Goal: Communication & Community: Answer question/provide support

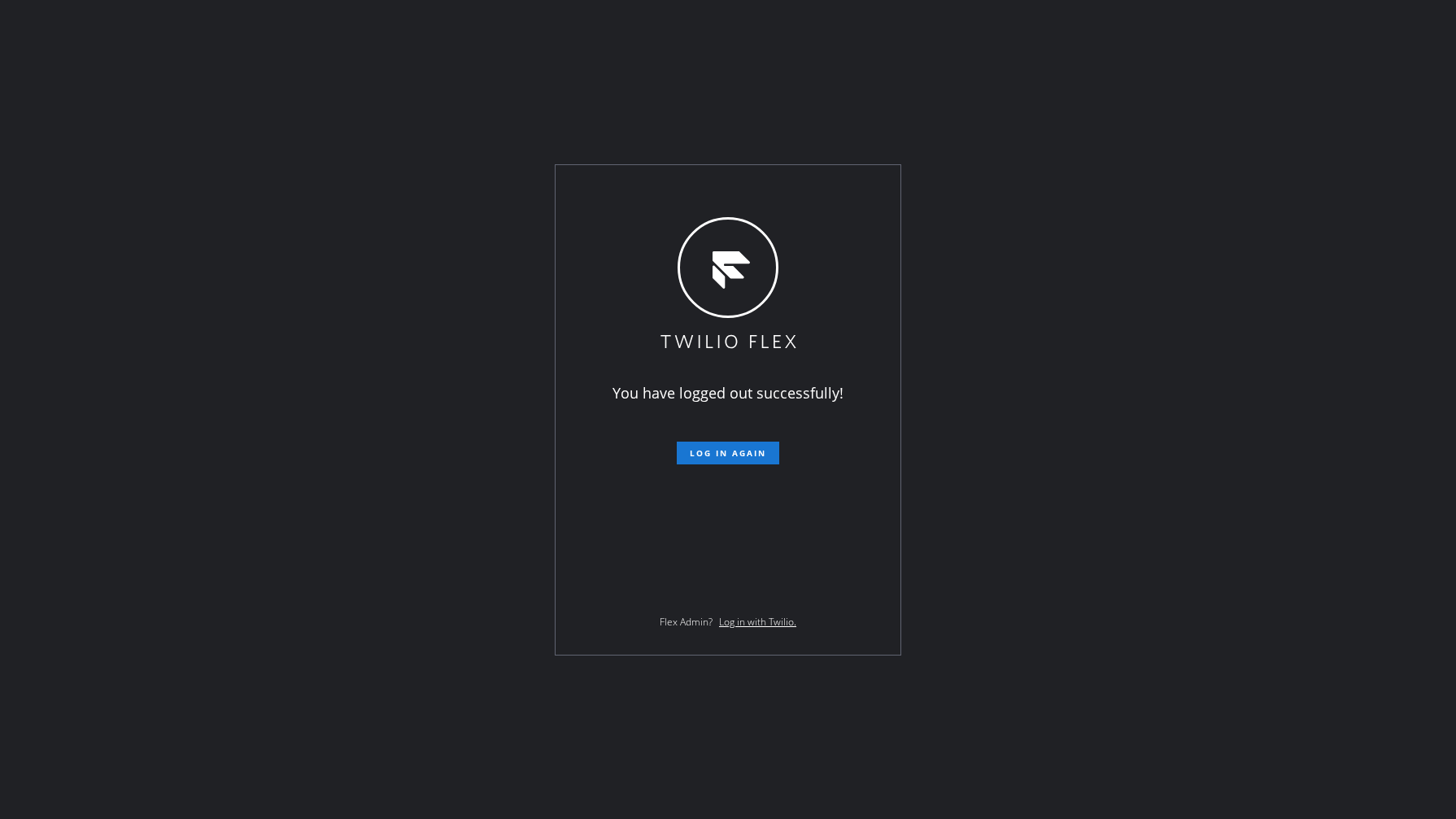
click at [95, 473] on div "You have logged out successfully! Log in again Flex Admin? Log in with Twilio." at bounding box center [728, 410] width 1456 height 819
click at [733, 454] on span "Log in again" at bounding box center [728, 453] width 77 height 12
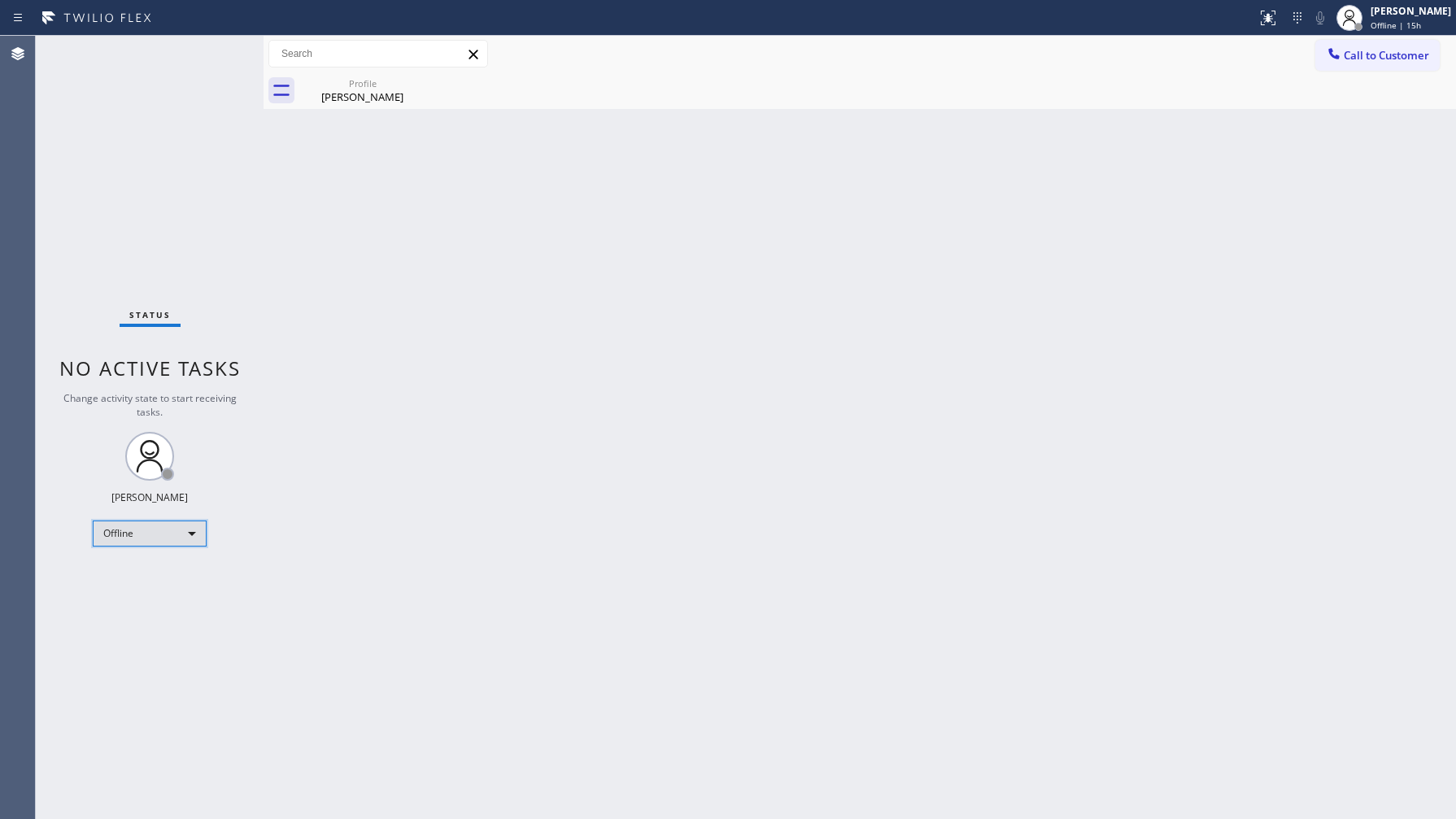
click at [140, 540] on div "Offline" at bounding box center [150, 534] width 114 height 26
click at [130, 575] on li "Available" at bounding box center [149, 576] width 110 height 20
drag, startPoint x: 335, startPoint y: 95, endPoint x: 372, endPoint y: 83, distance: 38.9
click at [349, 91] on div "Dane Deforest" at bounding box center [362, 97] width 123 height 15
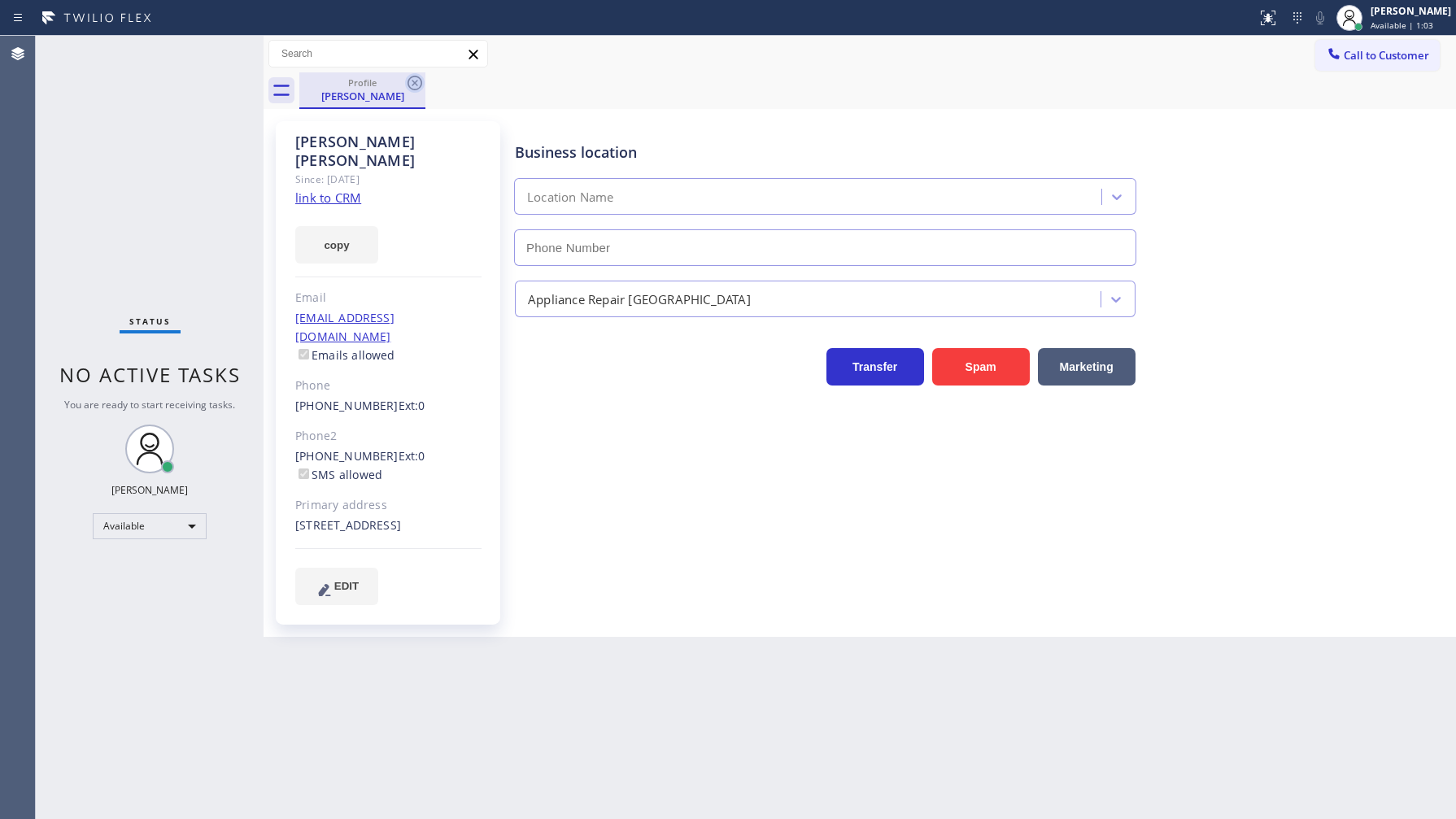
click at [413, 84] on icon at bounding box center [415, 83] width 15 height 15
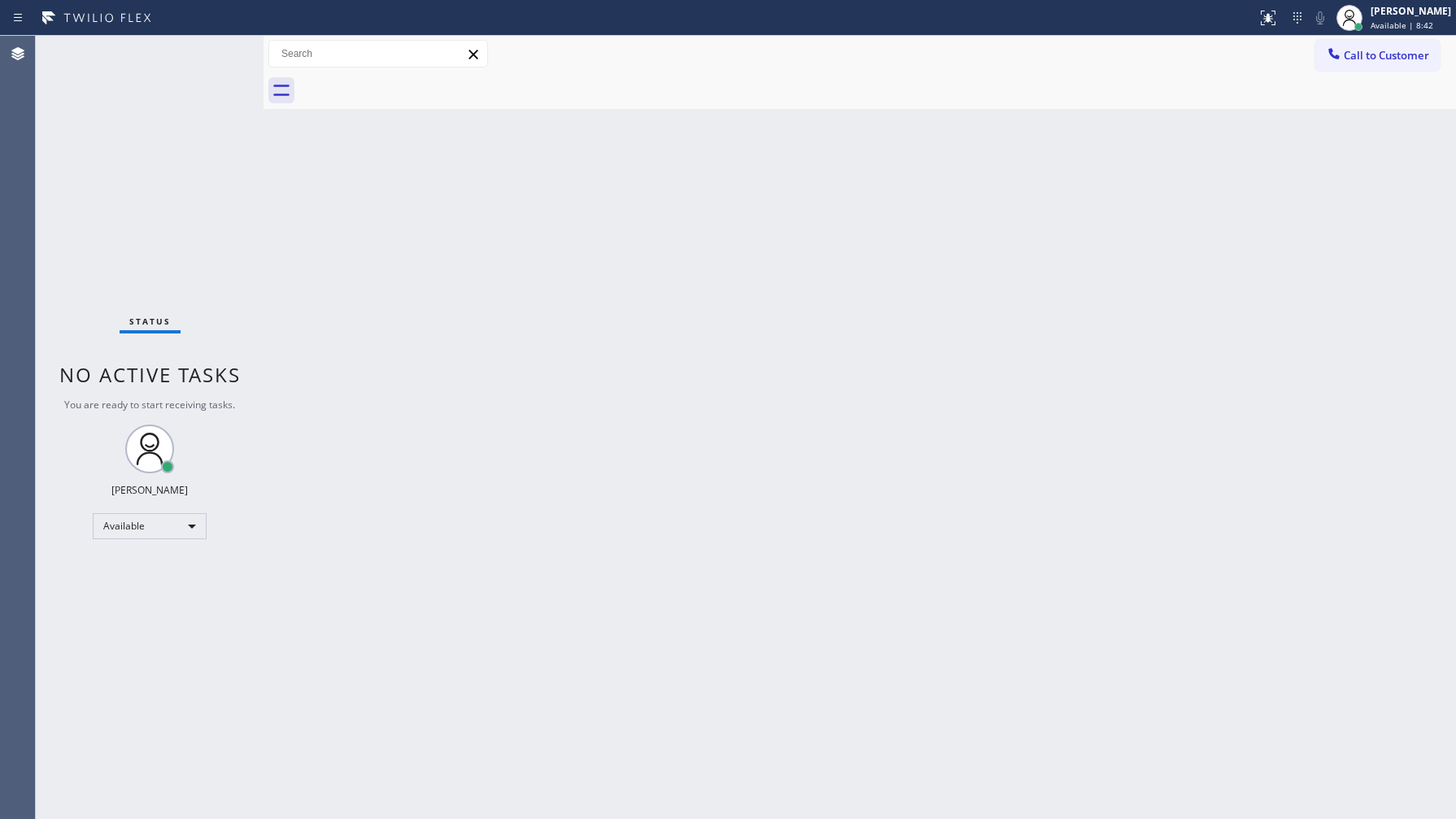
click at [171, 129] on div "Status No active tasks You are ready to start receiving tasks. JENIZA ALCAYDE A…" at bounding box center [149, 427] width 227 height 784
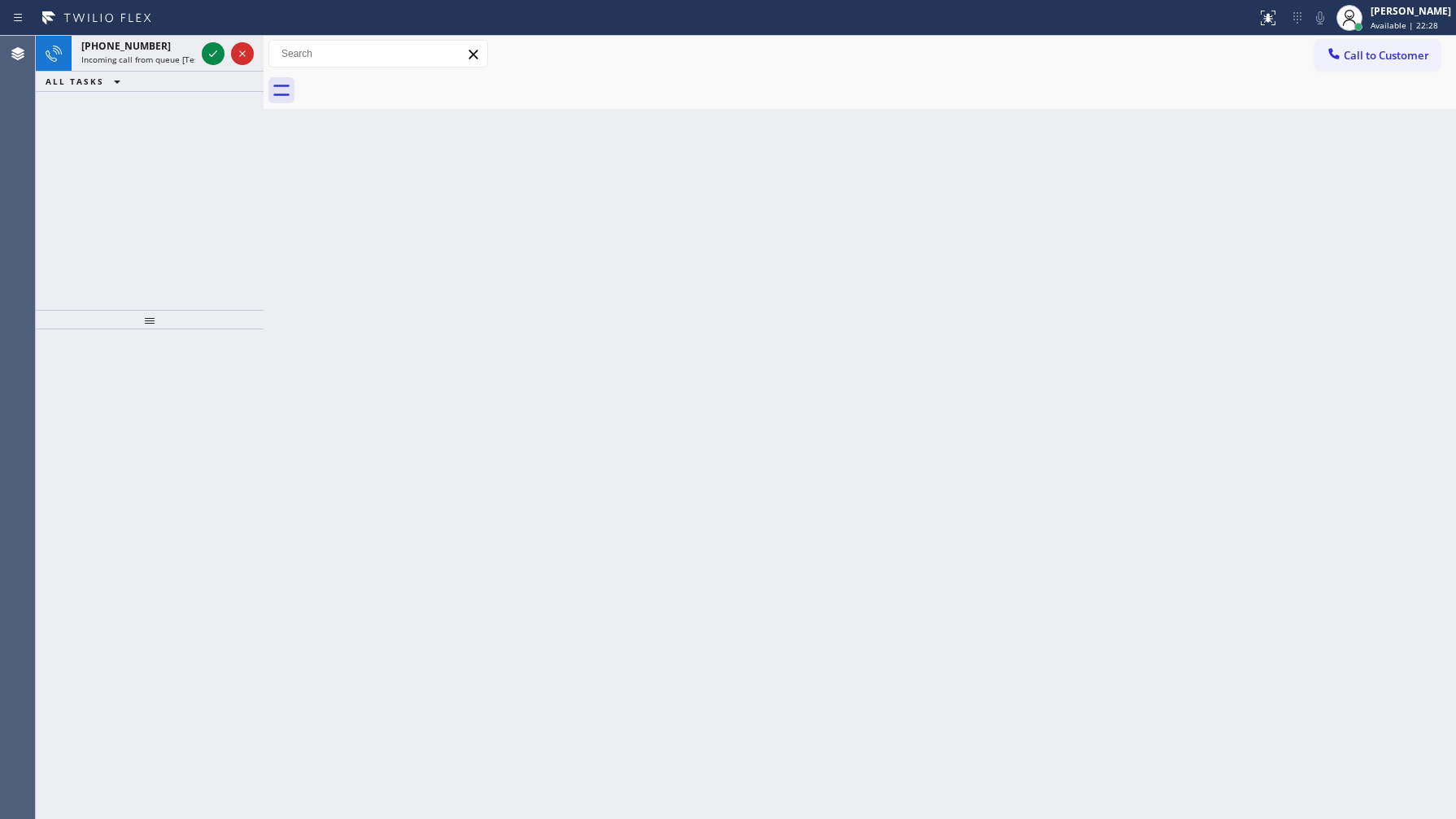
click at [222, 27] on div at bounding box center [629, 18] width 1244 height 26
click at [208, 49] on div at bounding box center [227, 53] width 59 height 35
click at [208, 49] on icon at bounding box center [213, 54] width 20 height 20
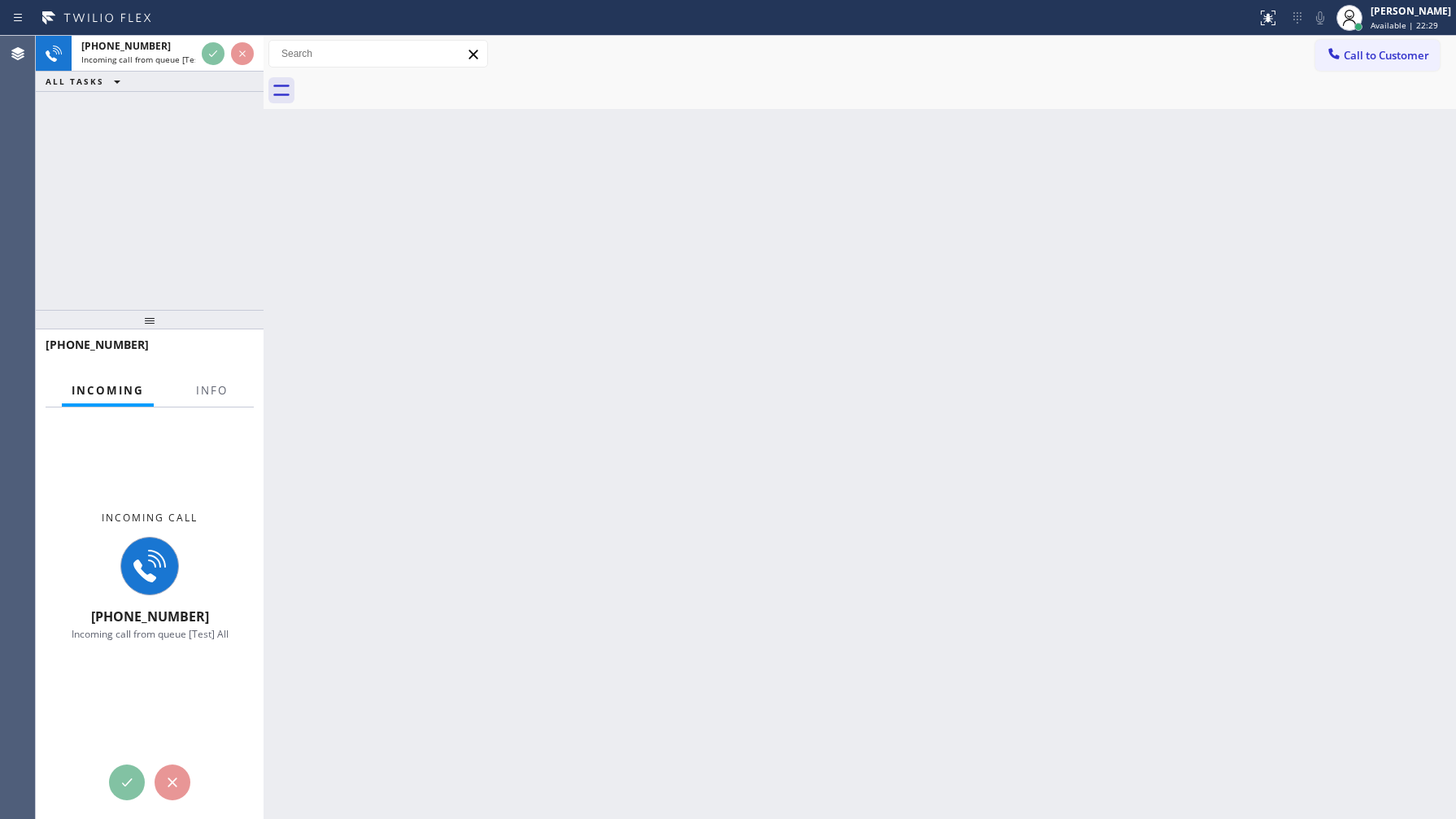
click at [242, 315] on div "+13053311065 Incoming call from queue [Test] All ALL TASKS ALL TASKS ACTIVE TAS…" at bounding box center [149, 427] width 227 height 784
click at [213, 403] on div "Info" at bounding box center [212, 391] width 51 height 32
click at [213, 404] on div at bounding box center [212, 405] width 51 height 3
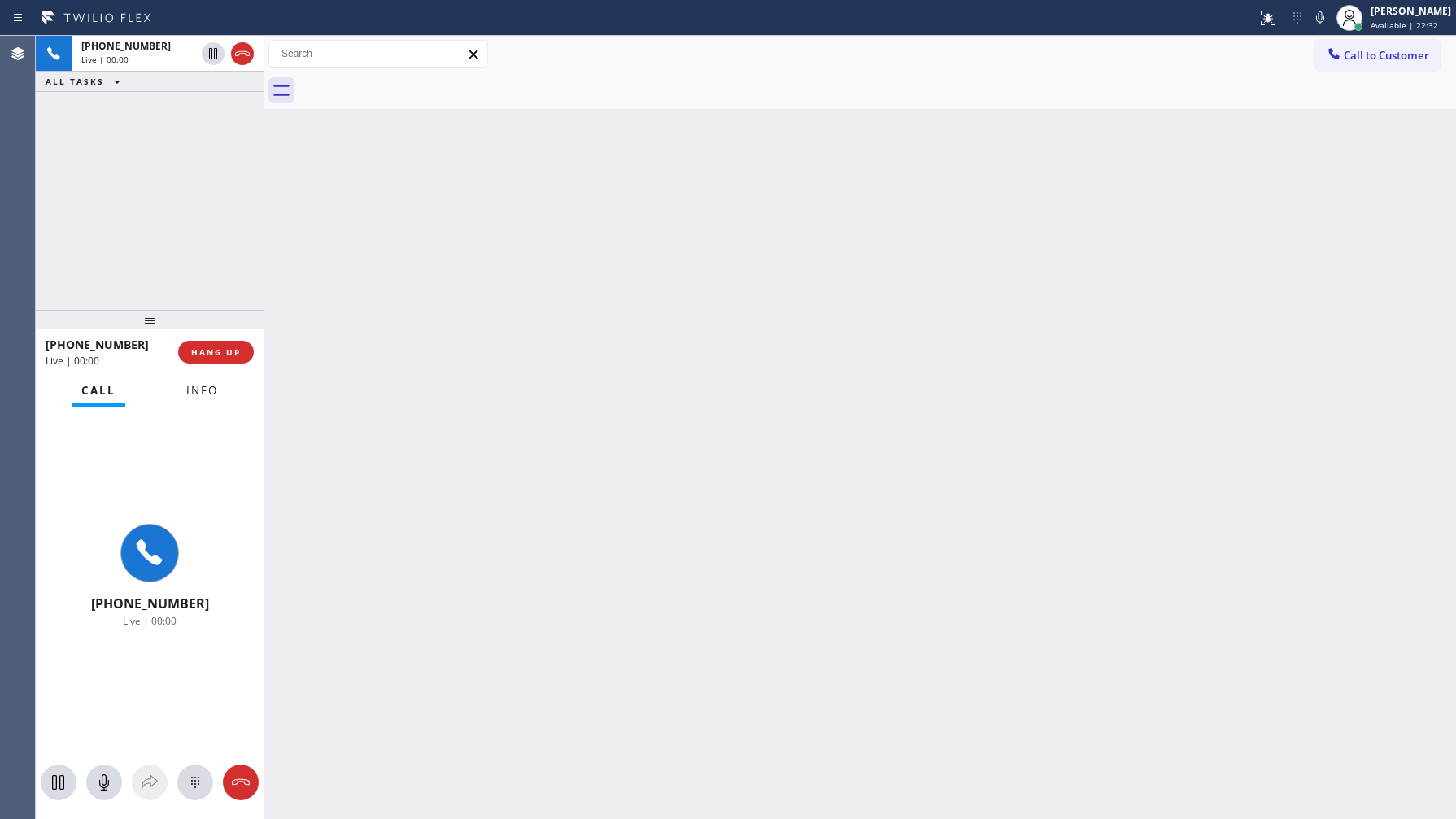
click at [221, 392] on button "Info" at bounding box center [202, 391] width 51 height 32
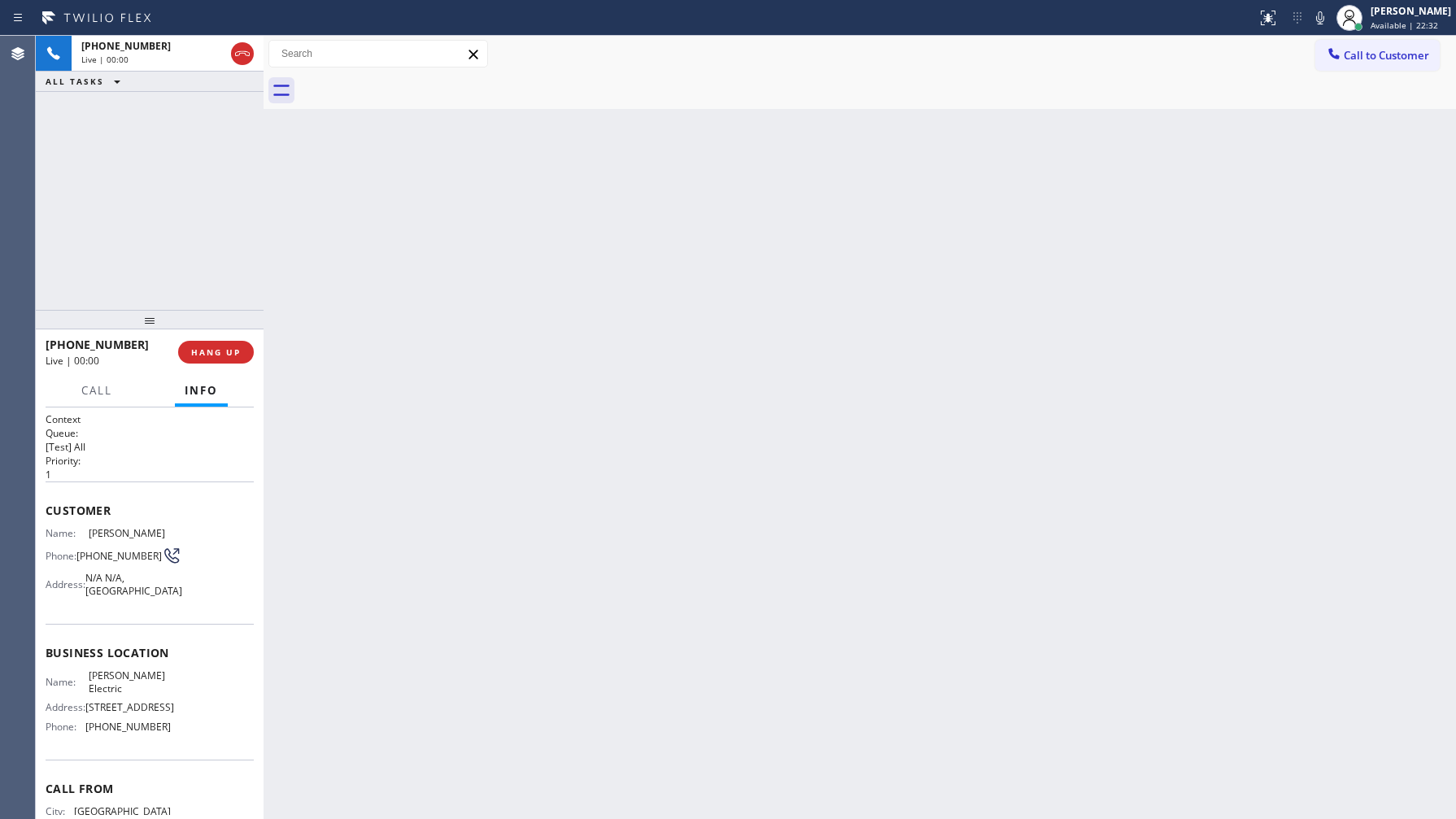
click at [221, 392] on button "Info" at bounding box center [201, 391] width 53 height 32
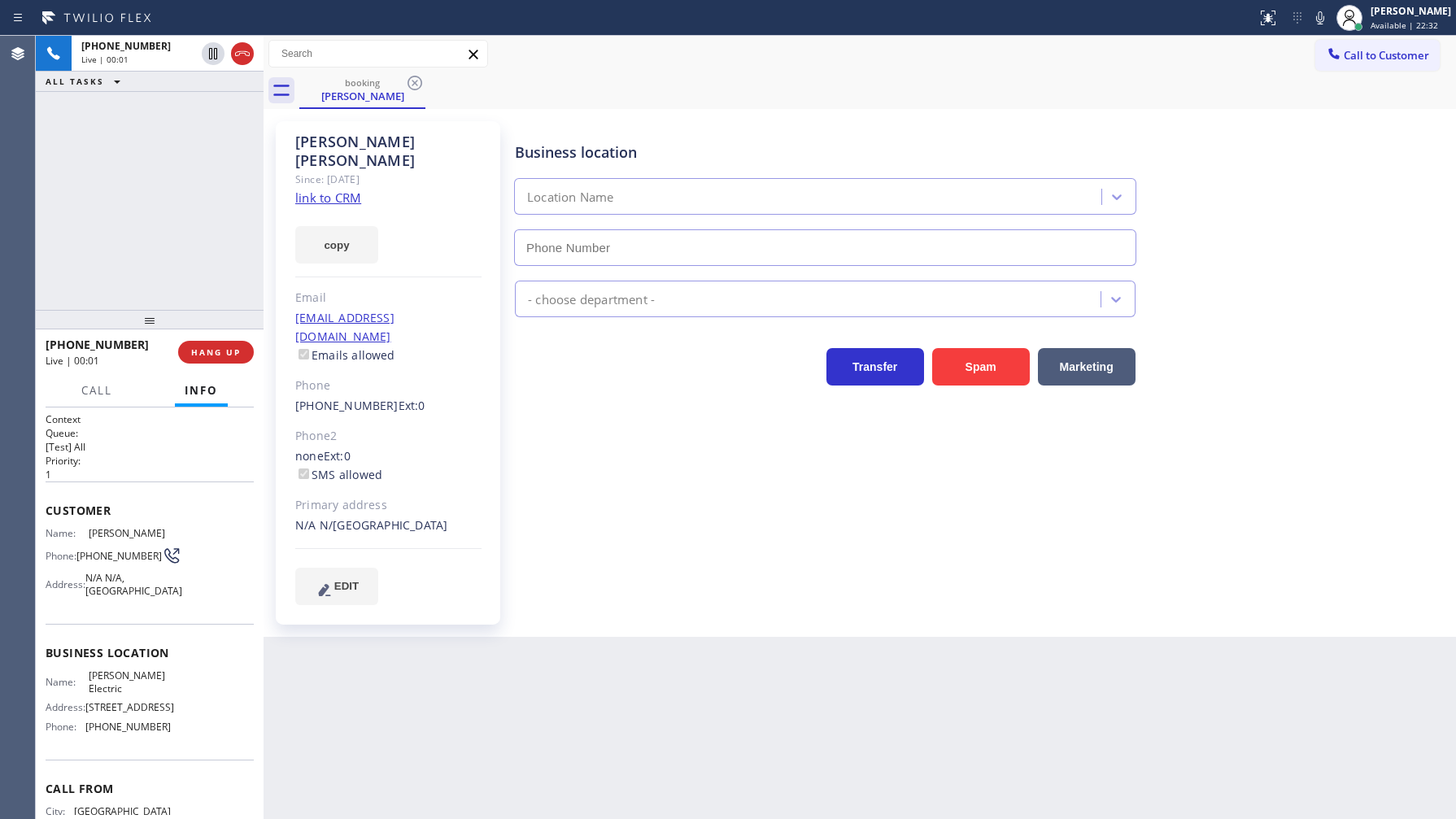
type input "(954) 738-7814"
click at [317, 190] on link "link to CRM" at bounding box center [328, 198] width 66 height 16
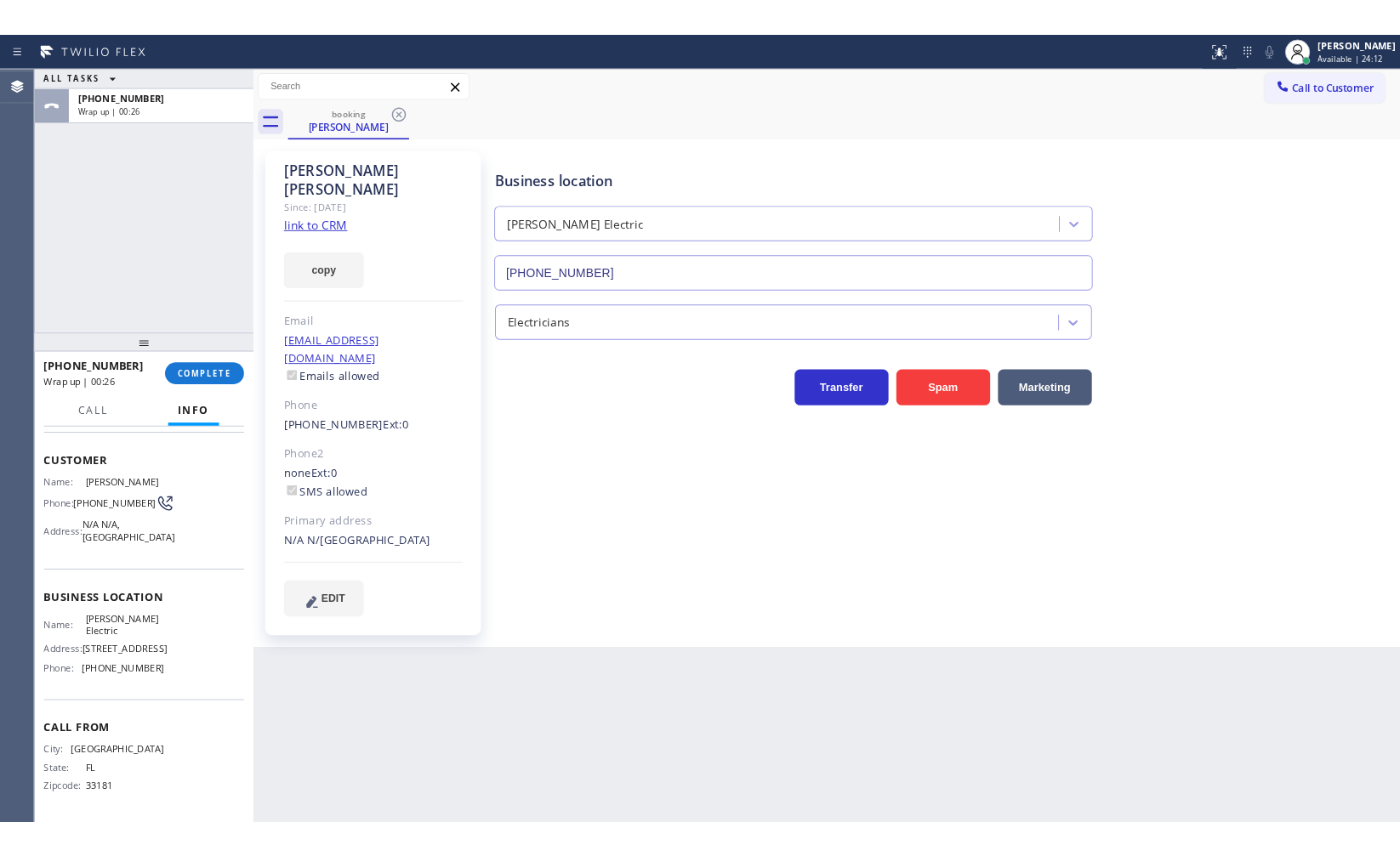
scroll to position [127, 0]
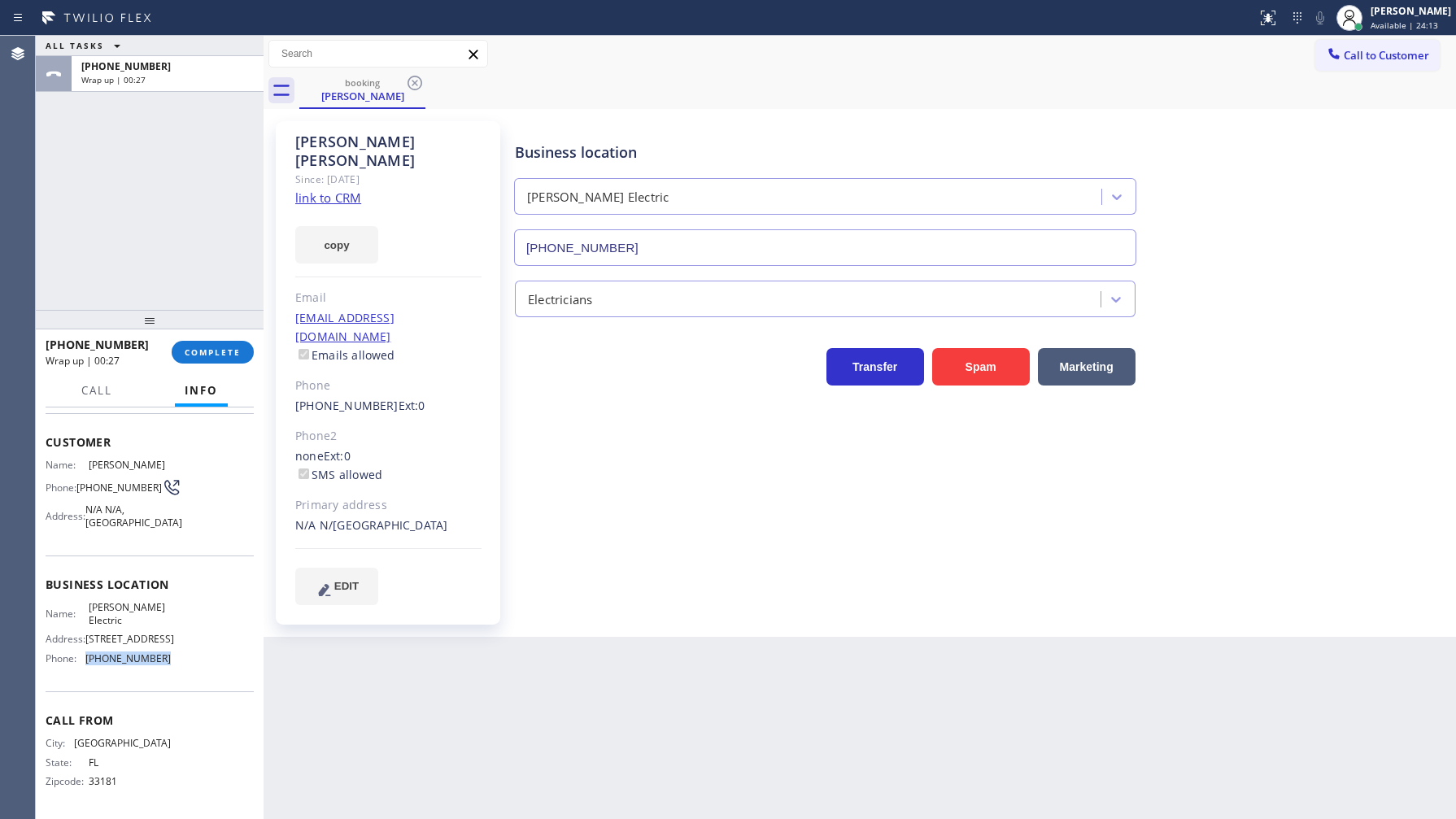
drag, startPoint x: 83, startPoint y: 667, endPoint x: 171, endPoint y: 666, distance: 88.0
click at [171, 666] on div "Name: Meisner Electric Address: 7429 Riviera Blvd, Miramar, FL 33023, United St…" at bounding box center [149, 636] width 208 height 70
copy div "(954) 738-7814"
click at [223, 358] on button "COMPLETE" at bounding box center [213, 353] width 82 height 23
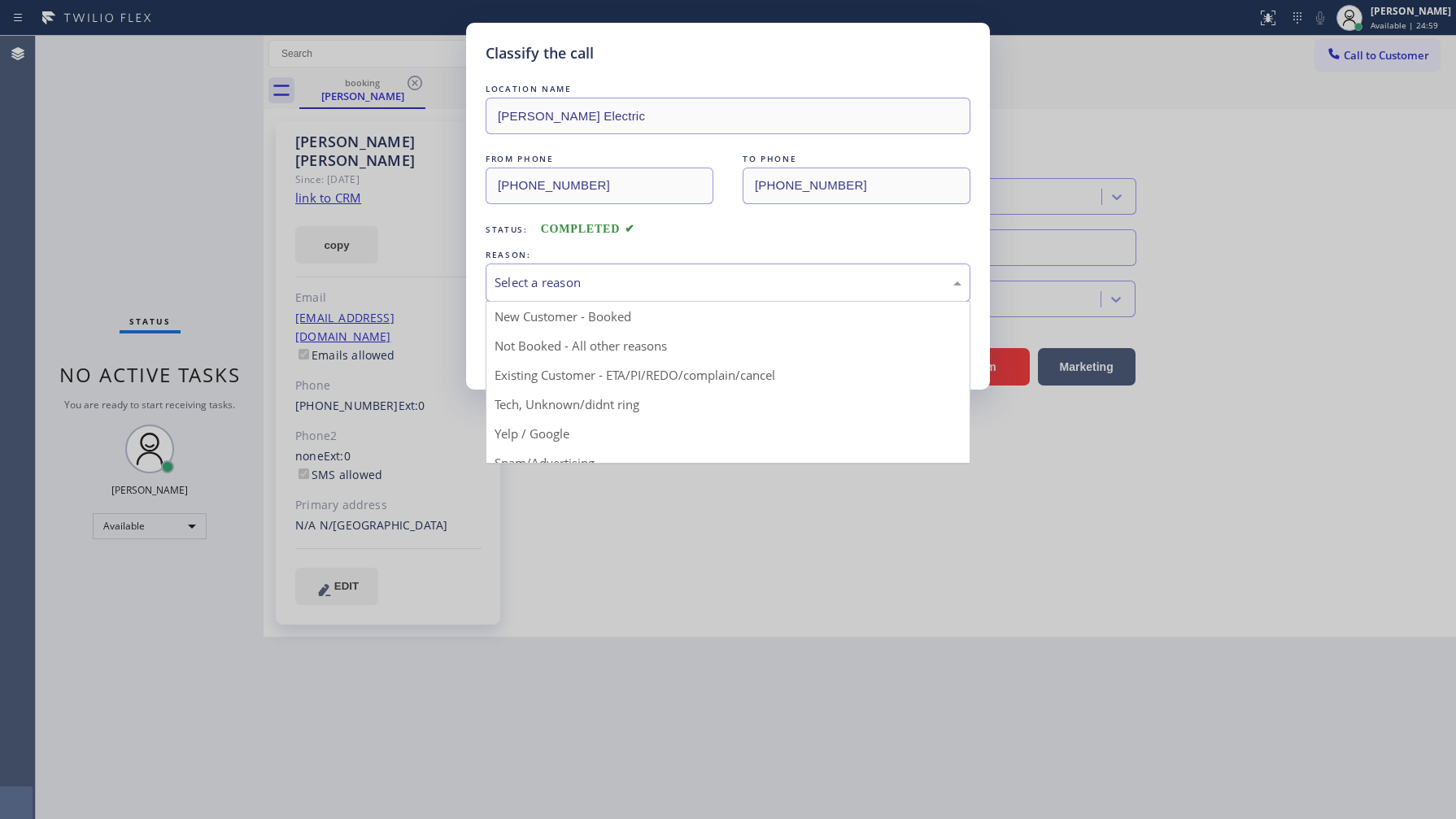
click at [555, 272] on div "Select a reason" at bounding box center [728, 283] width 485 height 38
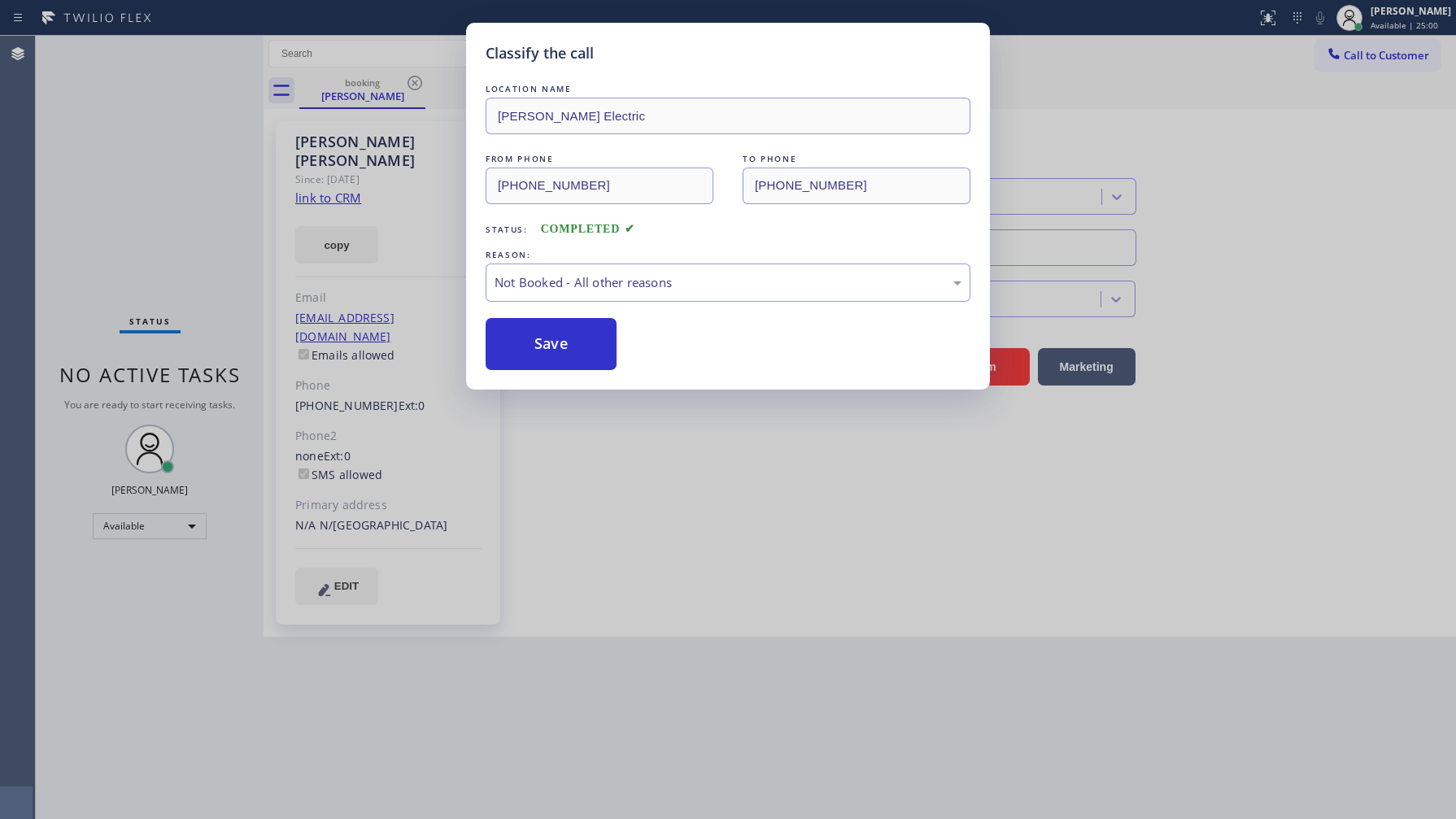
click at [554, 350] on button "Save" at bounding box center [550, 344] width 131 height 52
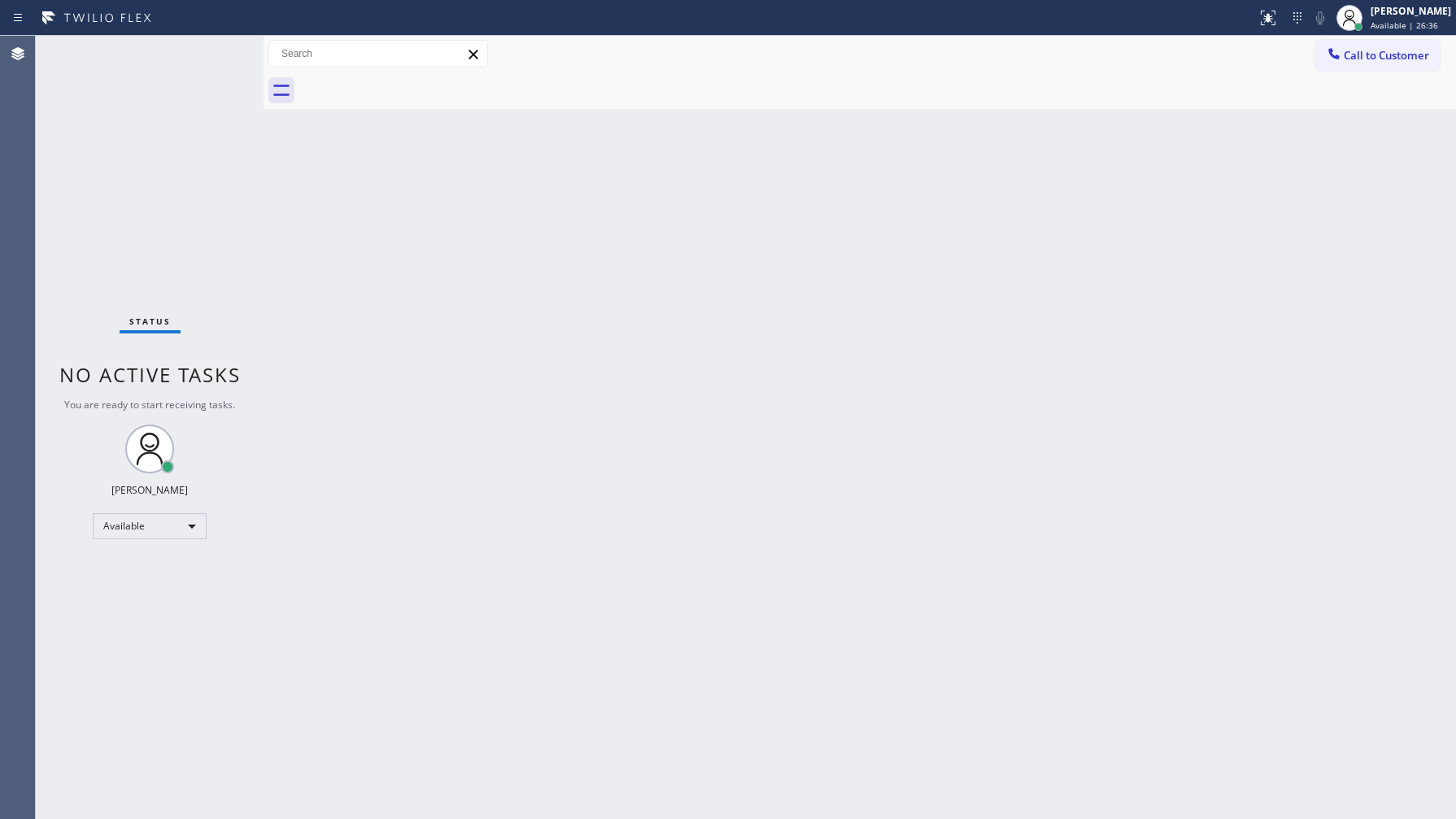
click at [443, 416] on div "Back to Dashboard Change Sender ID Customers Technicians Select a contact Outbo…" at bounding box center [859, 427] width 1192 height 784
drag, startPoint x: 297, startPoint y: 210, endPoint x: 297, endPoint y: 232, distance: 22.0
click at [297, 232] on div "Back to Dashboard Change Sender ID Customers Technicians Select a contact Outbo…" at bounding box center [859, 427] width 1192 height 784
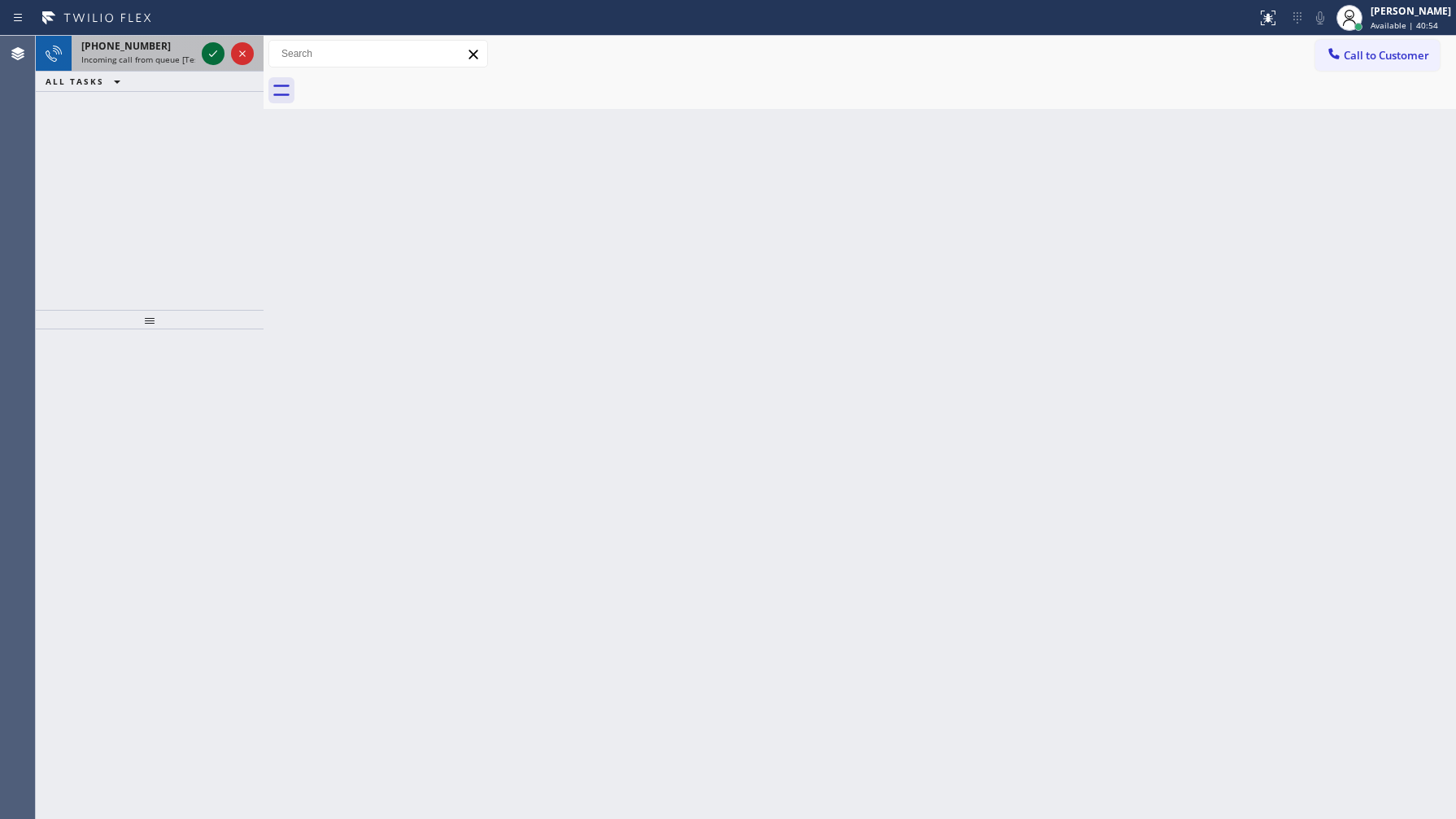
drag, startPoint x: 201, startPoint y: 43, endPoint x: 213, endPoint y: 51, distance: 14.4
click at [208, 51] on div at bounding box center [213, 54] width 23 height 20
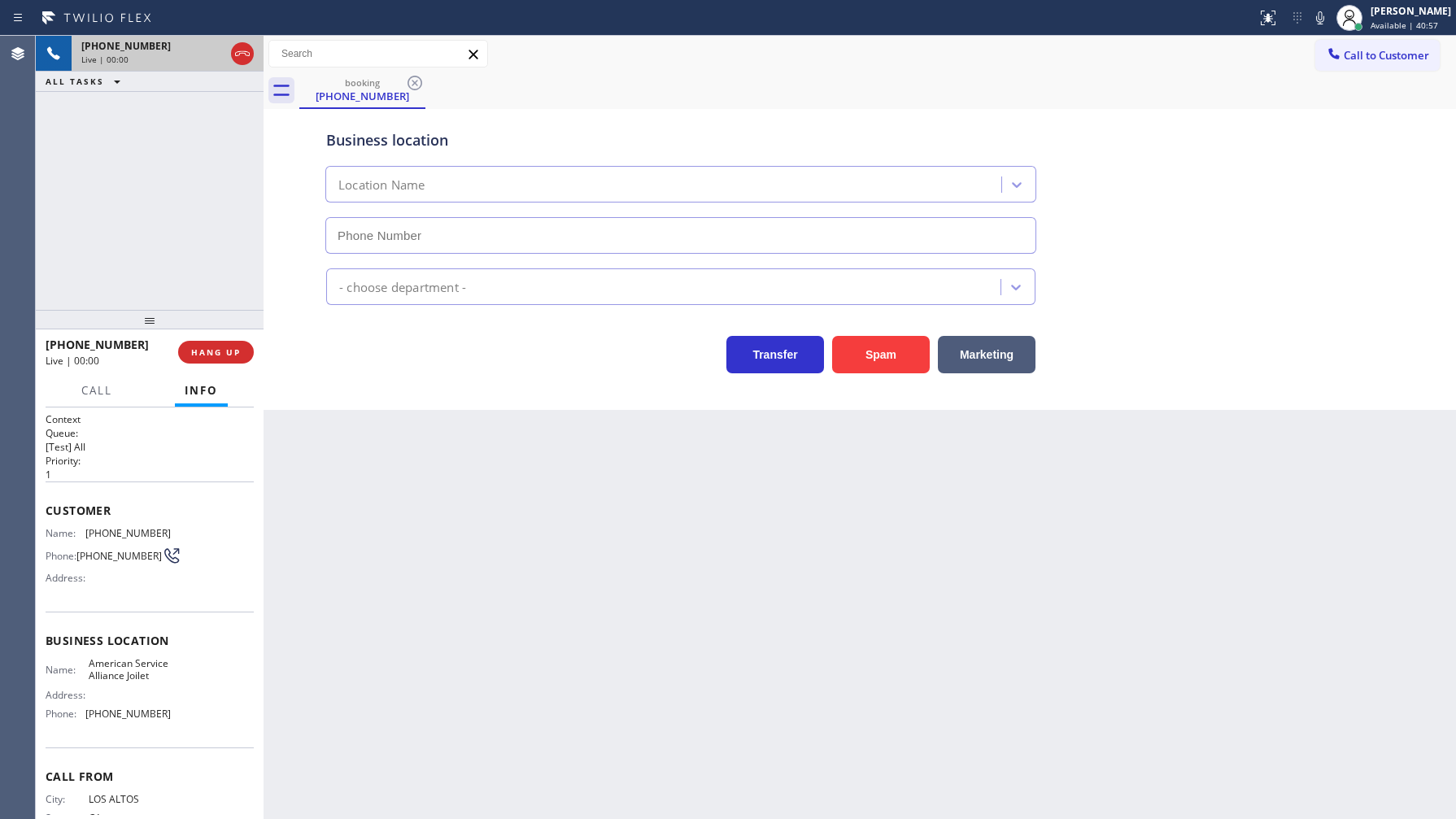
type input "(779) 212-7220"
click at [224, 353] on span "HANG UP" at bounding box center [216, 353] width 49 height 12
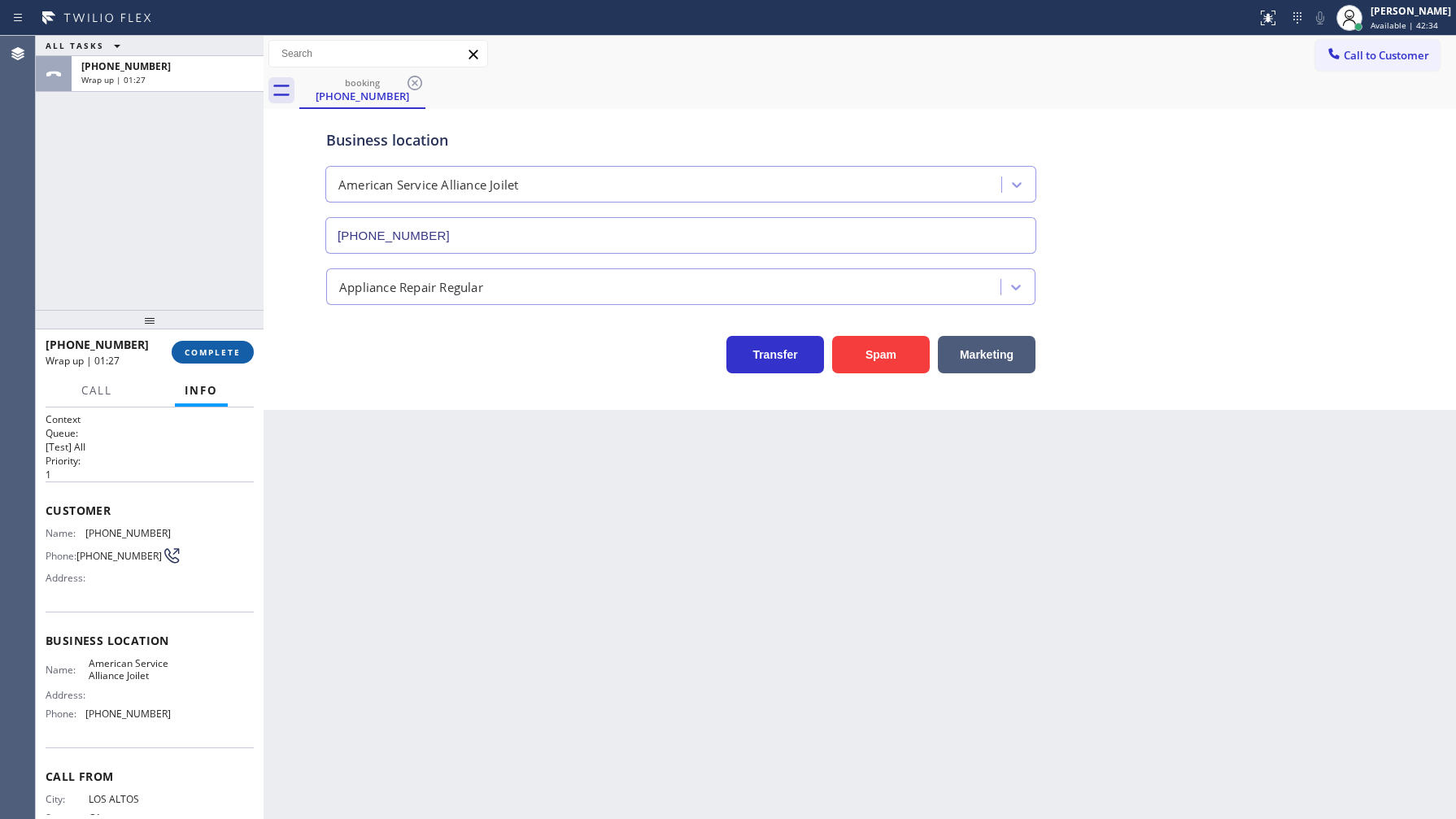
click at [204, 348] on span "COMPLETE" at bounding box center [213, 353] width 56 height 12
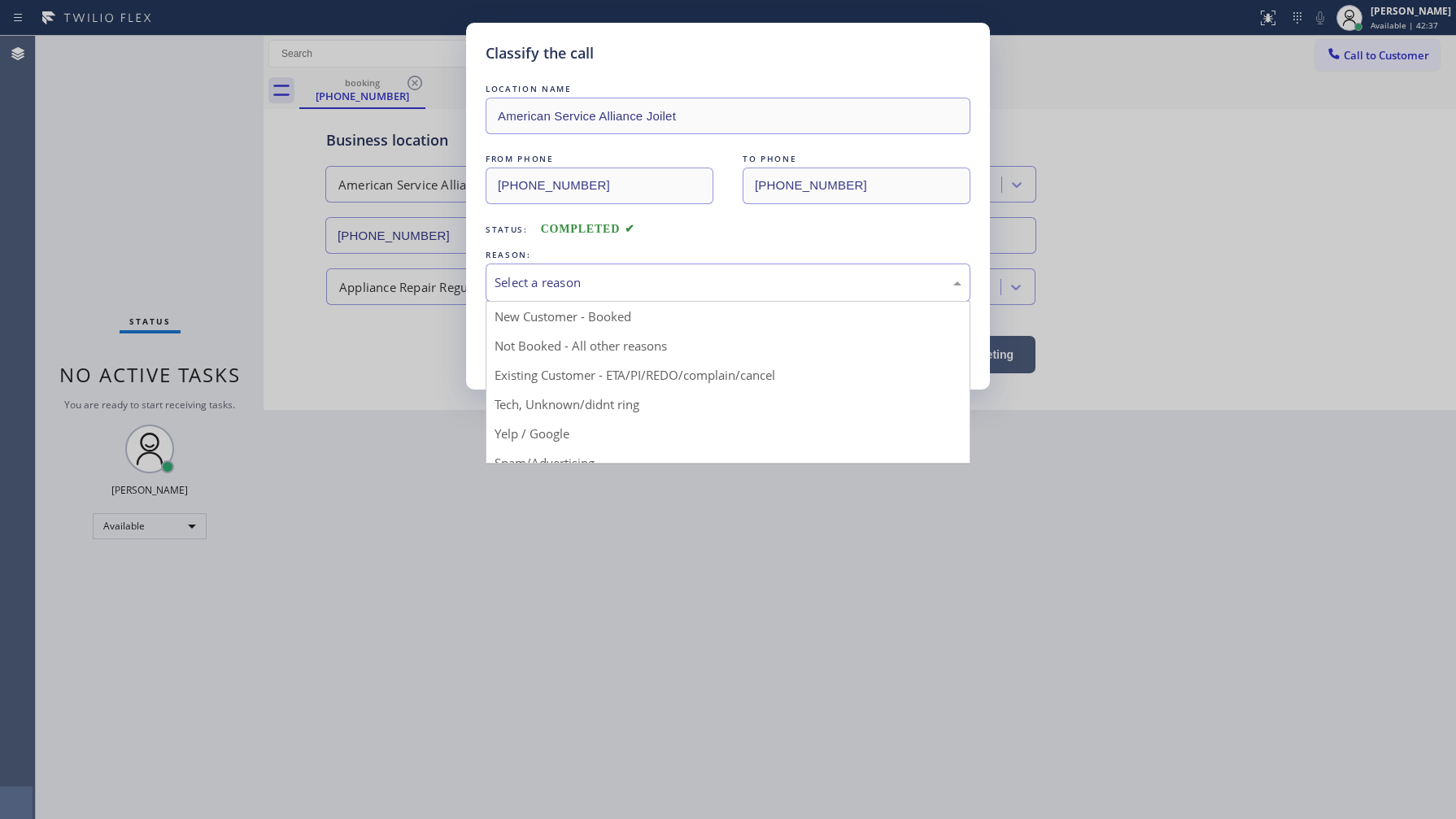
click at [514, 286] on div "Select a reason" at bounding box center [728, 283] width 467 height 19
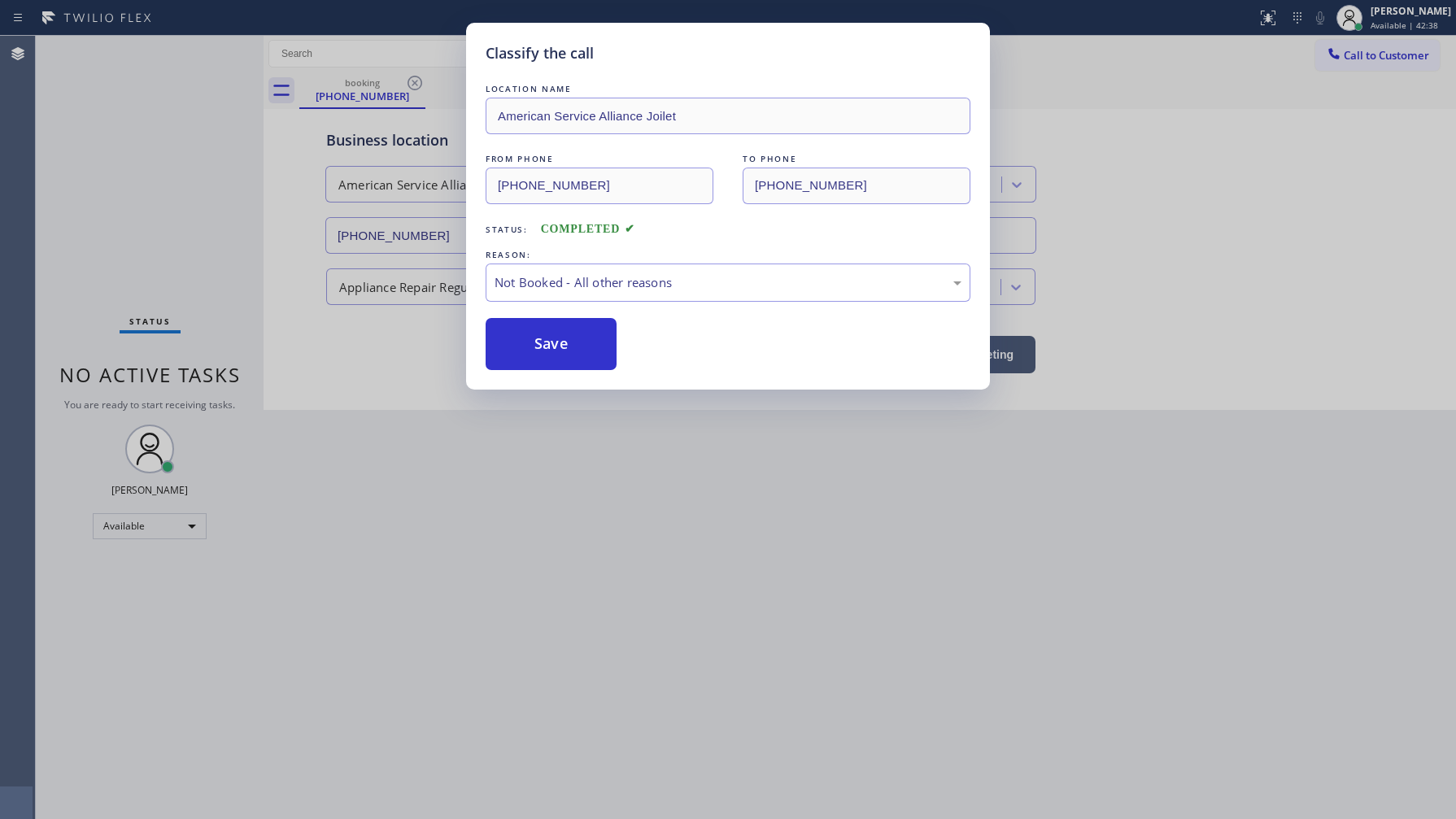
click at [519, 340] on button "Save" at bounding box center [550, 344] width 131 height 52
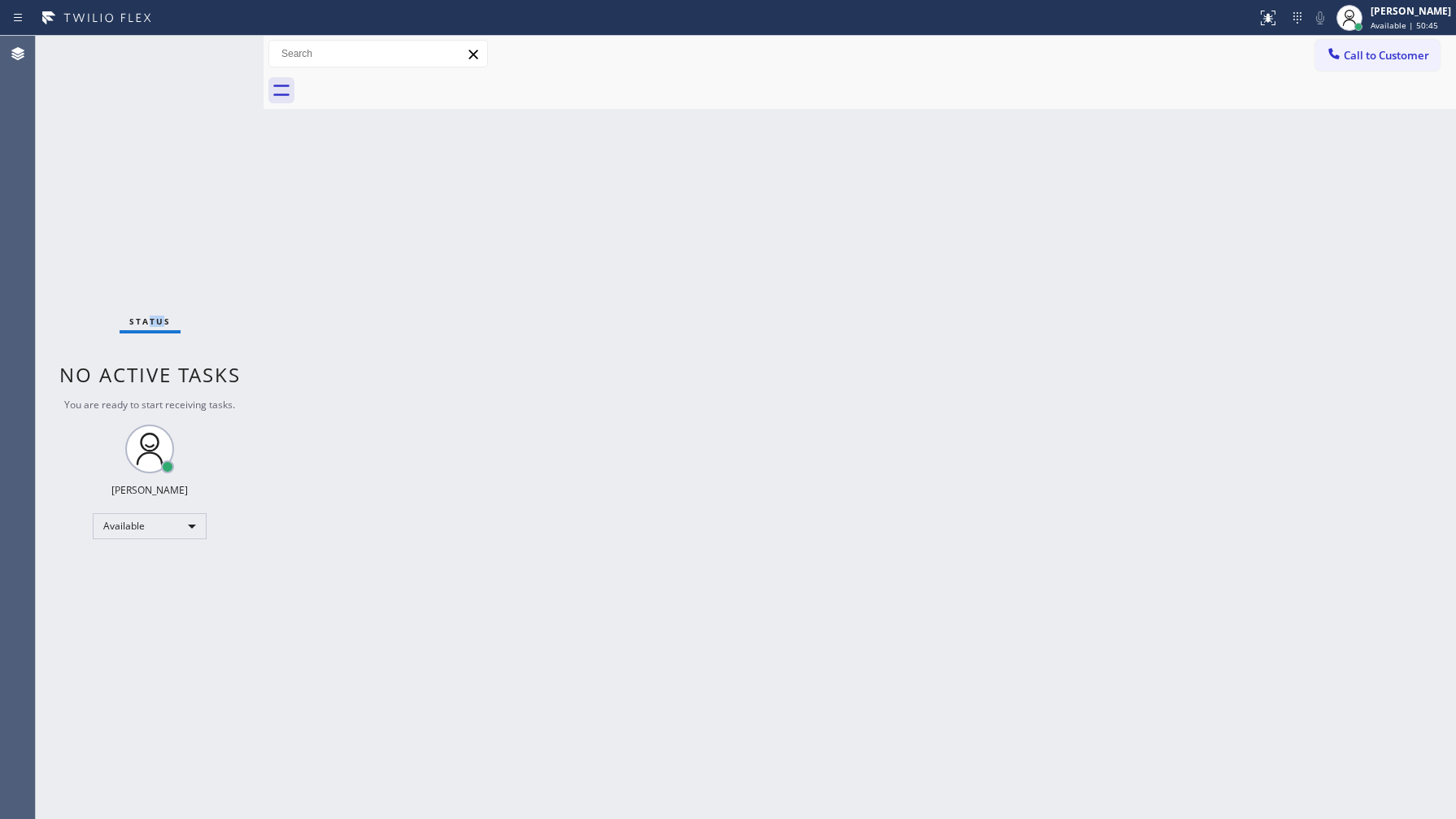
drag, startPoint x: 150, startPoint y: 71, endPoint x: 163, endPoint y: 87, distance: 20.6
click at [161, 85] on div "Status No active tasks You are ready to start receiving tasks. JENIZA ALCAYDE A…" at bounding box center [149, 427] width 227 height 784
click at [157, 78] on div "Status No active tasks You are ready to start receiving tasks. JENIZA ALCAYDE A…" at bounding box center [149, 427] width 227 height 784
click at [171, 94] on div "Status No active tasks You are ready to start receiving tasks. JENIZA ALCAYDE A…" at bounding box center [149, 427] width 227 height 784
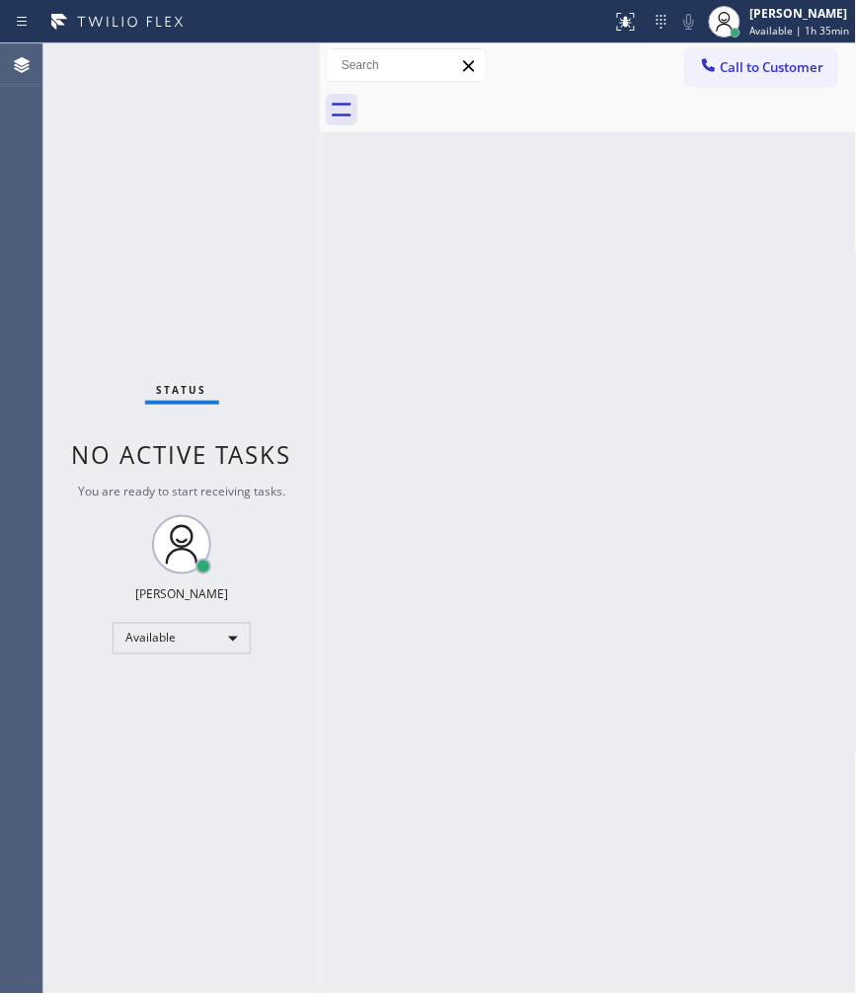
click at [477, 555] on div "Back to Dashboard Change Sender ID Customers Technicians Select a contact Outbo…" at bounding box center [588, 518] width 537 height 951
click at [123, 460] on span "No active tasks" at bounding box center [182, 454] width 220 height 33
click at [123, 458] on span "No active tasks" at bounding box center [182, 454] width 220 height 33
click at [387, 428] on div "Back to Dashboard Change Sender ID Customers Technicians Select a contact Outbo…" at bounding box center [588, 518] width 537 height 951
click at [592, 821] on div "Back to Dashboard Change Sender ID Customers Technicians Select a contact Outbo…" at bounding box center [588, 518] width 537 height 951
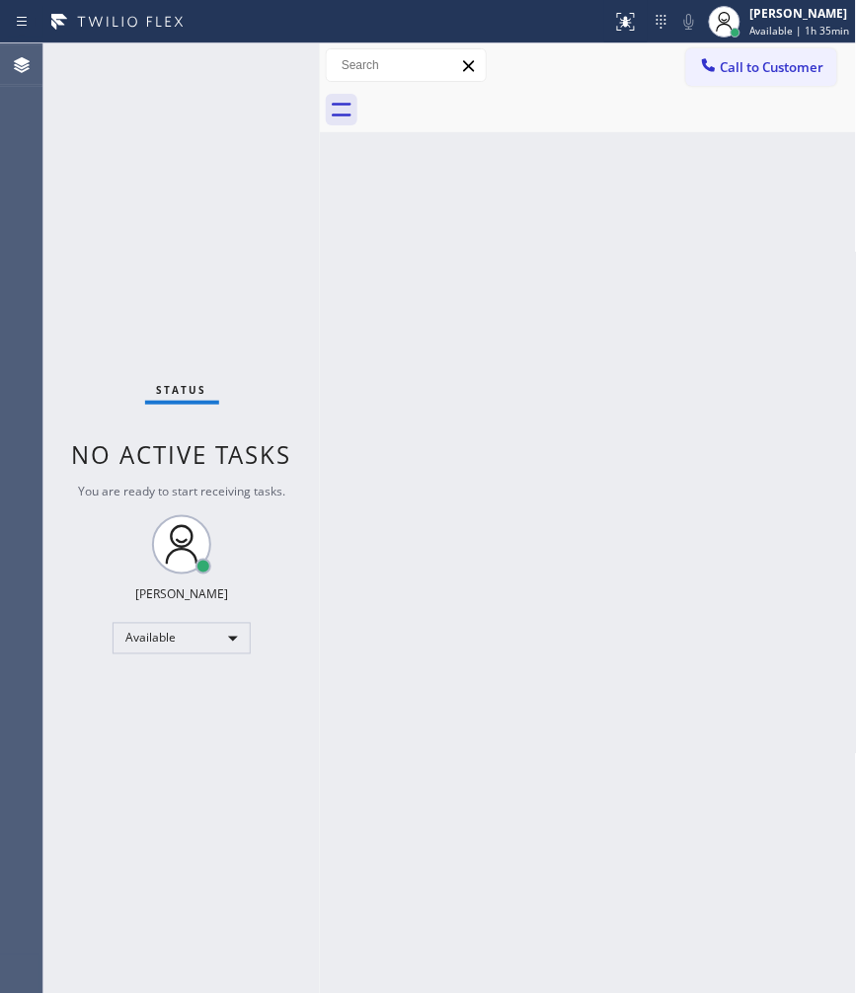
click at [686, 501] on div "Back to Dashboard Change Sender ID Customers Technicians Select a contact Outbo…" at bounding box center [588, 518] width 537 height 951
click at [255, 71] on div "Status No active tasks You are ready to start receiving tasks. JENIZA ALCAYDE A…" at bounding box center [181, 518] width 276 height 951
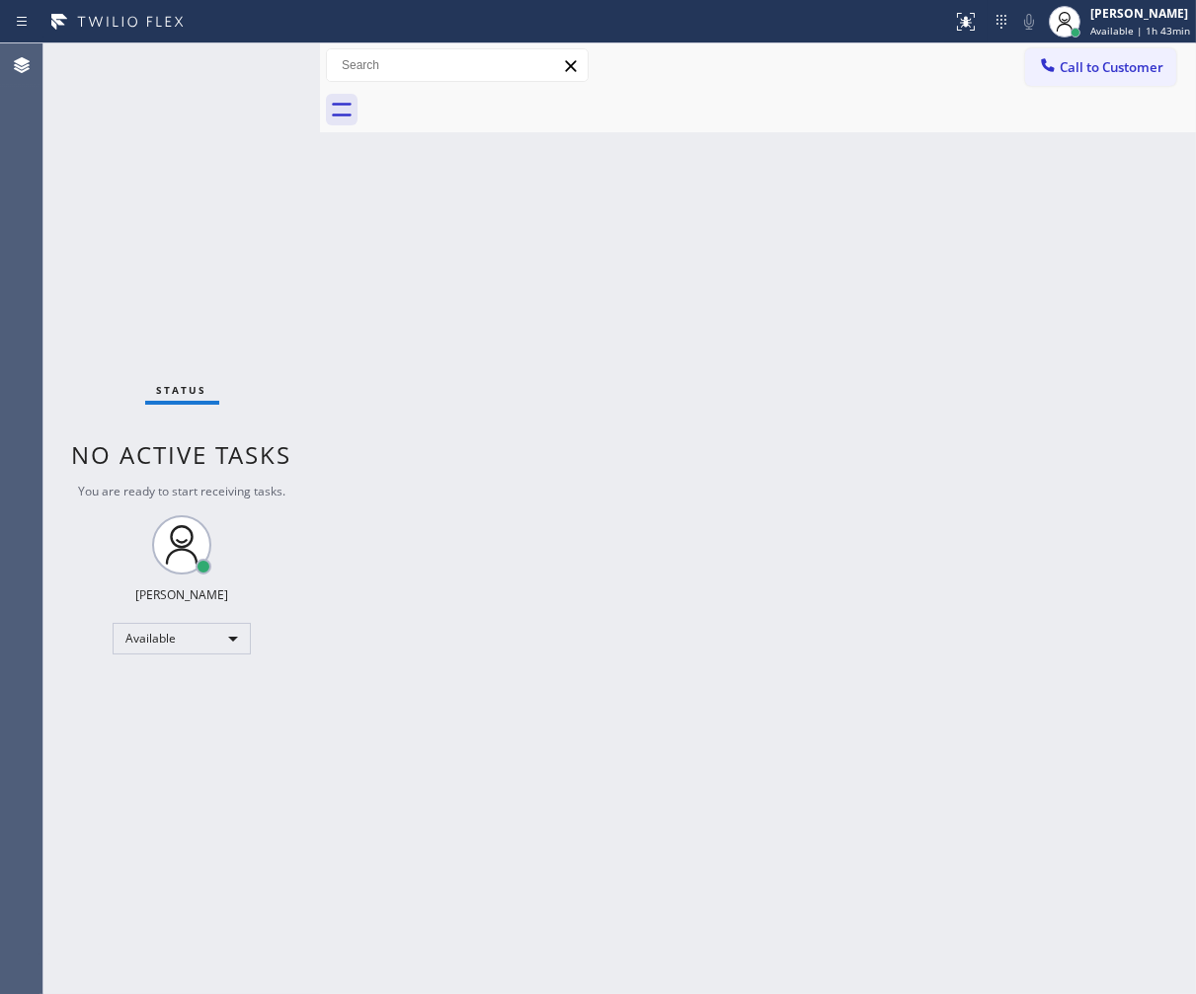
drag, startPoint x: 123, startPoint y: 821, endPoint x: 125, endPoint y: 835, distance: 14.0
click at [125, 835] on div "Status No active tasks You are ready to start receiving tasks. JENIZA ALCAYDE A…" at bounding box center [181, 518] width 276 height 951
click at [389, 648] on div "Back to Dashboard Change Sender ID Customers Technicians Select a contact Outbo…" at bounding box center [758, 518] width 876 height 951
drag, startPoint x: 657, startPoint y: 476, endPoint x: 667, endPoint y: 505, distance: 30.6
click at [667, 505] on div "Back to Dashboard Change Sender ID Customers Technicians Select a contact Outbo…" at bounding box center [758, 518] width 876 height 951
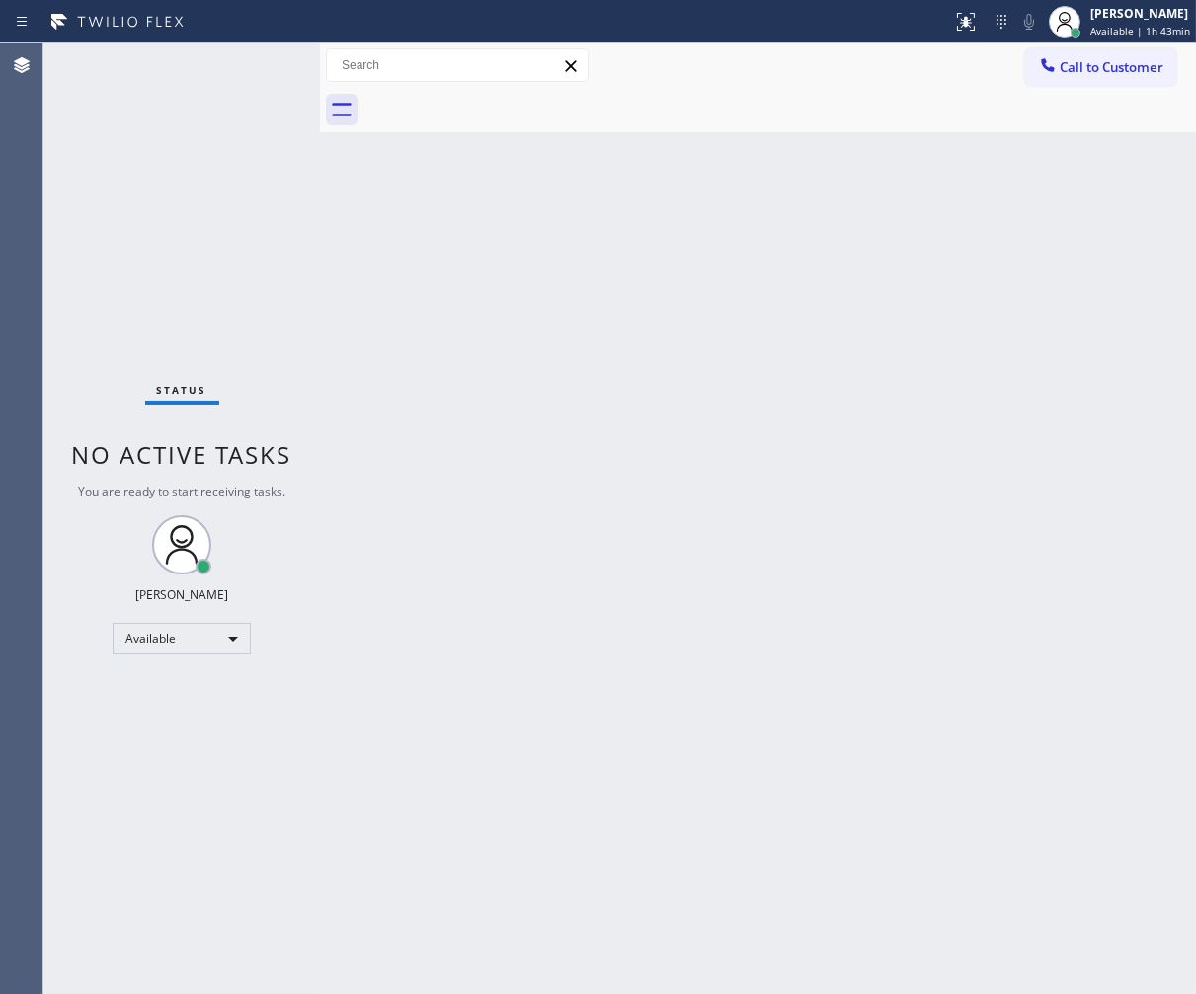
click at [728, 551] on div "Back to Dashboard Change Sender ID Customers Technicians Select a contact Outbo…" at bounding box center [758, 518] width 876 height 951
click at [744, 416] on div "Back to Dashboard Change Sender ID Customers Technicians Select a contact Outbo…" at bounding box center [758, 518] width 876 height 951
click at [397, 265] on div "Back to Dashboard Change Sender ID Customers Technicians Select a contact Outbo…" at bounding box center [758, 518] width 876 height 951
click at [951, 486] on div "Back to Dashboard Change Sender ID Customers Technicians Select a contact Outbo…" at bounding box center [758, 518] width 876 height 951
click at [251, 184] on div "Status No active tasks You are ready to start receiving tasks. JENIZA ALCAYDE A…" at bounding box center [181, 518] width 276 height 951
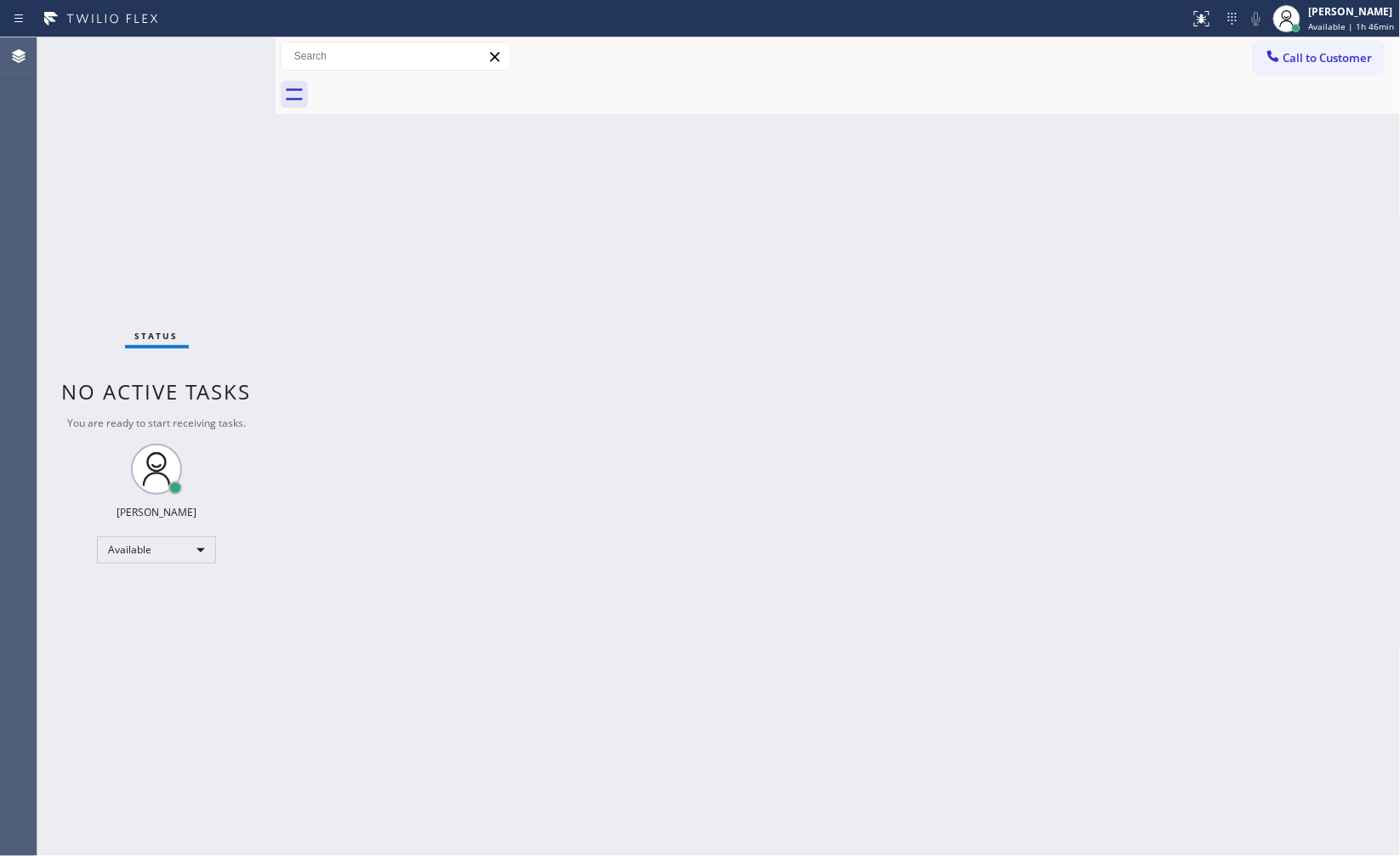
click at [667, 506] on div "Back to Dashboard Change Sender ID Customers Technicians Select a contact Outbo…" at bounding box center [838, 446] width 1125 height 819
click at [225, 52] on div "Status No active tasks You are ready to start receiving tasks. JENIZA ALCAYDE A…" at bounding box center [156, 446] width 238 height 819
click at [226, 52] on div "Status No active tasks You are ready to start receiving tasks. JENIZA ALCAYDE A…" at bounding box center [156, 446] width 238 height 819
click at [197, 146] on div "Status No active tasks You are ready to start receiving tasks. JENIZA ALCAYDE A…" at bounding box center [156, 446] width 238 height 819
click at [853, 326] on div "Back to Dashboard Change Sender ID Customers Technicians Select a contact Outbo…" at bounding box center [838, 446] width 1125 height 819
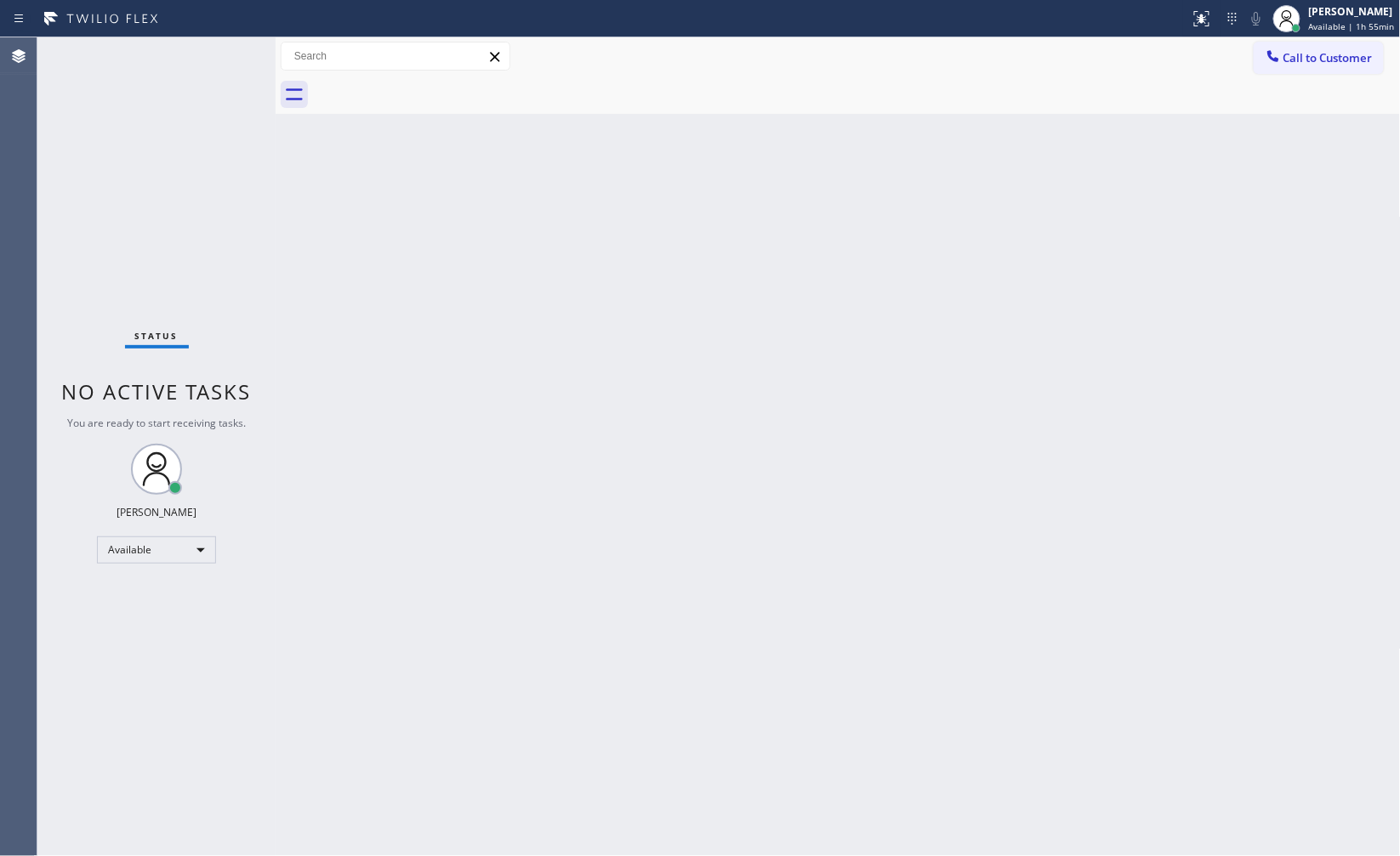
click at [846, 314] on div "Back to Dashboard Change Sender ID Customers Technicians Select a contact Outbo…" at bounding box center [838, 446] width 1125 height 819
drag, startPoint x: 846, startPoint y: 314, endPoint x: 679, endPoint y: 560, distance: 297.3
click at [825, 353] on div "Back to Dashboard Change Sender ID Customers Technicians Select a contact Outbo…" at bounding box center [838, 446] width 1125 height 819
click at [121, 197] on div "Status No active tasks You are ready to start receiving tasks. JENIZA ALCAYDE A…" at bounding box center [156, 446] width 238 height 819
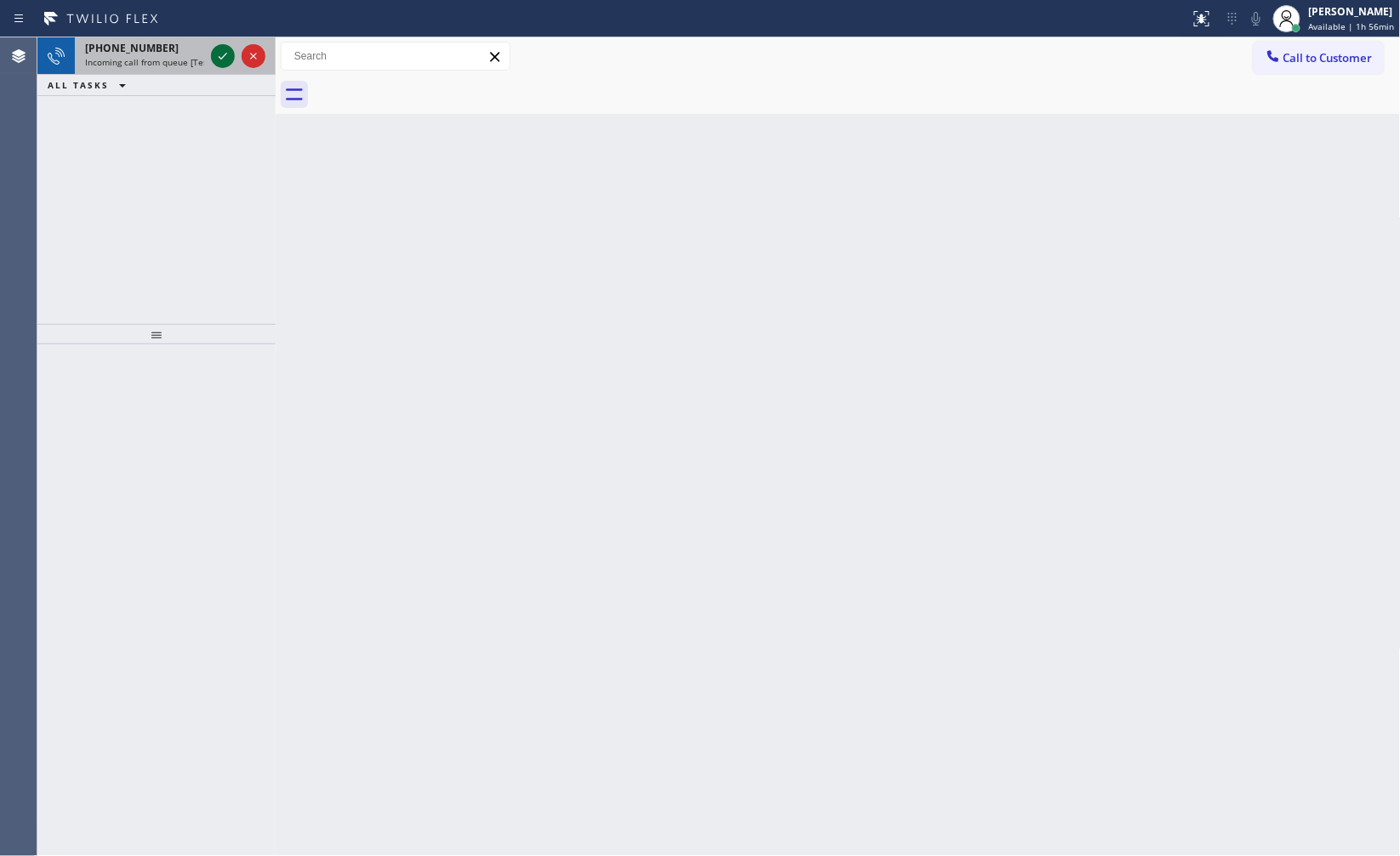
click at [219, 55] on icon at bounding box center [223, 56] width 21 height 21
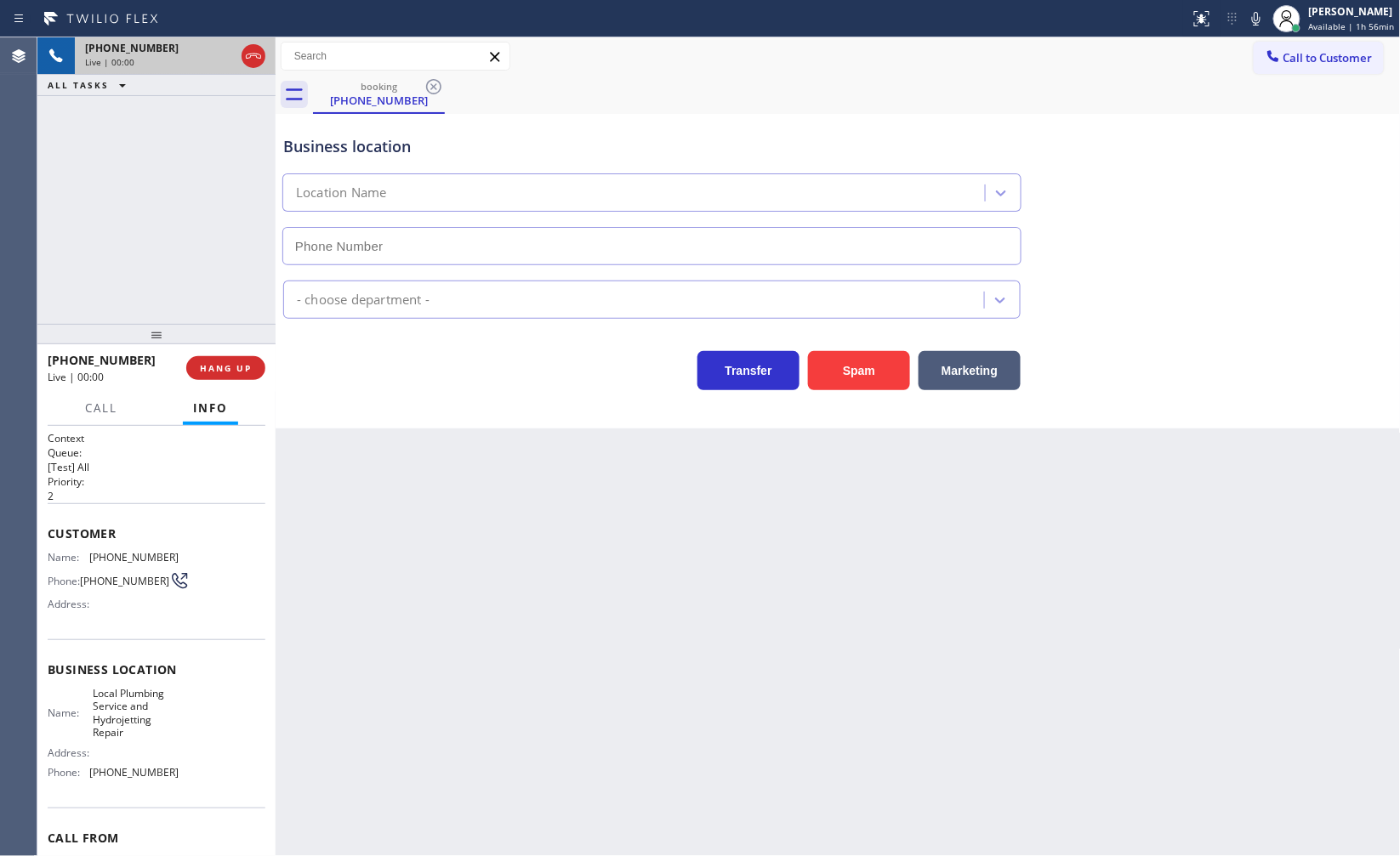
type input "(925) 222-2903"
click at [1145, 121] on div "Business location Local Plumbing Service & Hydrojetting Repair (925) 222-2903" at bounding box center [838, 188] width 1117 height 154
click at [1260, 22] on icon at bounding box center [1256, 19] width 9 height 14
click at [226, 61] on icon at bounding box center [223, 56] width 9 height 12
drag, startPoint x: 101, startPoint y: 198, endPoint x: 134, endPoint y: 70, distance: 132.2
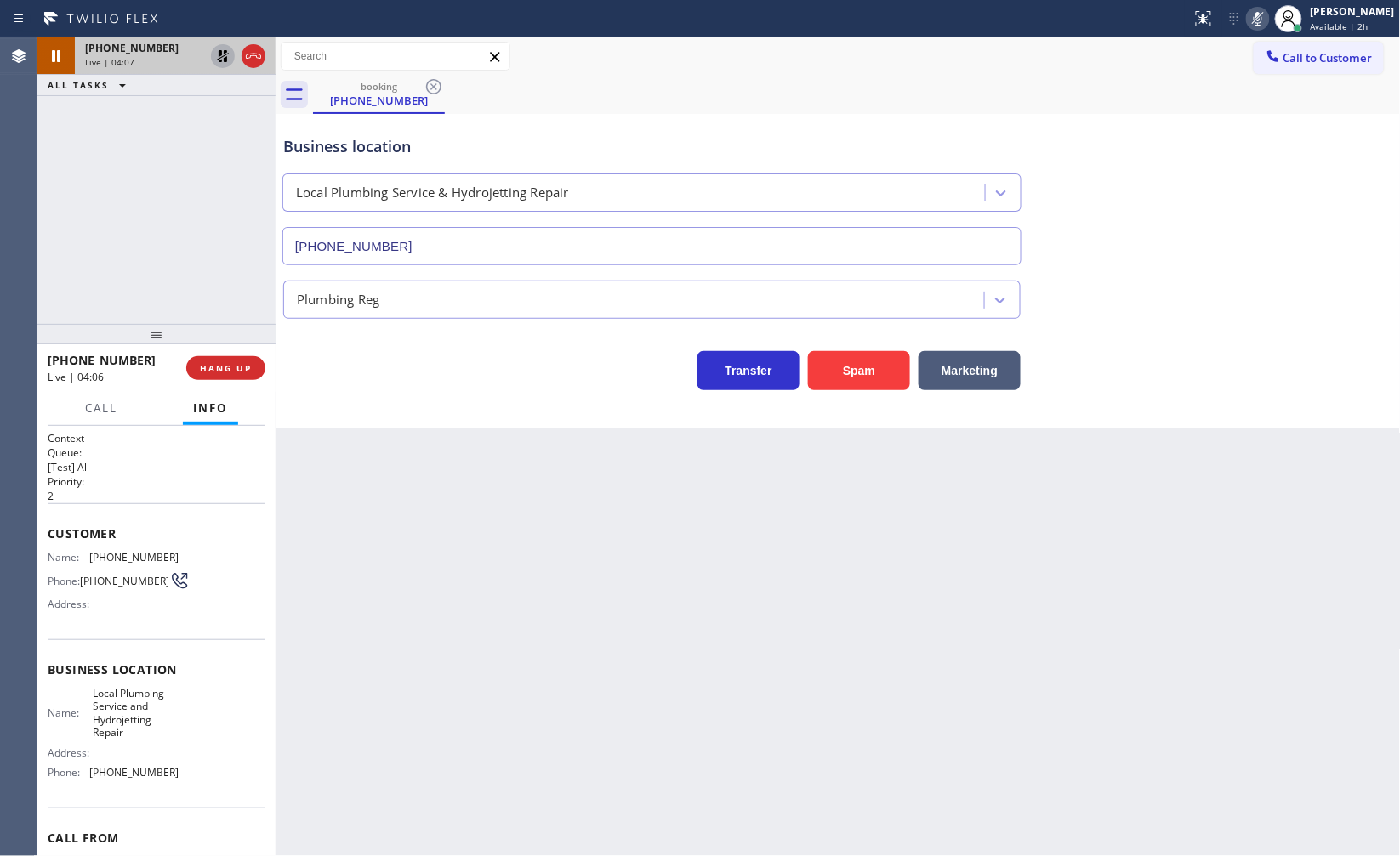
click at [103, 194] on div "+19254182359 Live | 04:07 ALL TASKS ALL TASKS ACTIVE TASKS TASKS IN WRAP UP" at bounding box center [156, 180] width 238 height 287
click at [218, 53] on icon at bounding box center [223, 56] width 21 height 21
click at [1260, 12] on icon at bounding box center [1258, 19] width 21 height 21
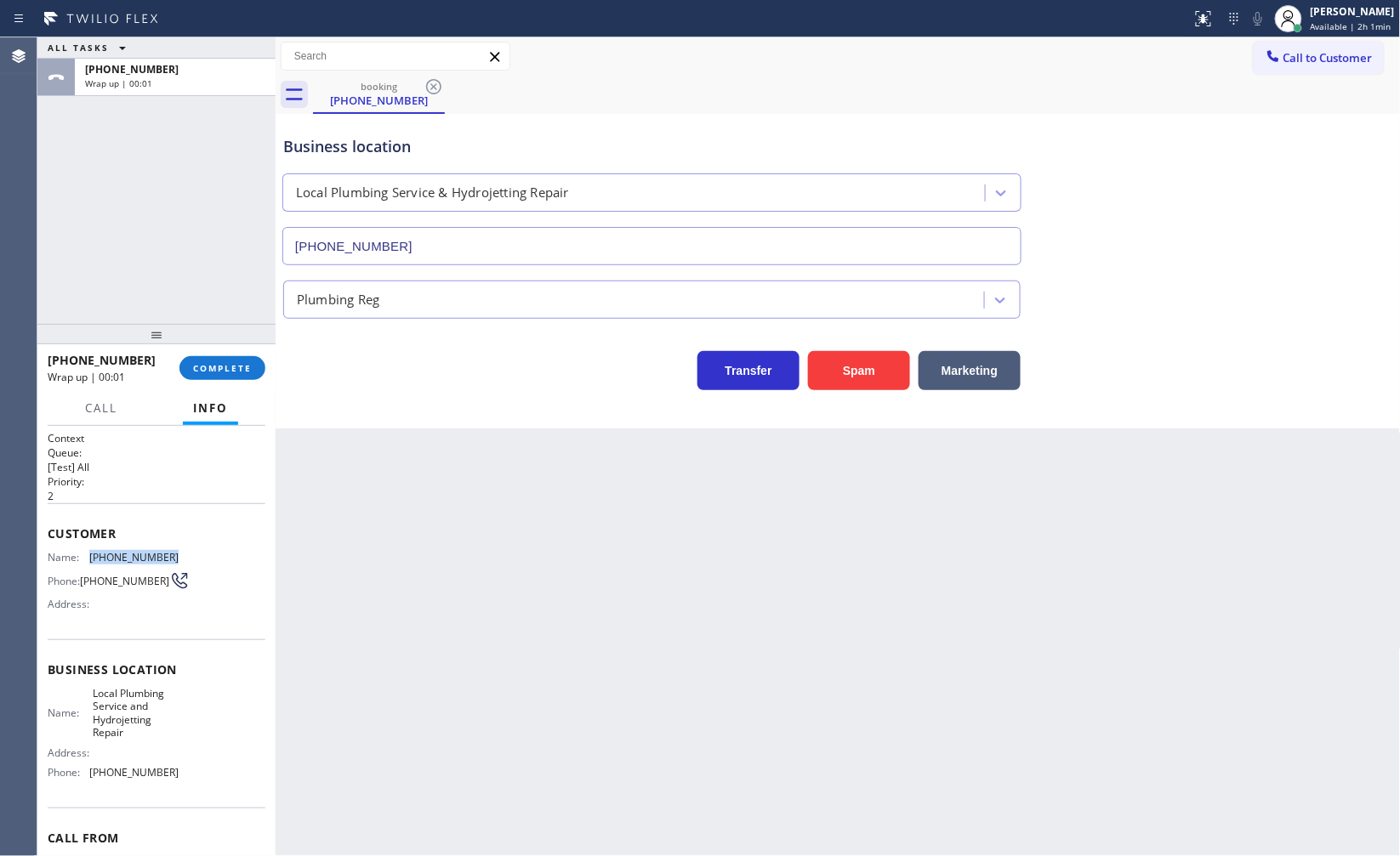
drag, startPoint x: 85, startPoint y: 559, endPoint x: 185, endPoint y: 561, distance: 100.0
click at [185, 561] on div "Name: (925) 418-2359 Phone: (925) 418-2359 Address:" at bounding box center [156, 585] width 218 height 67
copy div "(925) 418-2359"
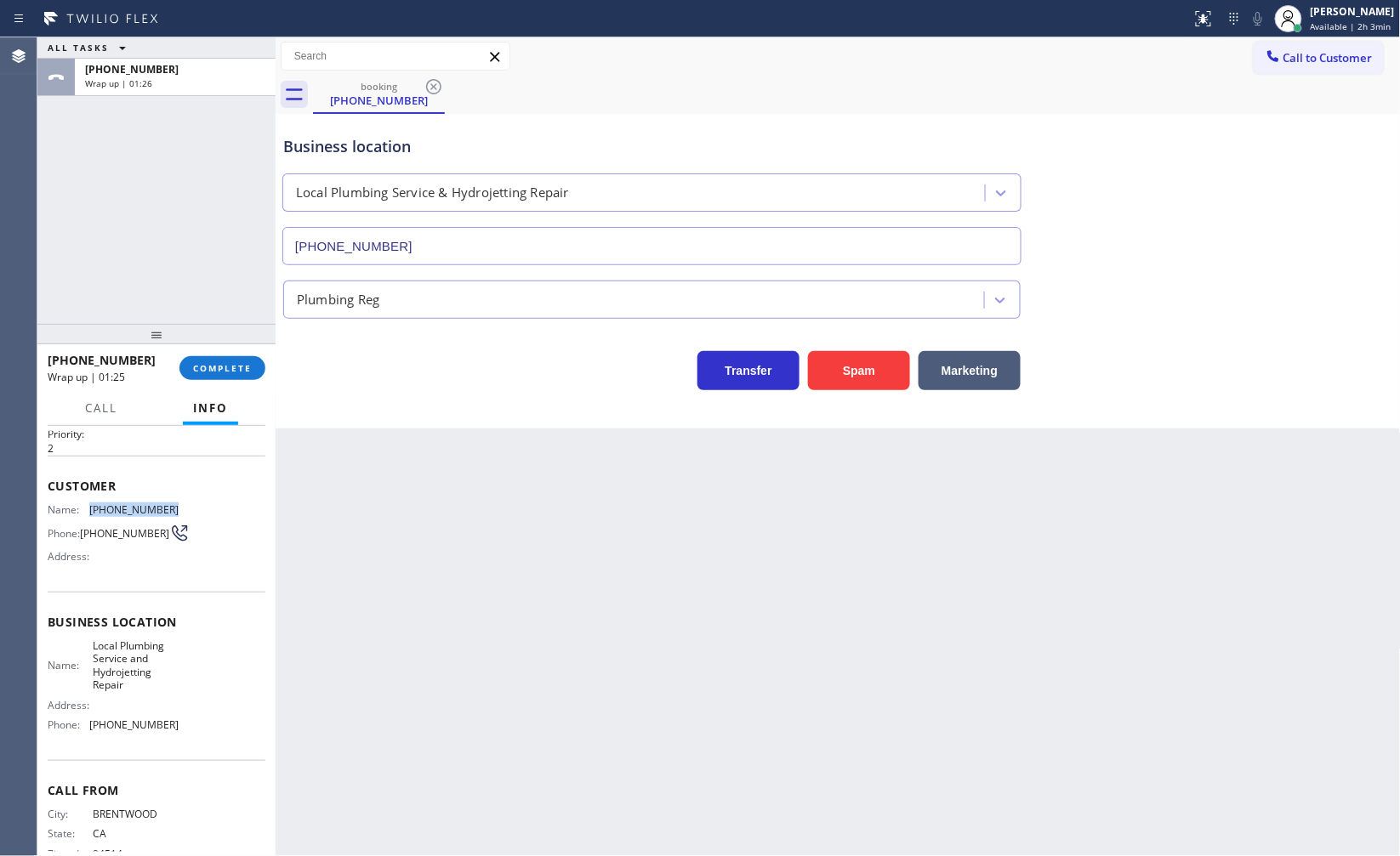
scroll to position [89, 0]
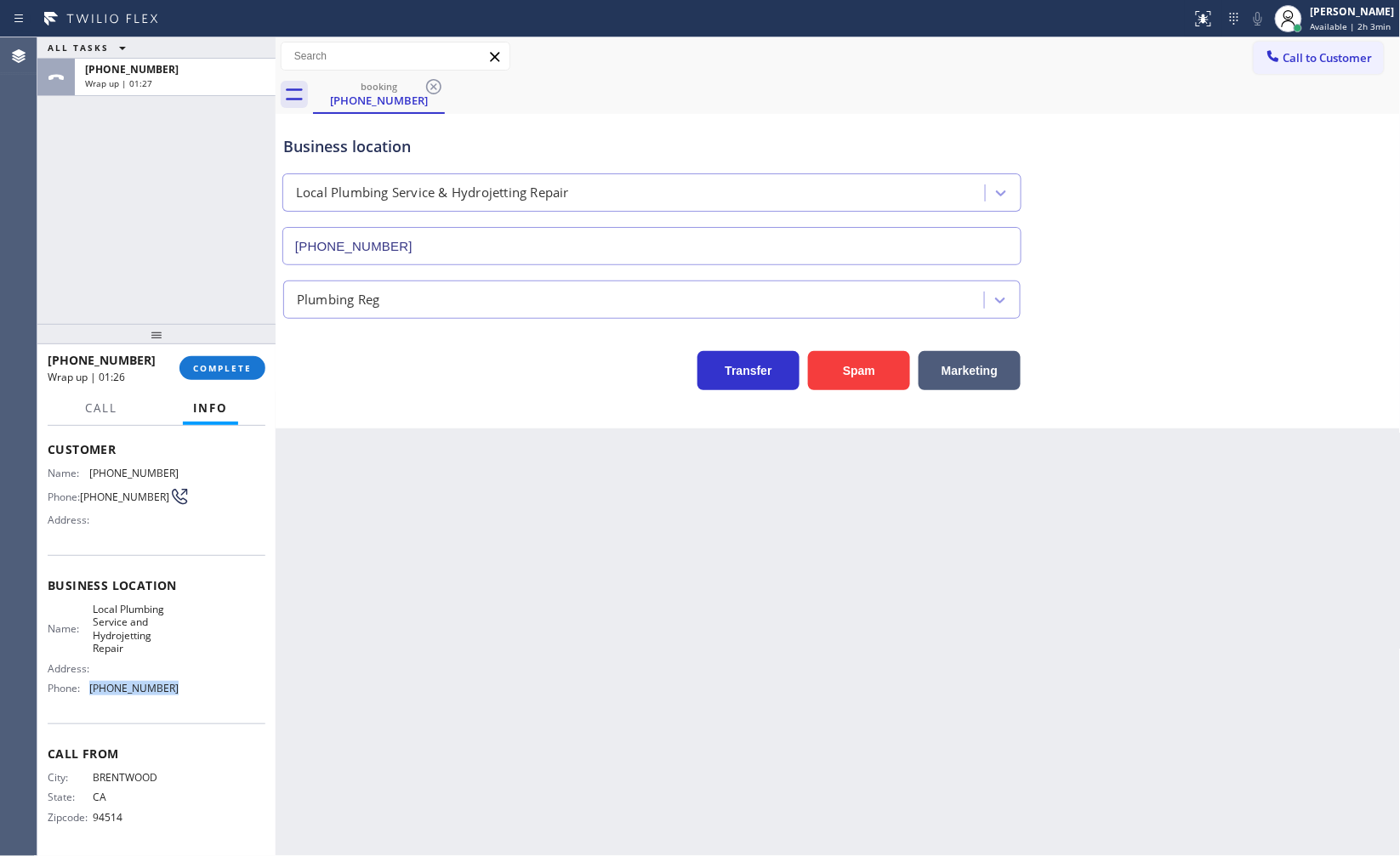
drag, startPoint x: 89, startPoint y: 690, endPoint x: 197, endPoint y: 692, distance: 108.0
click at [197, 692] on div "Name: Local Plumbing Service and Hydrojetting Repair Address: Phone: (925) 222-…" at bounding box center [156, 653] width 218 height 100
copy div "(925) 222-2903"
click at [228, 363] on span "COMPLETE" at bounding box center [222, 369] width 59 height 12
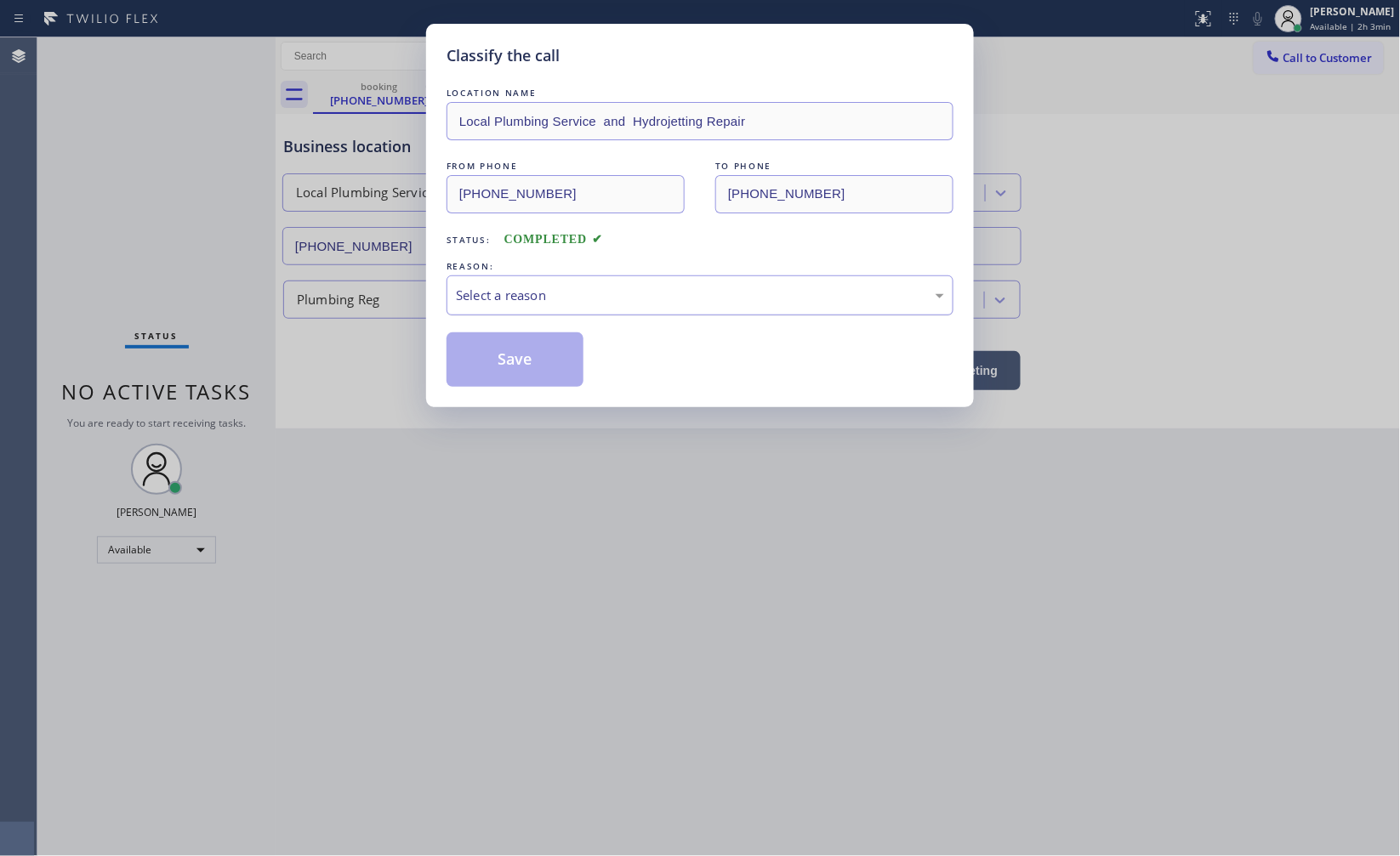
click at [496, 303] on div "Select a reason" at bounding box center [700, 295] width 488 height 20
click at [494, 338] on button "Save" at bounding box center [514, 359] width 137 height 54
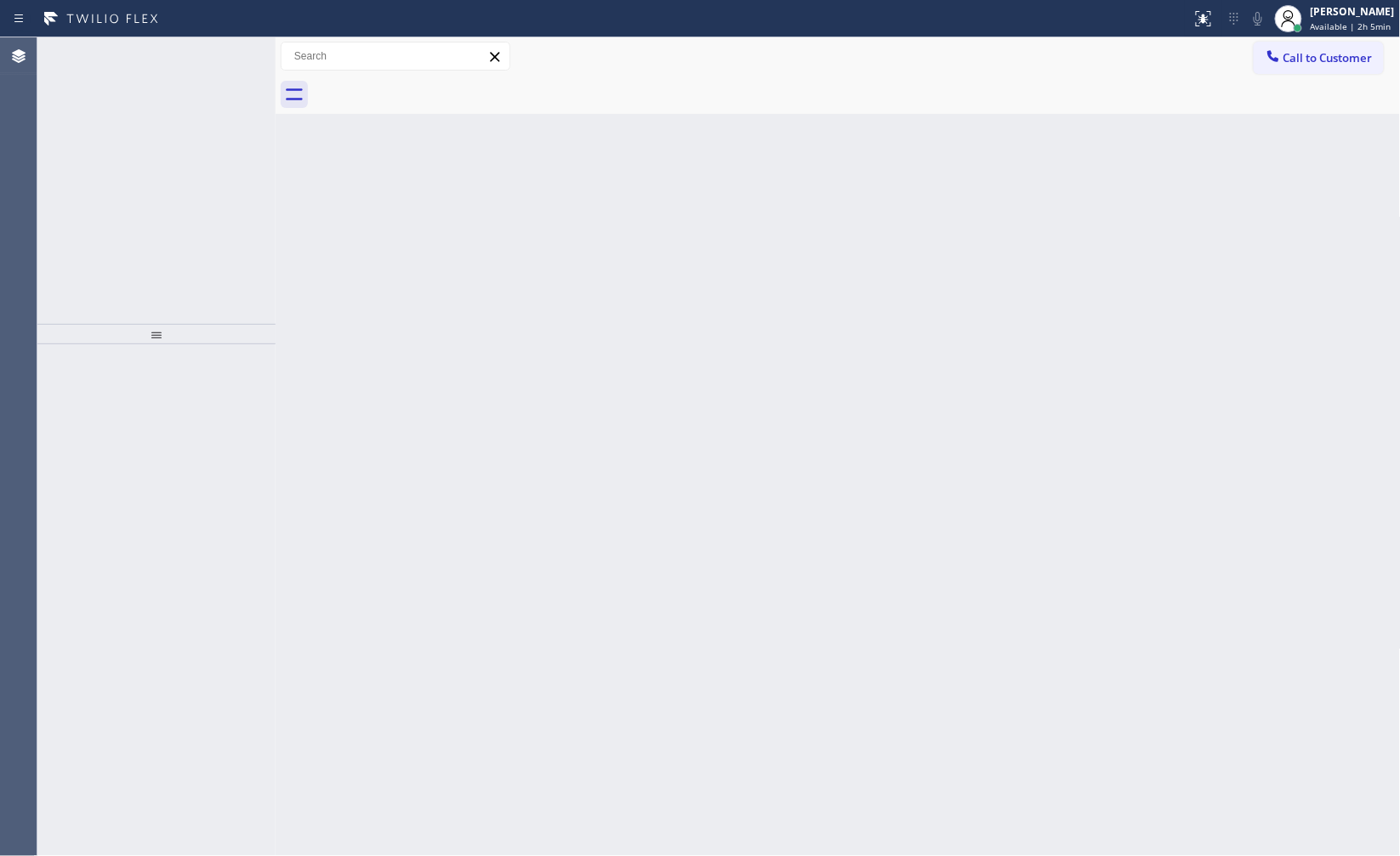
click at [226, 51] on icon at bounding box center [223, 56] width 21 height 21
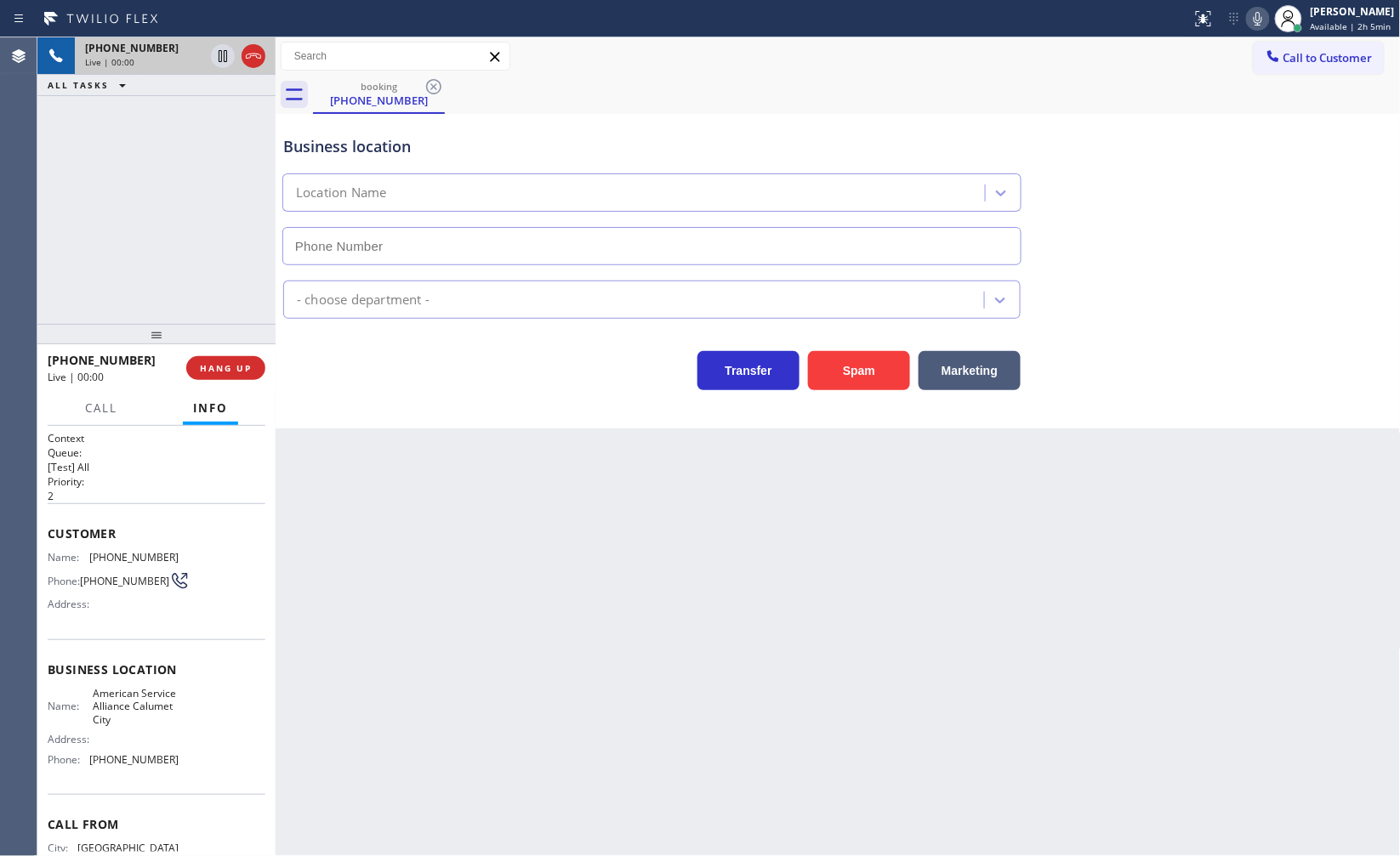
type input "[PHONE_NUMBER]"
click at [211, 369] on span "HANG UP" at bounding box center [226, 369] width 52 height 12
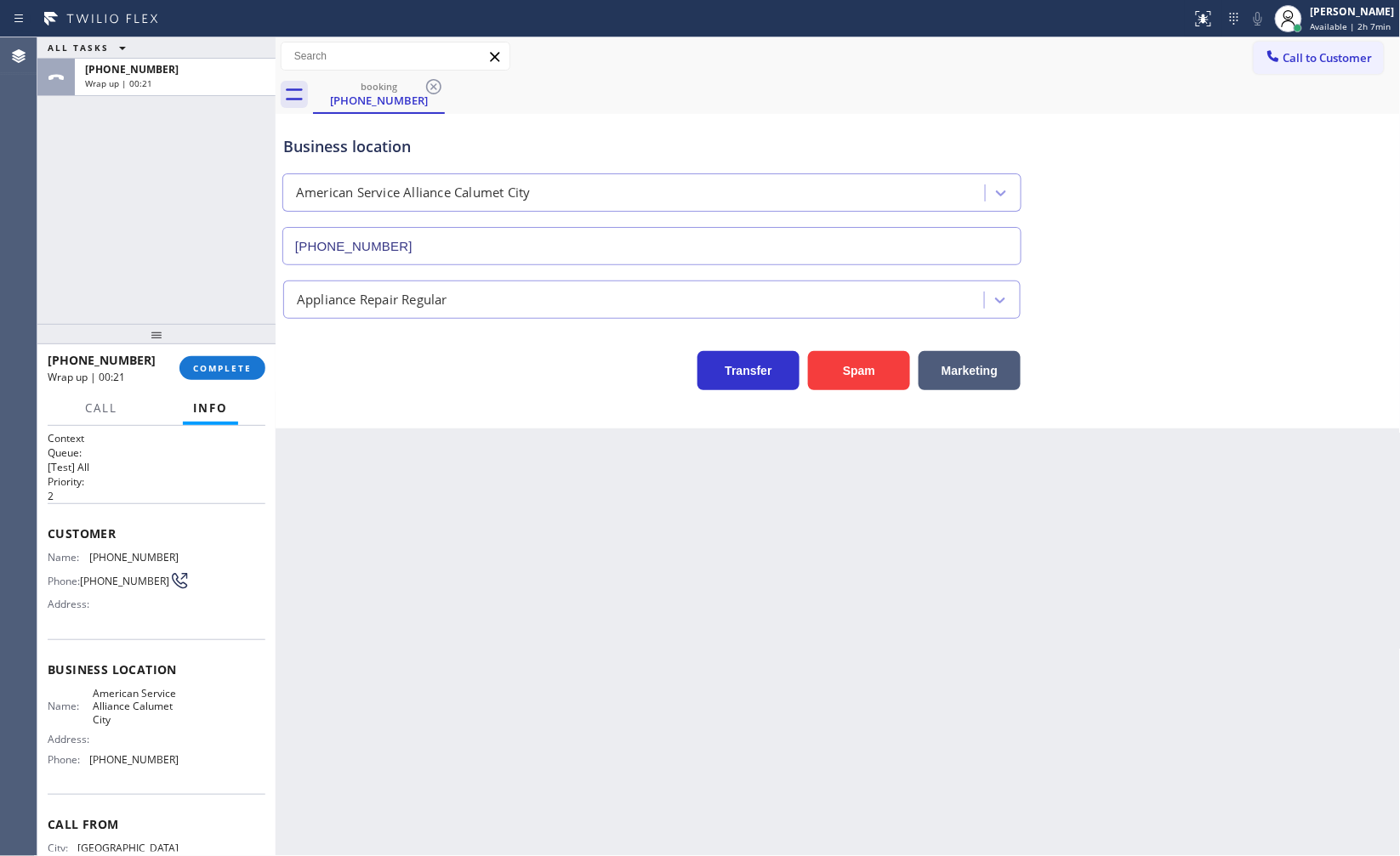
scroll to position [89, 0]
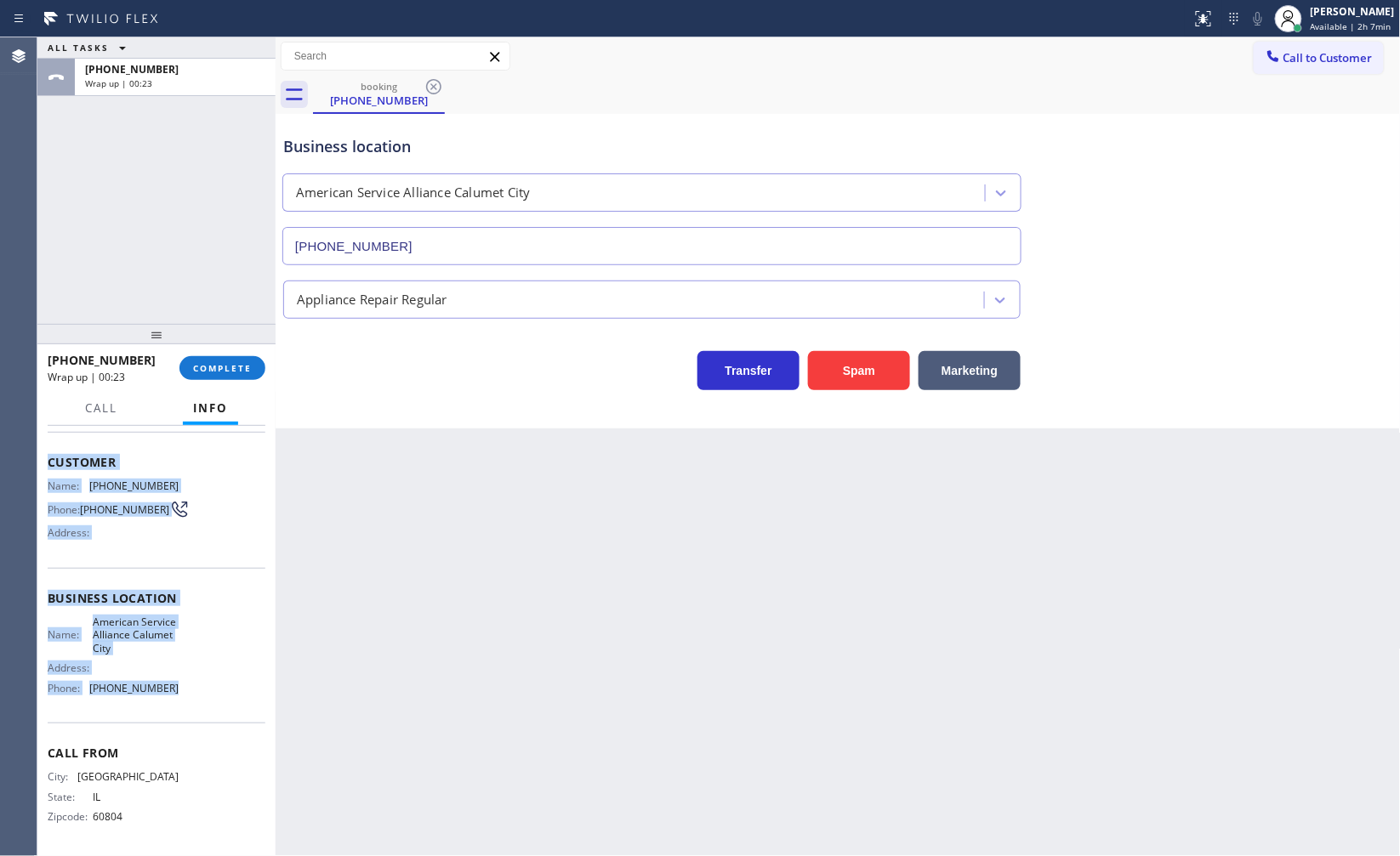
drag, startPoint x: 40, startPoint y: 437, endPoint x: 191, endPoint y: 678, distance: 284.4
click at [191, 678] on div "Context Queue: [Test] All Priority: 2 Customer Name: (708) 856-6800 Phone: (708…" at bounding box center [156, 642] width 238 height 431
copy div "Customer Name: (708) 856-6800 Phone: (708) 856-6800 Address: Business location …"
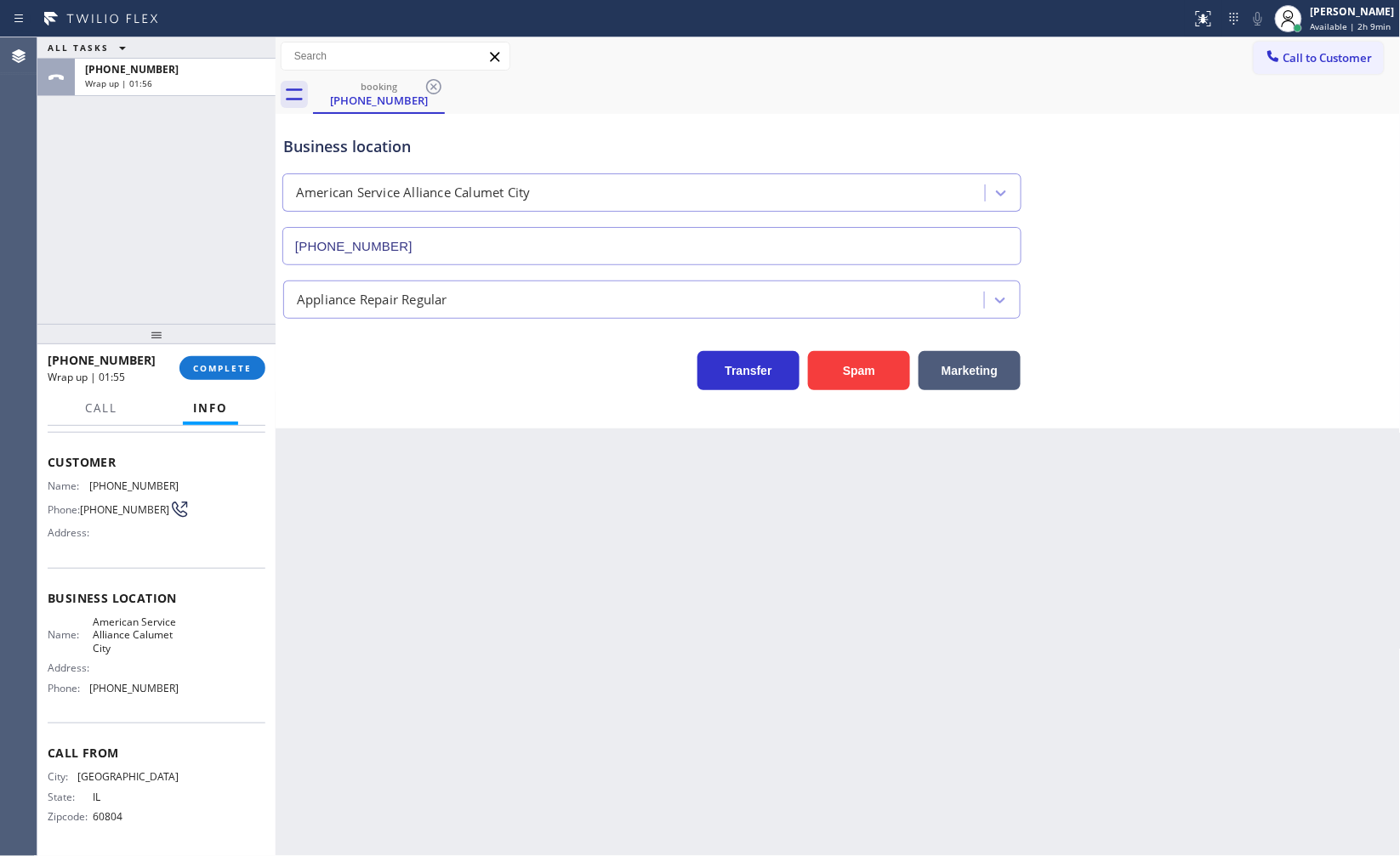
click at [121, 291] on div "ALL TASKS ALL TASKS ACTIVE TASKS TASKS IN WRAP UP +17088566800 Wrap up | 01:56" at bounding box center [156, 180] width 238 height 287
click at [243, 369] on span "COMPLETE" at bounding box center [222, 369] width 59 height 12
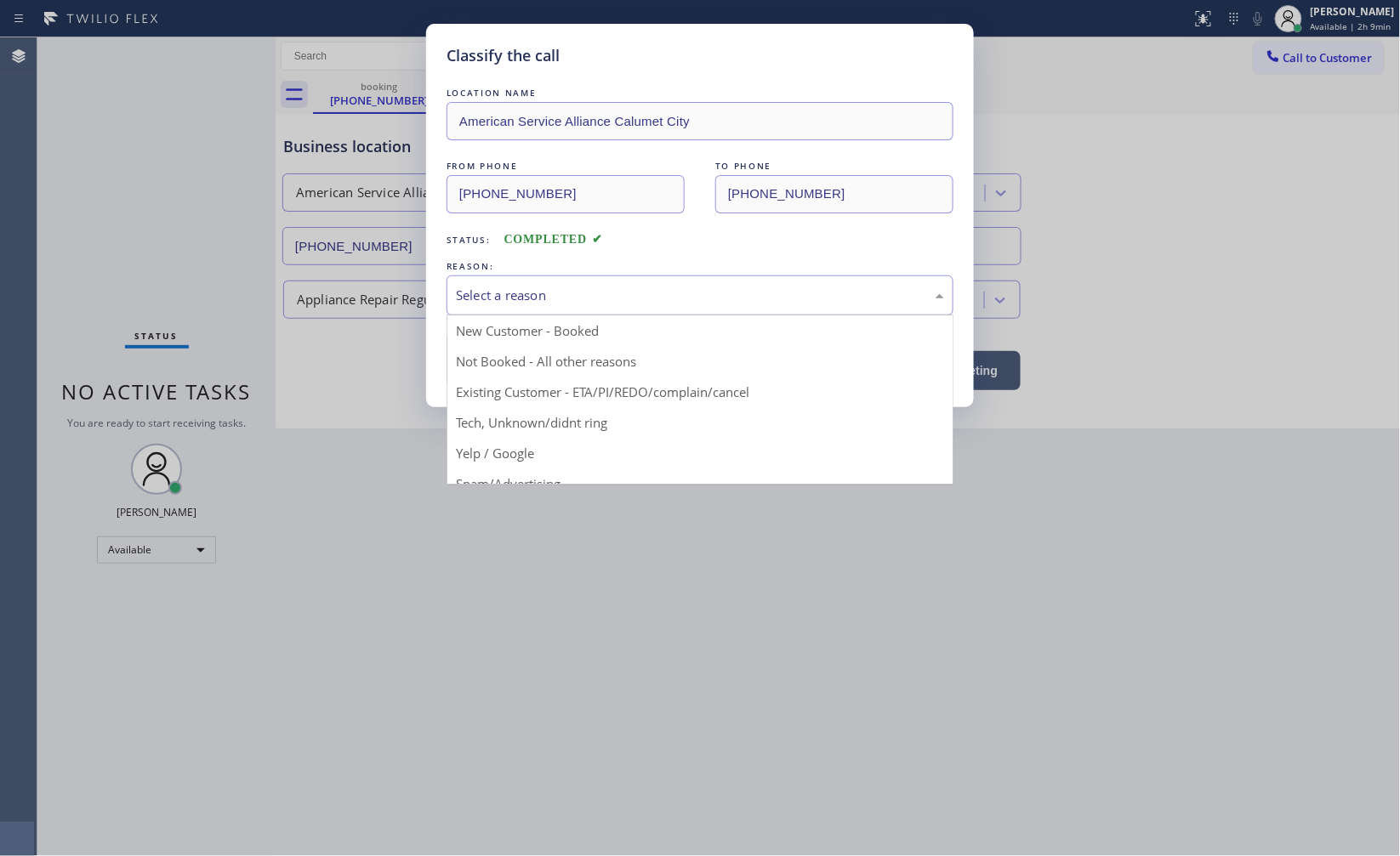
click at [476, 301] on div "Select a reason" at bounding box center [700, 295] width 488 height 20
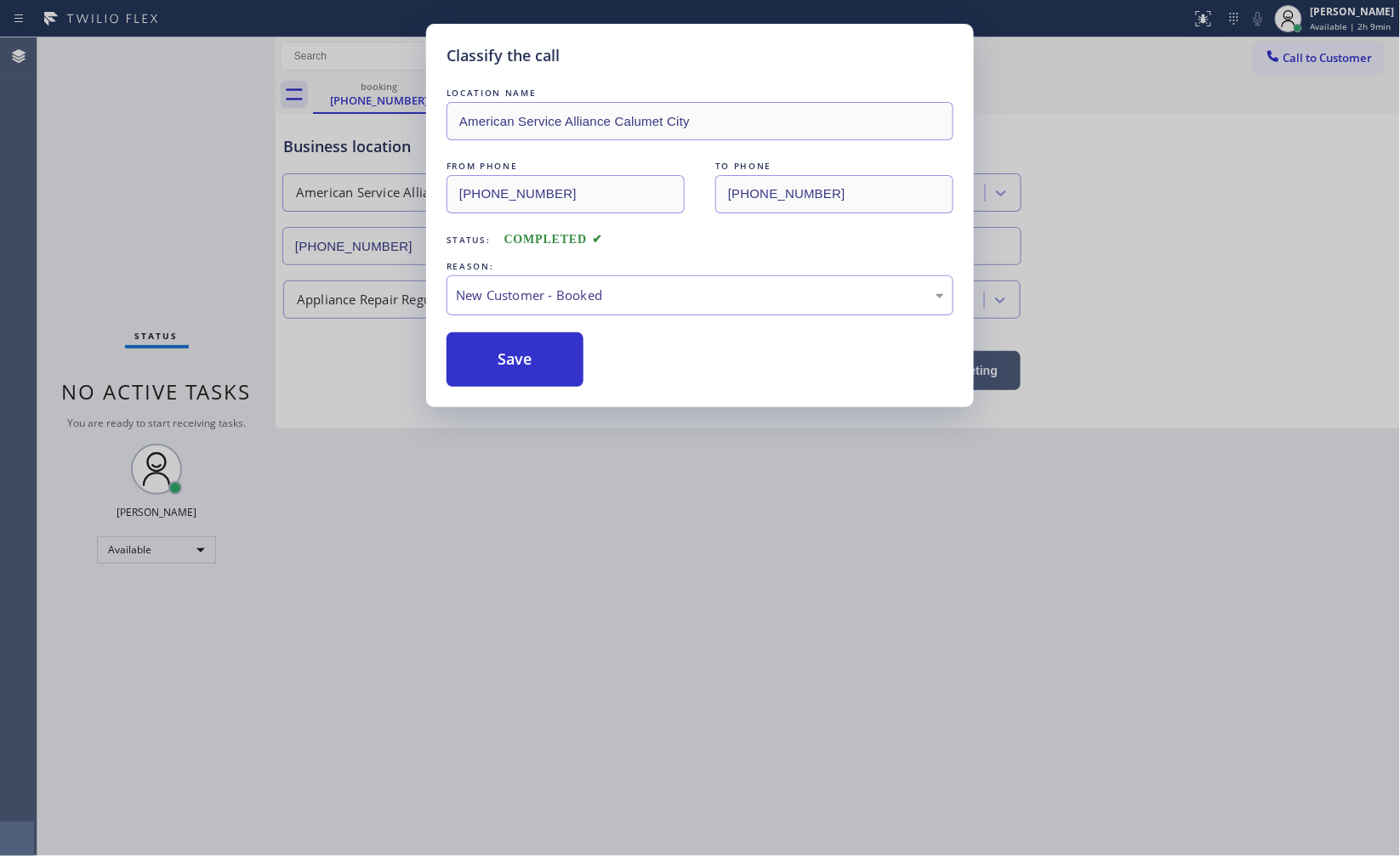
click at [488, 311] on div "New Customer - Booked" at bounding box center [700, 295] width 507 height 40
click at [490, 361] on button "Save" at bounding box center [514, 359] width 137 height 54
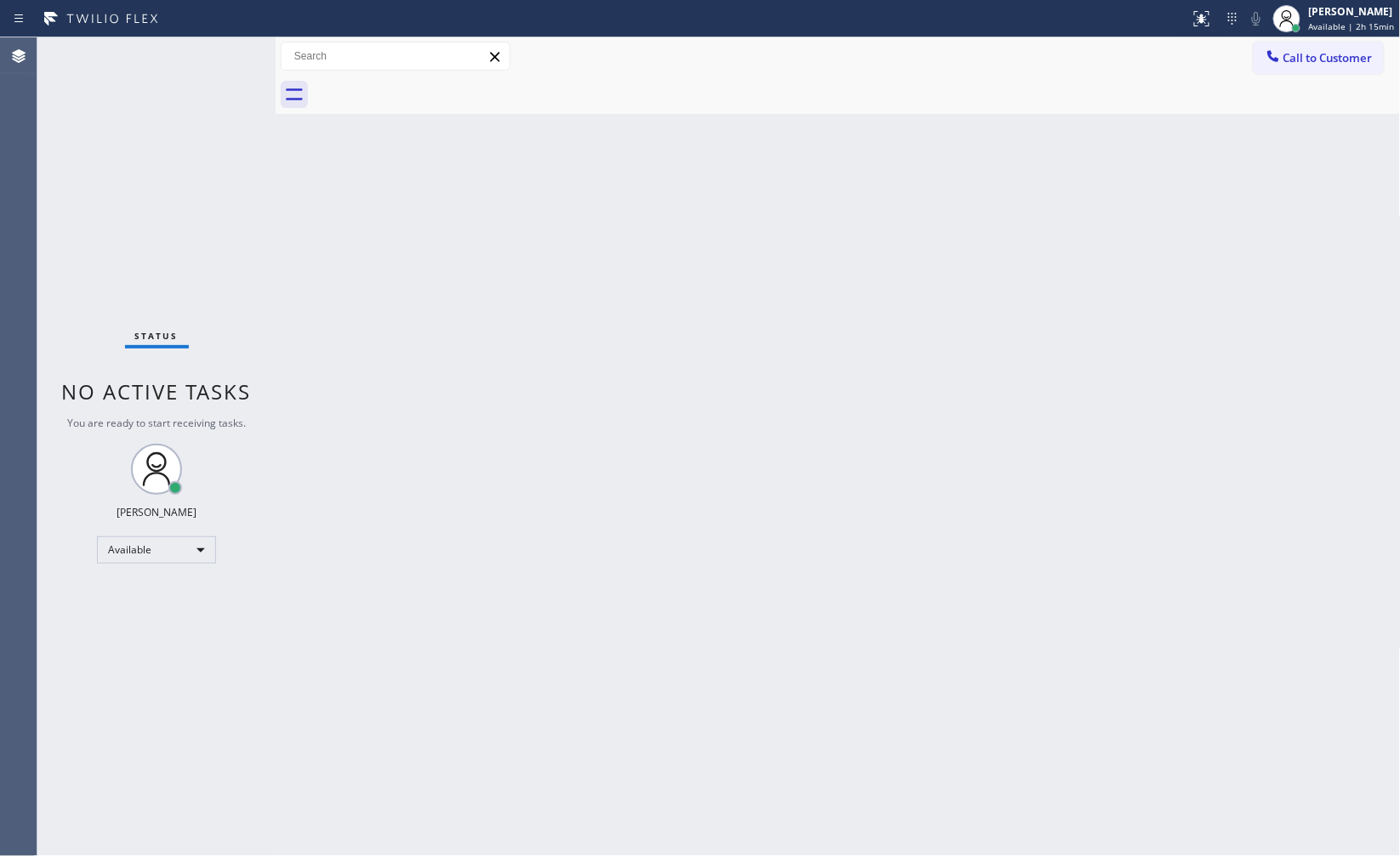
click at [831, 276] on div "Back to Dashboard Change Sender ID Customers Technicians Select a contact Outbo…" at bounding box center [838, 446] width 1125 height 819
click at [930, 264] on div "Back to Dashboard Change Sender ID Customers Technicians Select a contact Outbo…" at bounding box center [838, 446] width 1125 height 819
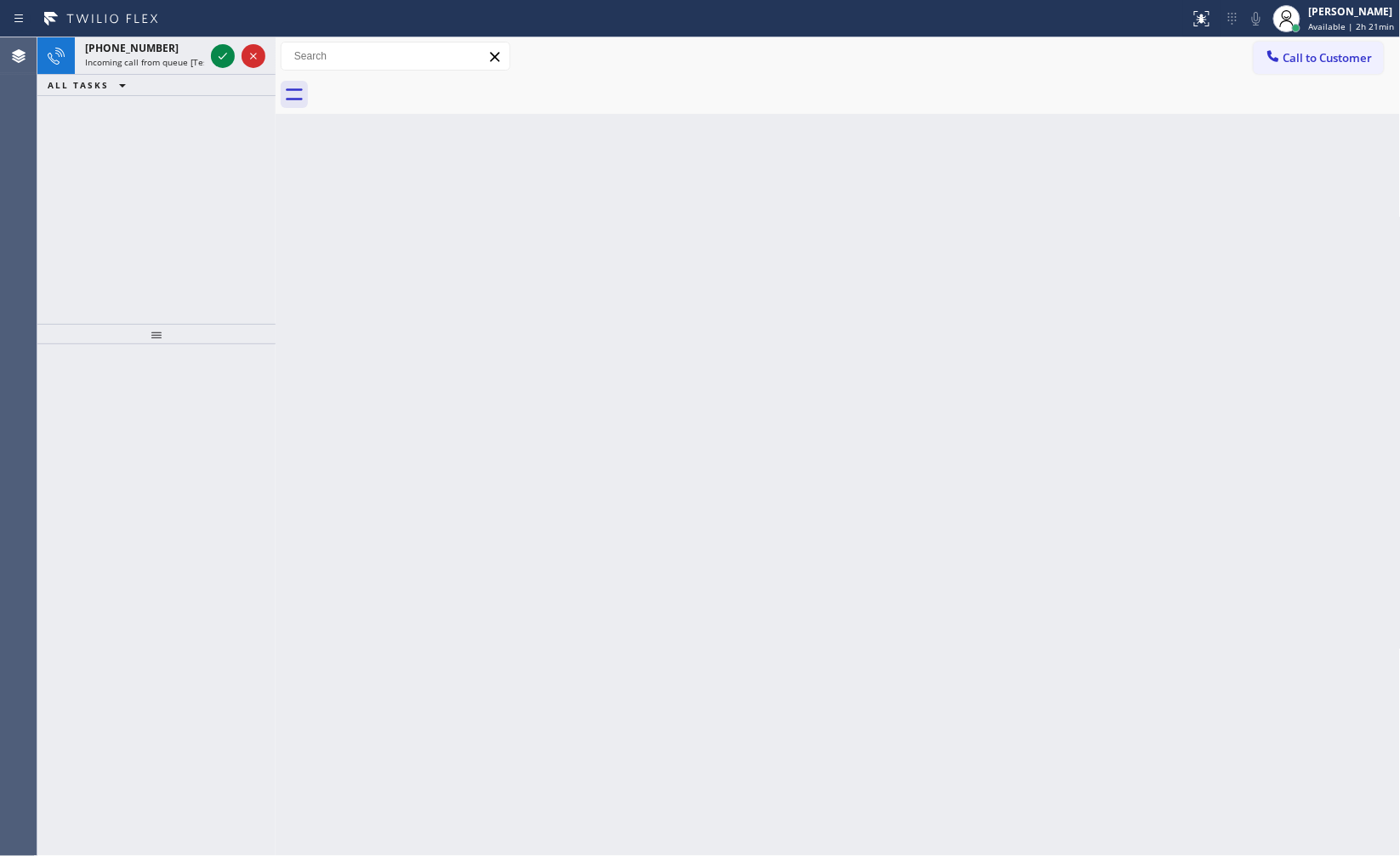
drag, startPoint x: 128, startPoint y: 176, endPoint x: 149, endPoint y: 222, distance: 50.6
click at [148, 221] on div "+14432239073 Incoming call from queue [Test] All ALL TASKS ALL TASKS ACTIVE TAS…" at bounding box center [156, 180] width 238 height 287
click at [181, 157] on div "+13035202229 Incoming call from queue [Test] All ALL TASKS ALL TASKS ACTIVE TAS…" at bounding box center [156, 180] width 238 height 287
drag, startPoint x: 182, startPoint y: 84, endPoint x: 174, endPoint y: 61, distance: 24.4
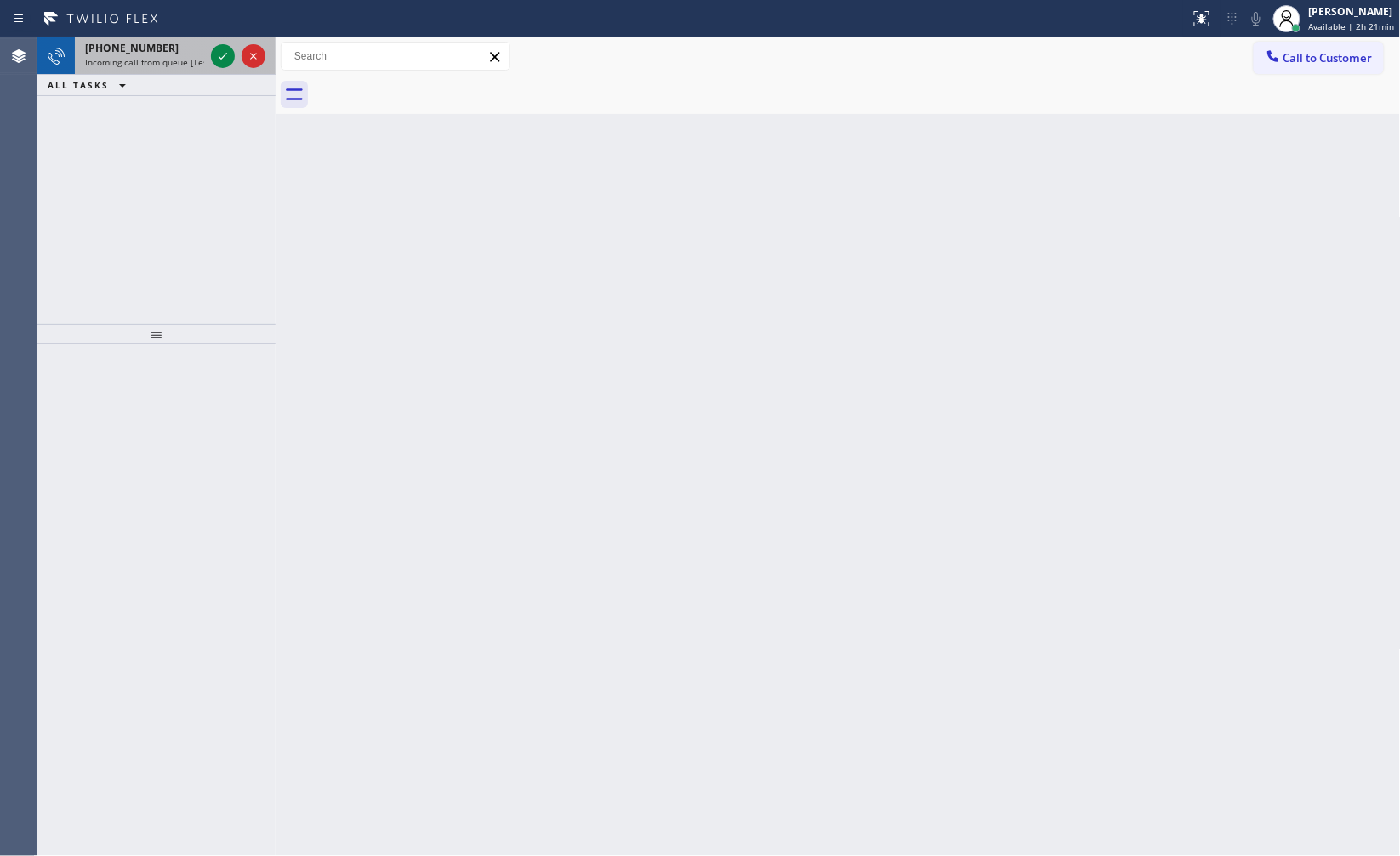
click at [182, 79] on div "ALL TASKS ALL TASKS ACTIVE TASKS TASKS IN WRAP UP" at bounding box center [156, 85] width 238 height 22
click at [172, 56] on span "Incoming call from queue [Test] All" at bounding box center [156, 62] width 141 height 12
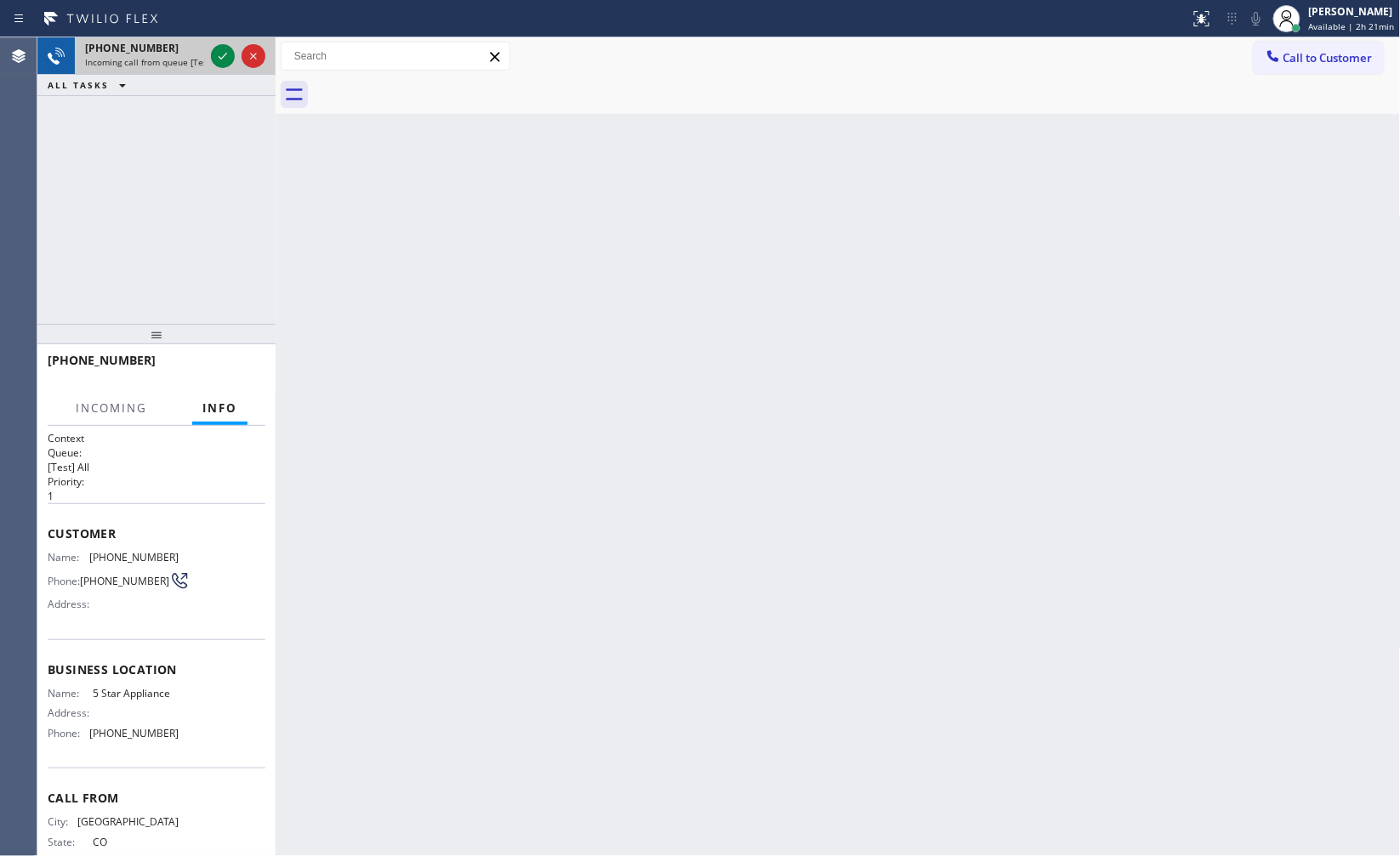
click at [172, 56] on span "Incoming call from queue [Test] All" at bounding box center [156, 62] width 141 height 12
click at [173, 56] on span "Incoming call from queue [Test] All" at bounding box center [156, 62] width 141 height 12
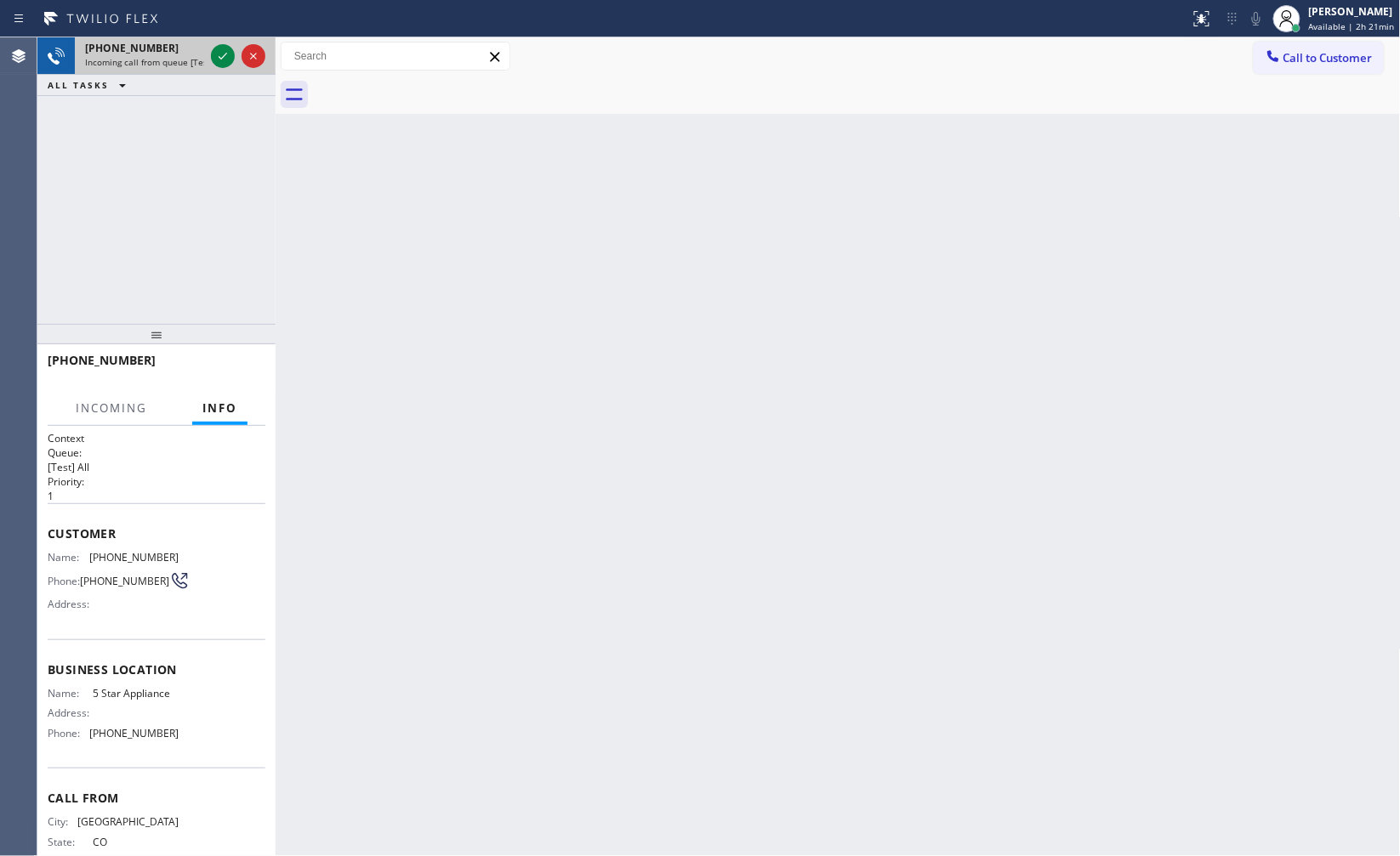
drag, startPoint x: 173, startPoint y: 56, endPoint x: 179, endPoint y: 74, distance: 19.0
click at [175, 65] on span "Incoming call from queue [Test] All" at bounding box center [156, 62] width 141 height 12
click at [179, 75] on div "ALL TASKS ALL TASKS ACTIVE TASKS TASKS IN WRAP UP" at bounding box center [156, 85] width 238 height 22
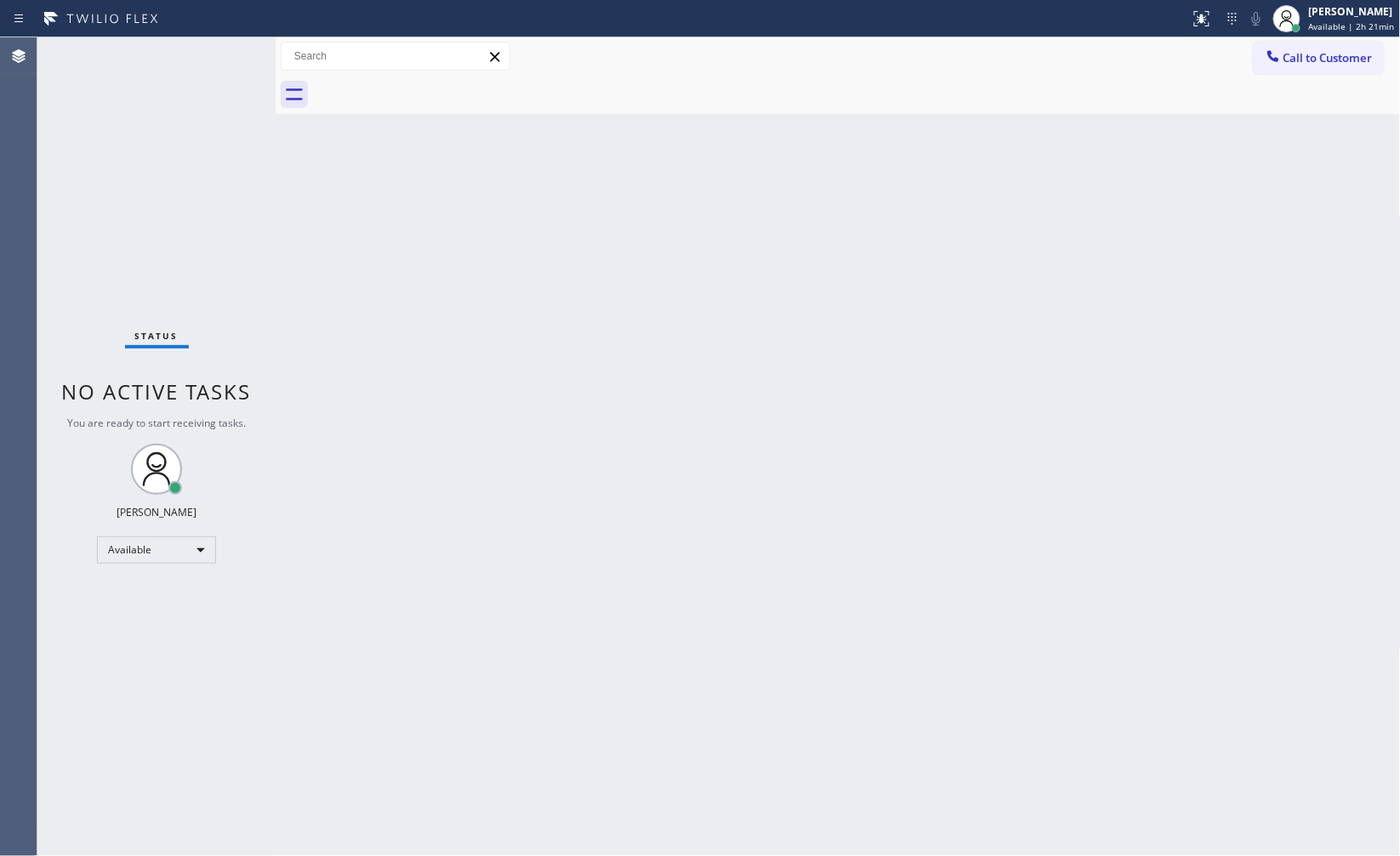
click at [190, 90] on div "Status No active tasks You are ready to start receiving tasks. JENIZA ALCAYDE A…" at bounding box center [156, 446] width 238 height 819
click at [202, 65] on div "Status No active tasks You are ready to start receiving tasks. JENIZA ALCAYDE A…" at bounding box center [156, 446] width 238 height 819
click at [206, 65] on div "Status No active tasks You are ready to start receiving tasks. JENIZA ALCAYDE A…" at bounding box center [156, 446] width 238 height 819
click at [206, 65] on div "Status No active tasks You are ready to start receiving tasks. JENIZA ALCAYDE A…" at bounding box center [156, 446] width 238 height 819
drag, startPoint x: 206, startPoint y: 70, endPoint x: 207, endPoint y: 86, distance: 16.0
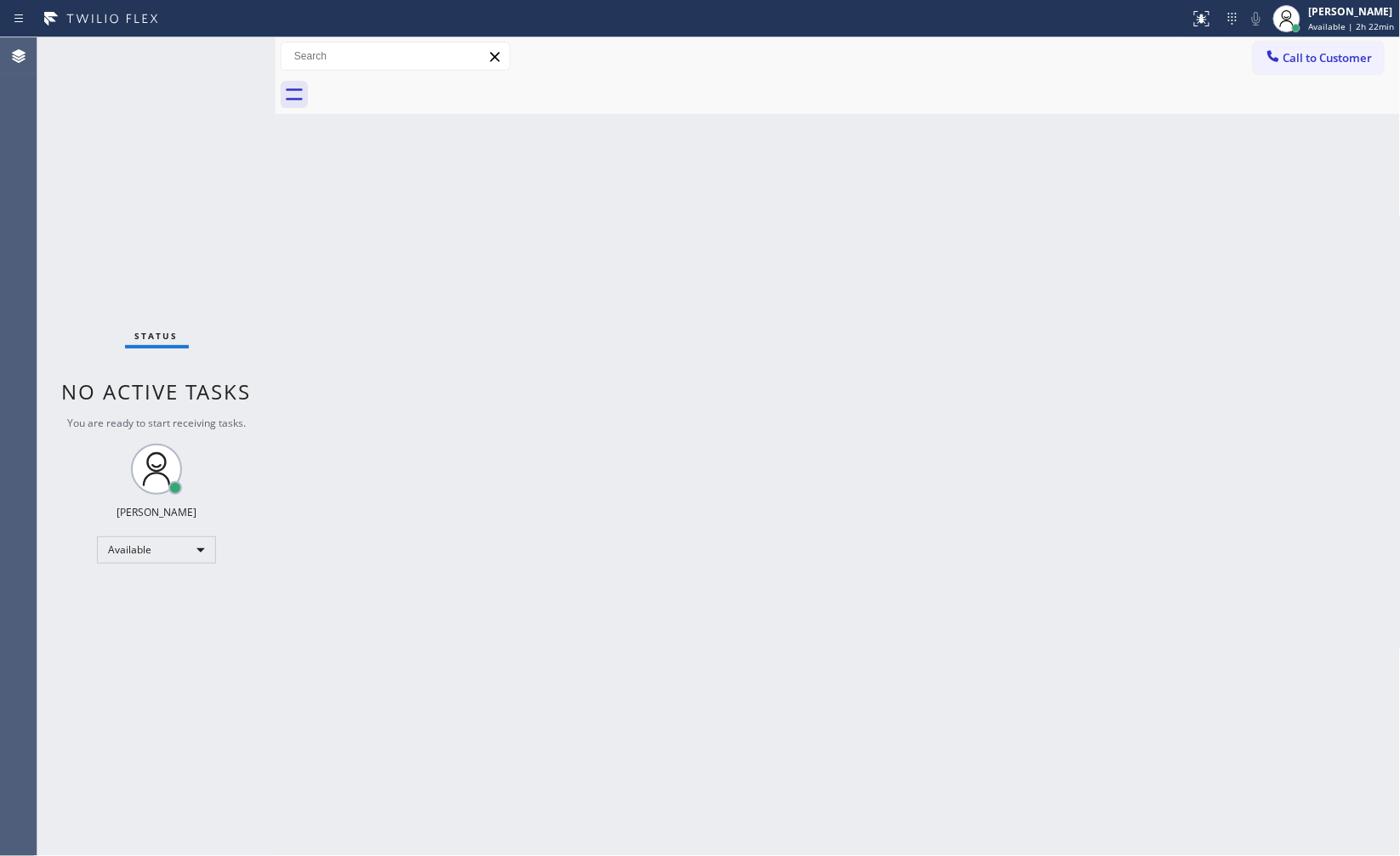
click at [207, 78] on div "Status No active tasks You are ready to start receiving tasks. JENIZA ALCAYDE A…" at bounding box center [156, 446] width 238 height 819
click at [68, 148] on div "Status No active tasks You are ready to start receiving tasks. JENIZA ALCAYDE A…" at bounding box center [156, 446] width 238 height 819
click at [134, 559] on div "Available" at bounding box center [157, 550] width 119 height 28
click at [117, 624] on li "Unavailable" at bounding box center [156, 617] width 115 height 21
click at [122, 556] on div "Unavailable" at bounding box center [157, 558] width 119 height 28
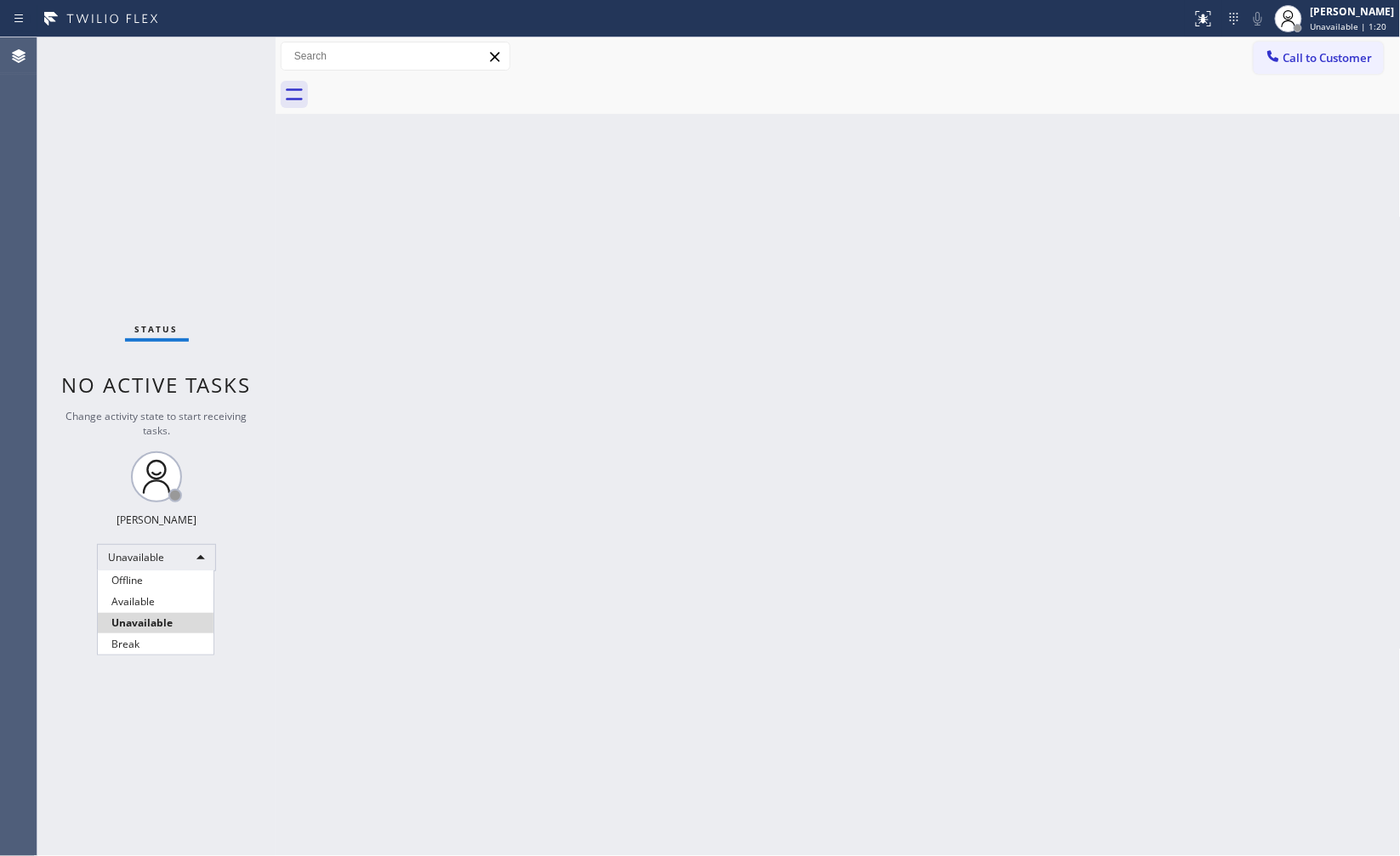
click at [145, 599] on li "Available" at bounding box center [156, 602] width 115 height 21
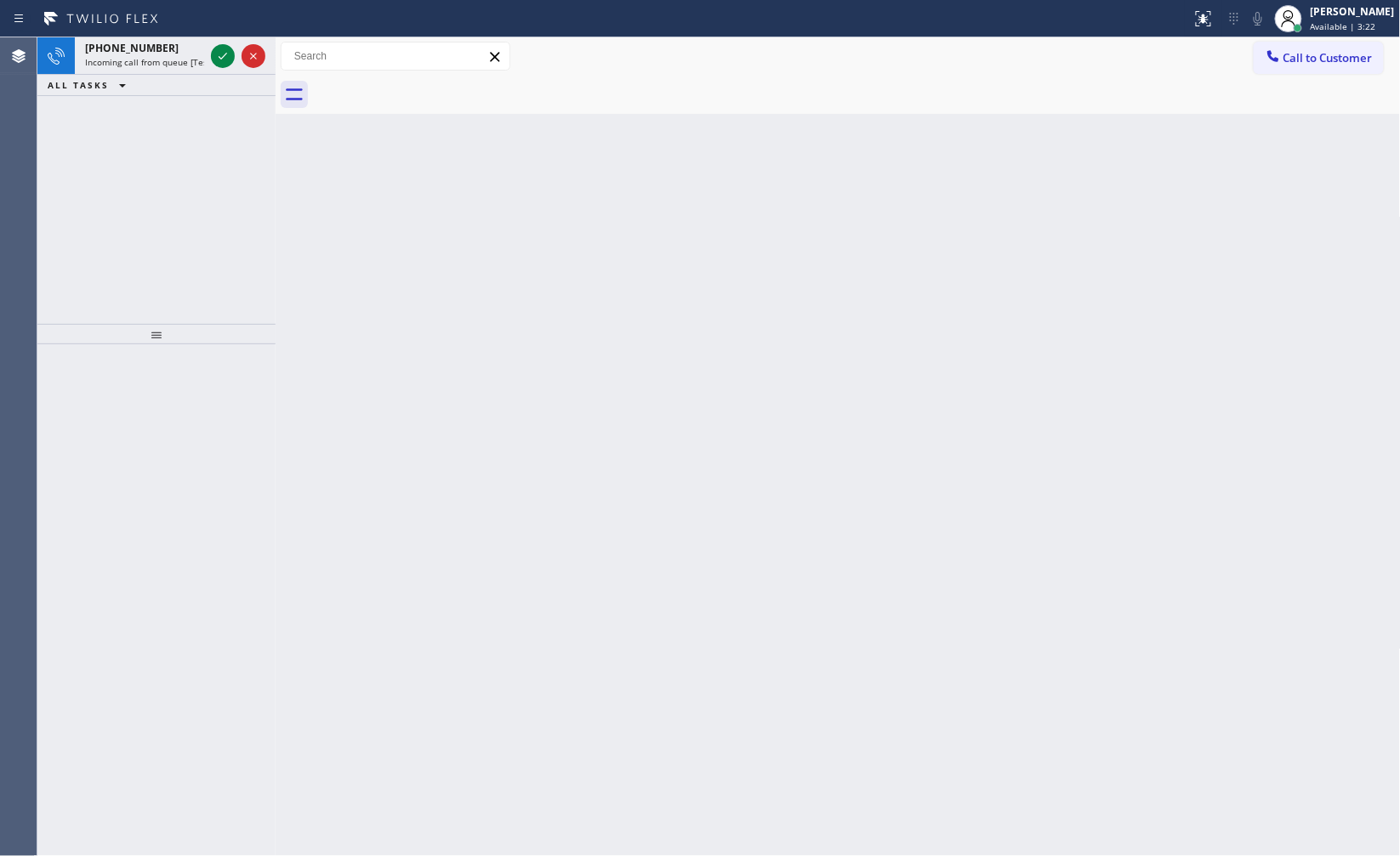
click at [30, 154] on div "Agent Desktop" at bounding box center [18, 446] width 36 height 819
click at [222, 54] on icon at bounding box center [223, 56] width 21 height 21
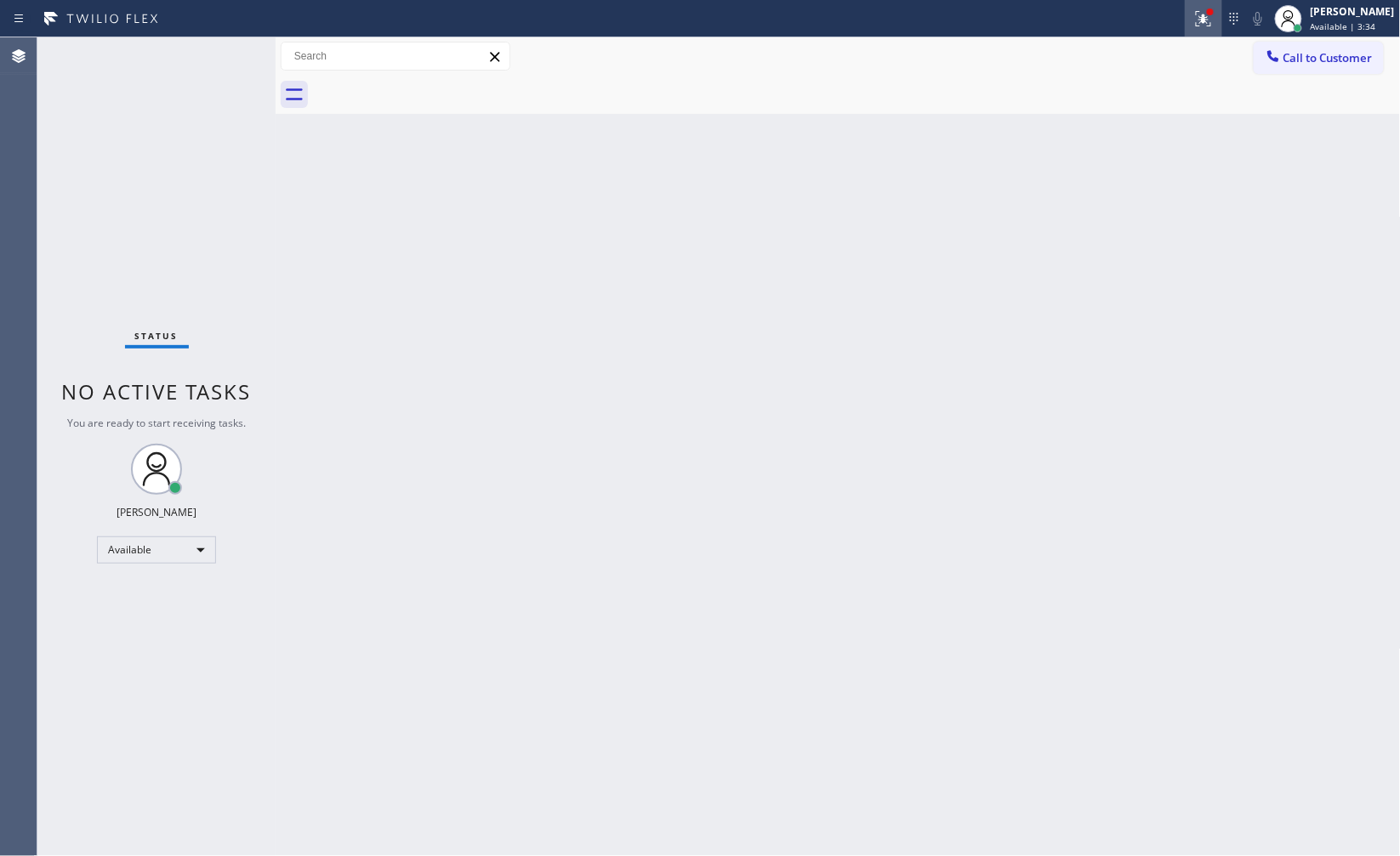
click at [1205, 15] on icon at bounding box center [1204, 16] width 10 height 6
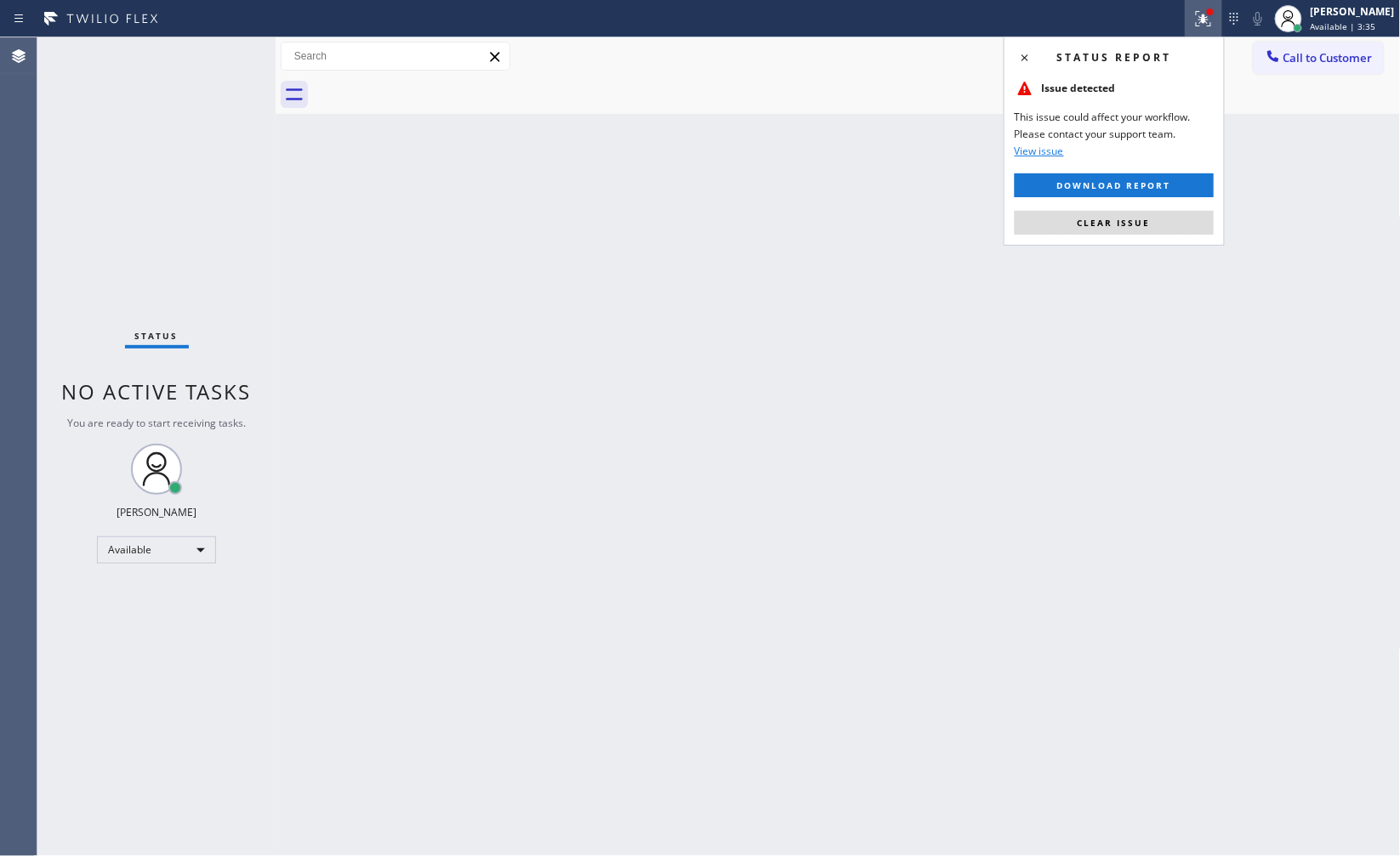
click at [1172, 252] on div "Back to Dashboard Change Sender ID Customers Technicians Select a contact Outbo…" at bounding box center [838, 446] width 1125 height 819
click at [1178, 233] on button "Clear issue" at bounding box center [1114, 223] width 199 height 24
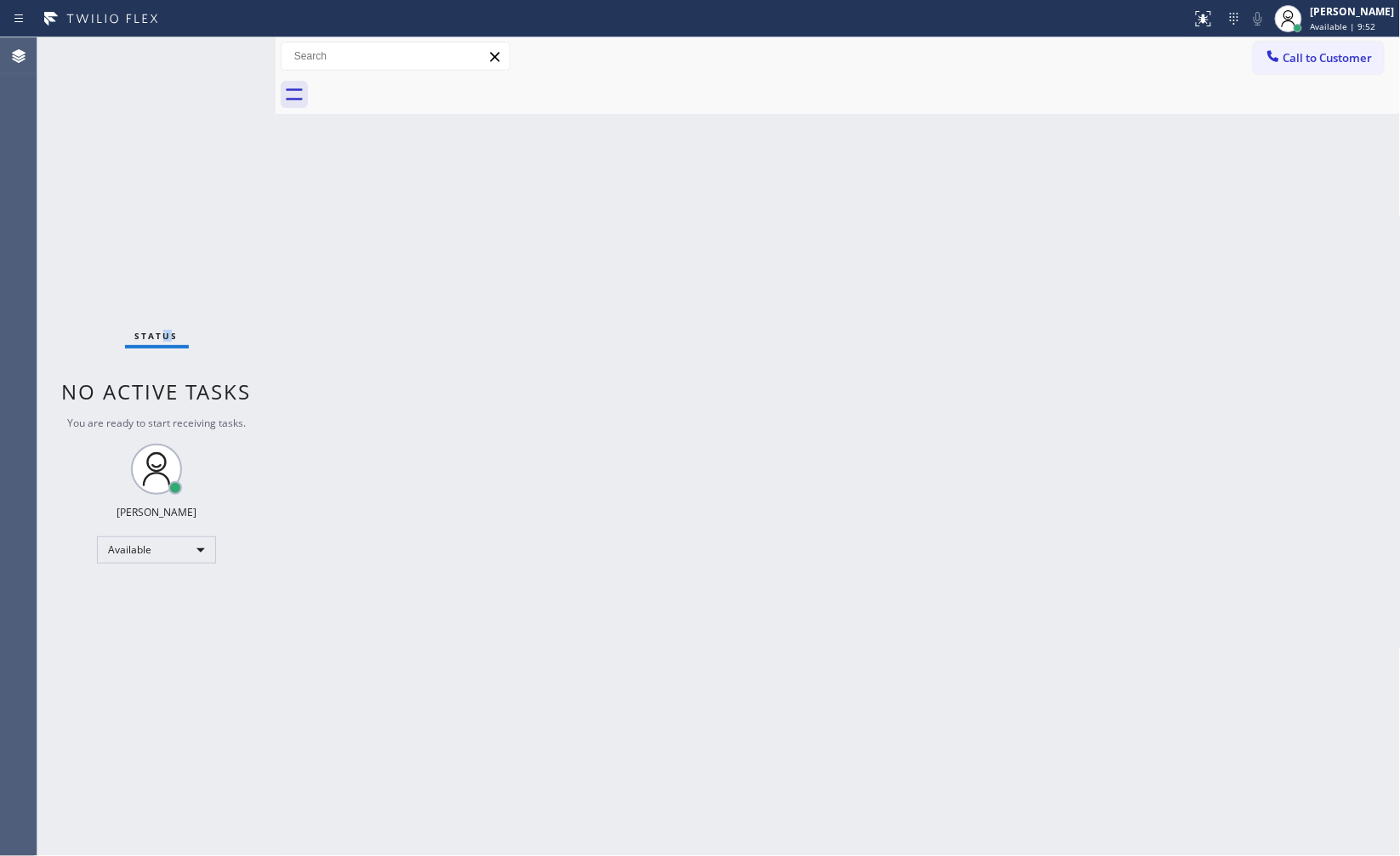
click at [172, 180] on div "Status No active tasks You are ready to start receiving tasks. JENIZA ALCAYDE A…" at bounding box center [156, 446] width 238 height 819
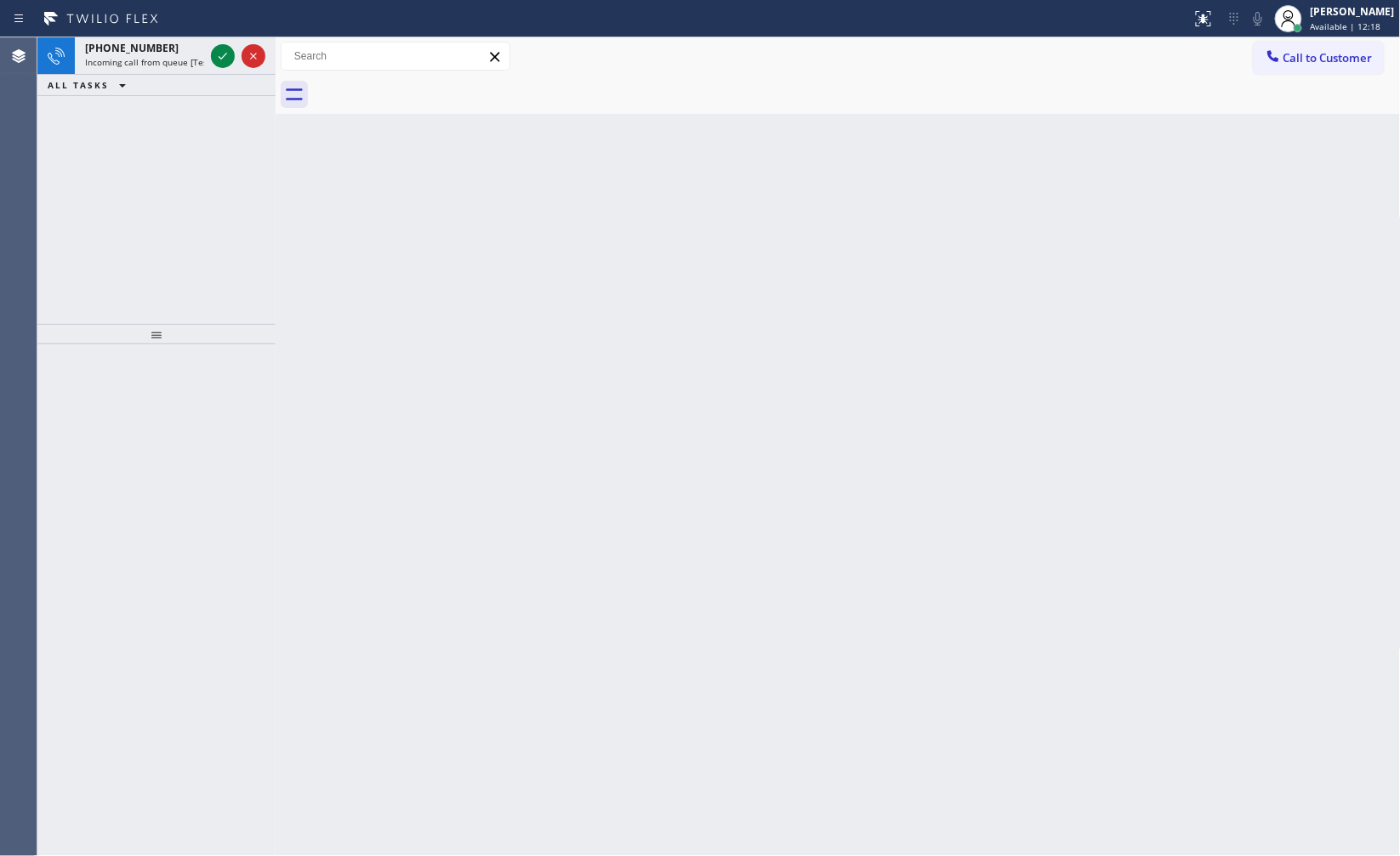
click at [133, 183] on div "[PHONE_NUMBER] Incoming call from queue [Test] All ALL TASKS ALL TASKS ACTIVE T…" at bounding box center [156, 180] width 238 height 287
click at [201, 142] on div "[PHONE_NUMBER] Incoming call from queue [Test] All ALL TASKS ALL TASKS ACTIVE T…" at bounding box center [156, 180] width 238 height 287
click at [205, 134] on div "[PHONE_NUMBER] Incoming call from queue [Test] All ALL TASKS ALL TASKS ACTIVE T…" at bounding box center [156, 180] width 238 height 287
click at [184, 58] on span "Incoming call from queue [Test] All" at bounding box center [156, 62] width 141 height 12
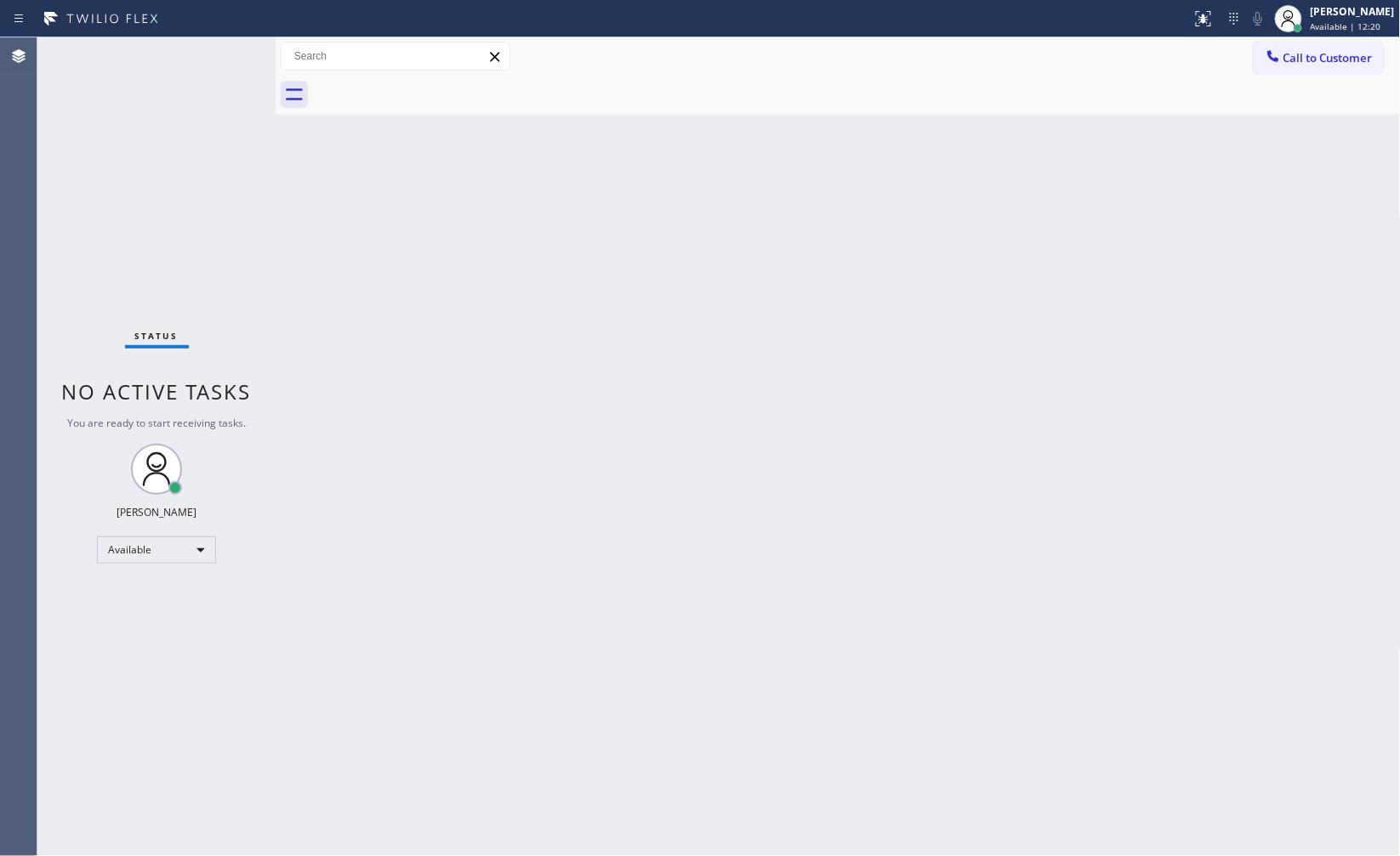
click at [184, 53] on div "Status No active tasks You are ready to start receiving tasks. JENIZA ALCAYDE A…" at bounding box center [156, 446] width 238 height 819
click at [146, 44] on div "Status No active tasks You are ready to start receiving tasks. JENIZA ALCAYDE A…" at bounding box center [156, 446] width 238 height 819
click at [576, 527] on div "Back to Dashboard Change Sender ID Customers Technicians Select a contact Outbo…" at bounding box center [838, 446] width 1125 height 819
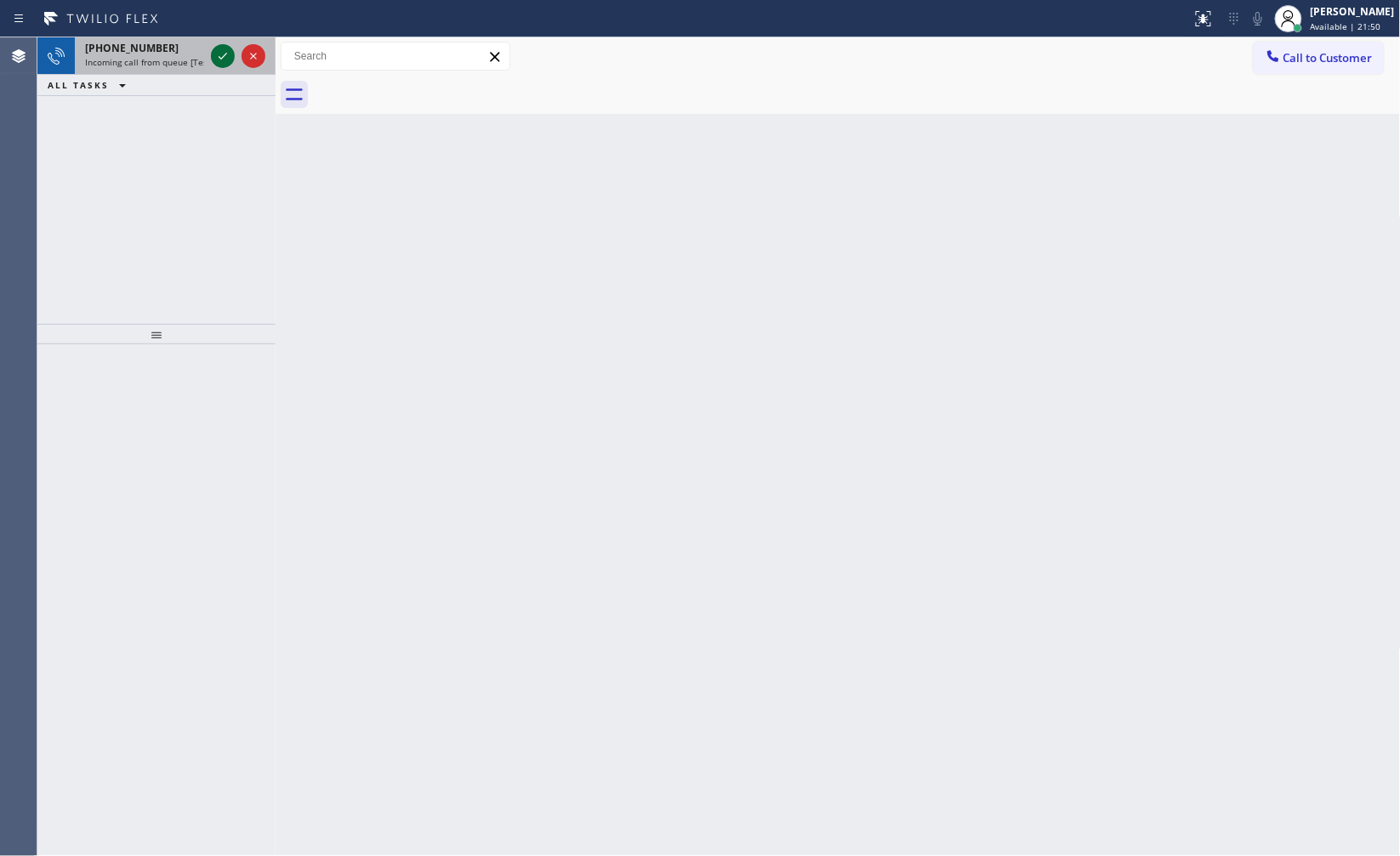
click at [215, 53] on div at bounding box center [238, 55] width 61 height 37
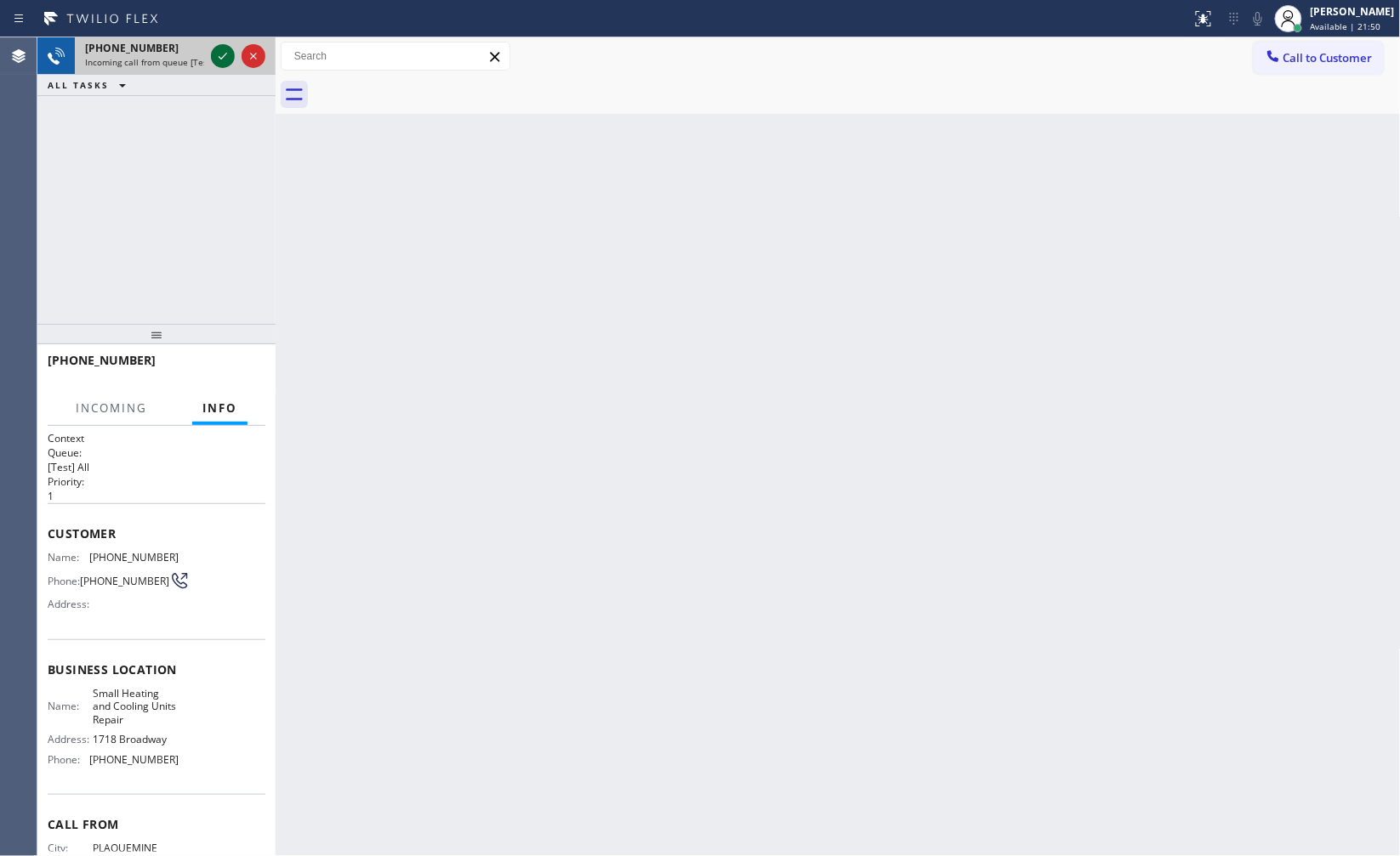
click at [215, 52] on icon at bounding box center [223, 56] width 21 height 21
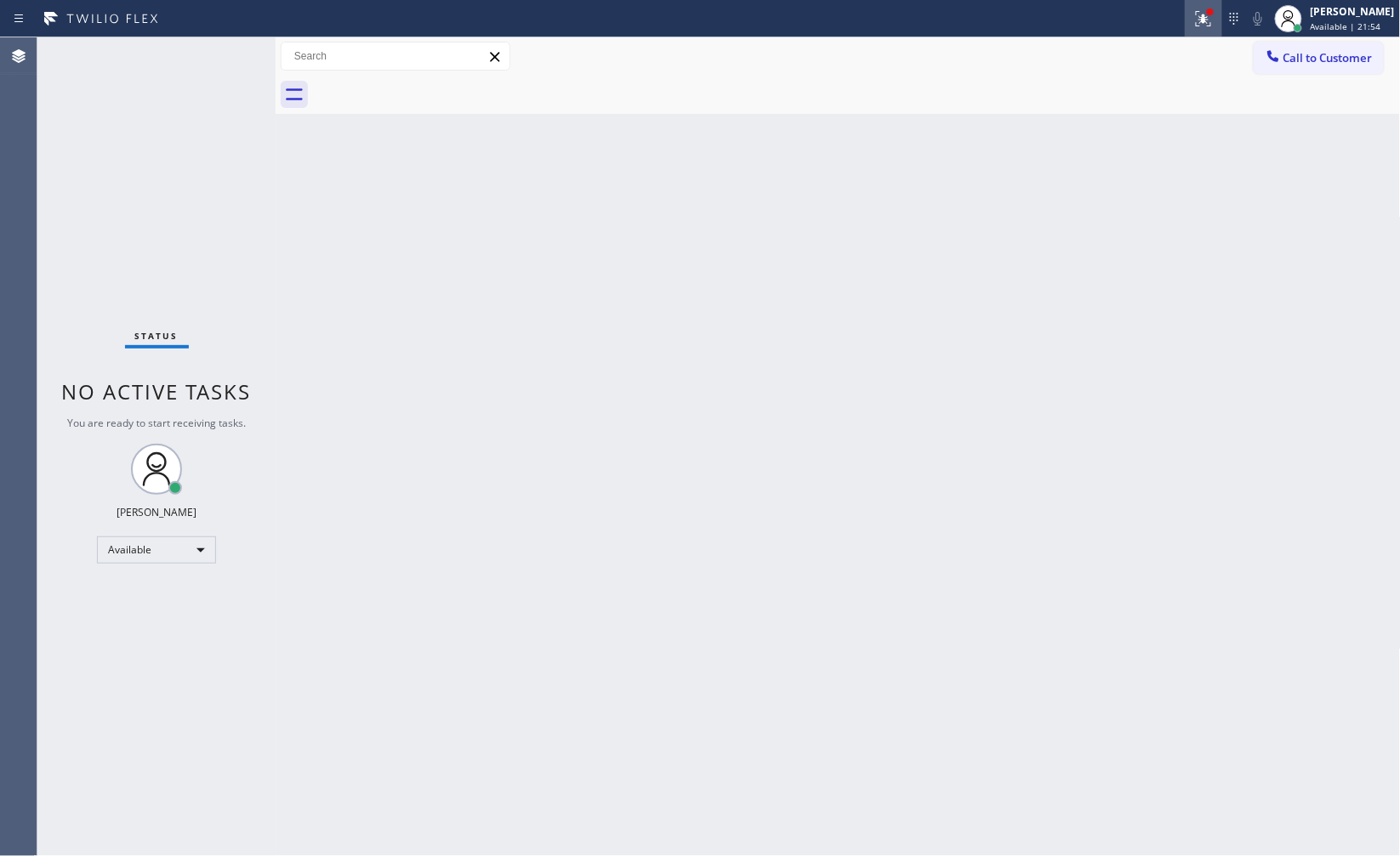
click at [1195, 18] on div at bounding box center [1203, 19] width 37 height 21
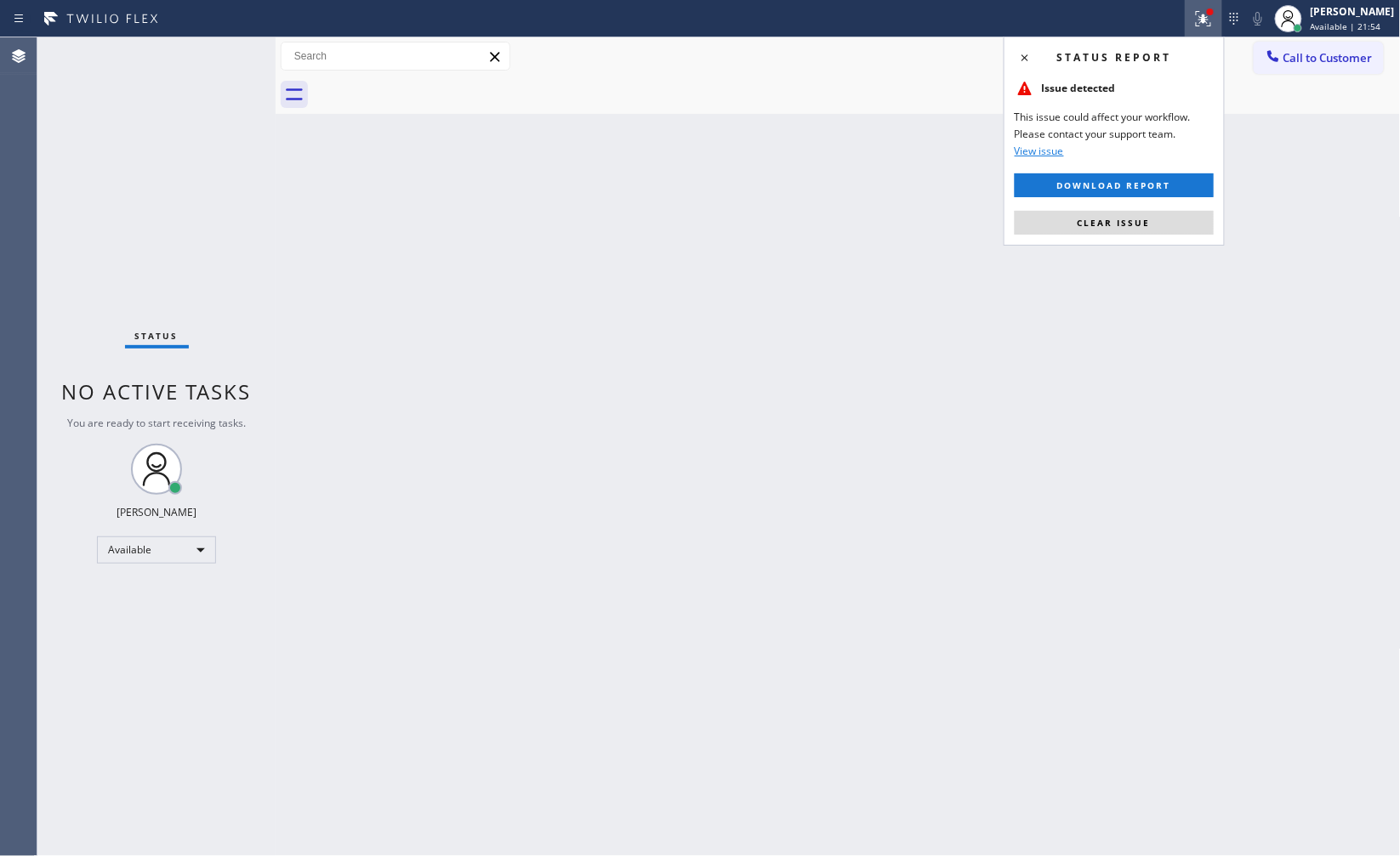
click at [1178, 234] on div "Status report Issue detected This issue could affect your workflow. Please cont…" at bounding box center [1114, 140] width 221 height 209
click at [1102, 221] on span "Clear issue" at bounding box center [1114, 223] width 73 height 12
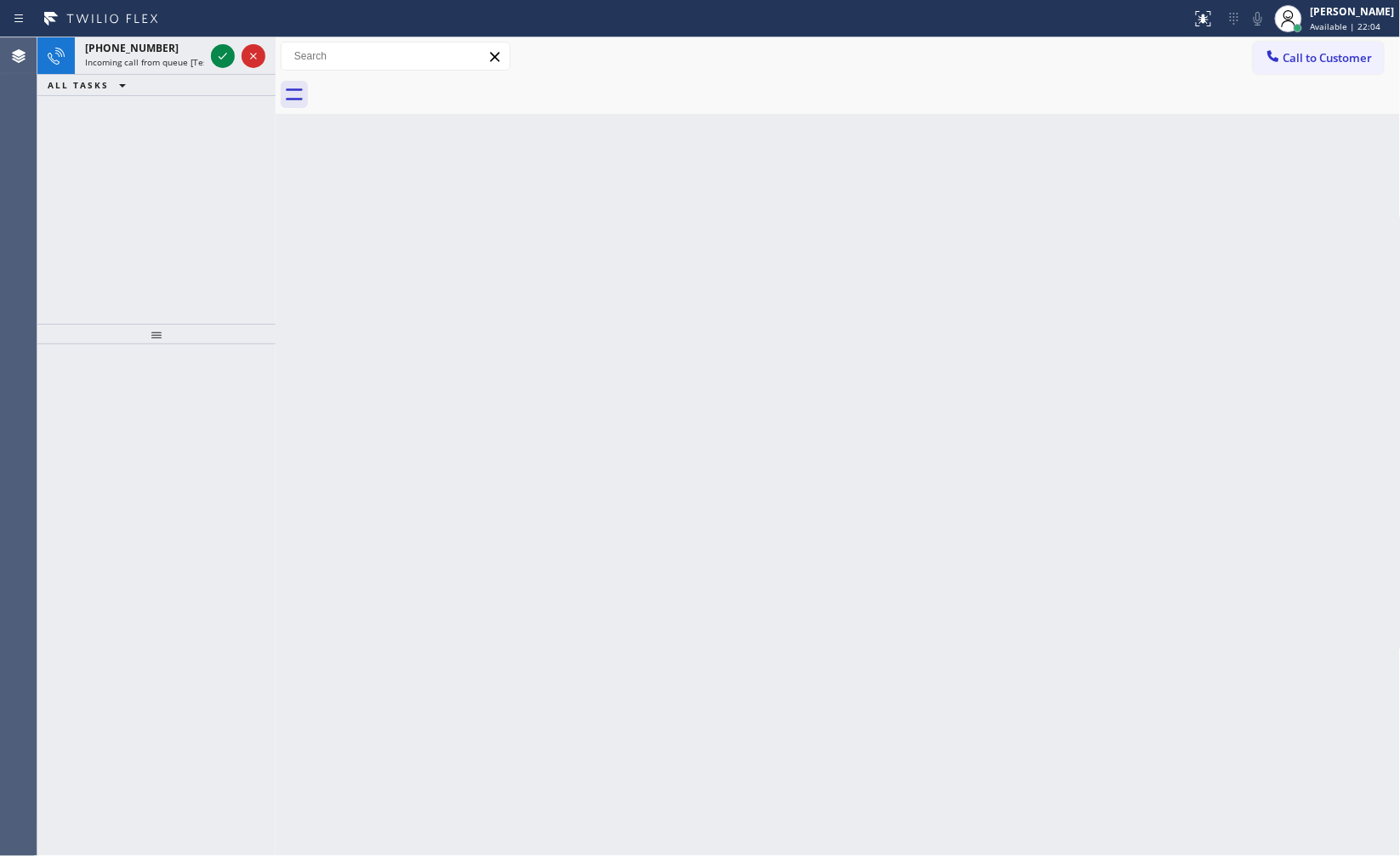
drag, startPoint x: 128, startPoint y: 103, endPoint x: 208, endPoint y: 31, distance: 107.6
click at [159, 70] on div "+12253852333 Incoming call from queue [Test] All ALL TASKS ALL TASKS ACTIVE TAS…" at bounding box center [156, 180] width 238 height 287
drag, startPoint x: 224, startPoint y: 40, endPoint x: 220, endPoint y: 53, distance: 13.6
click at [222, 47] on div at bounding box center [238, 55] width 61 height 37
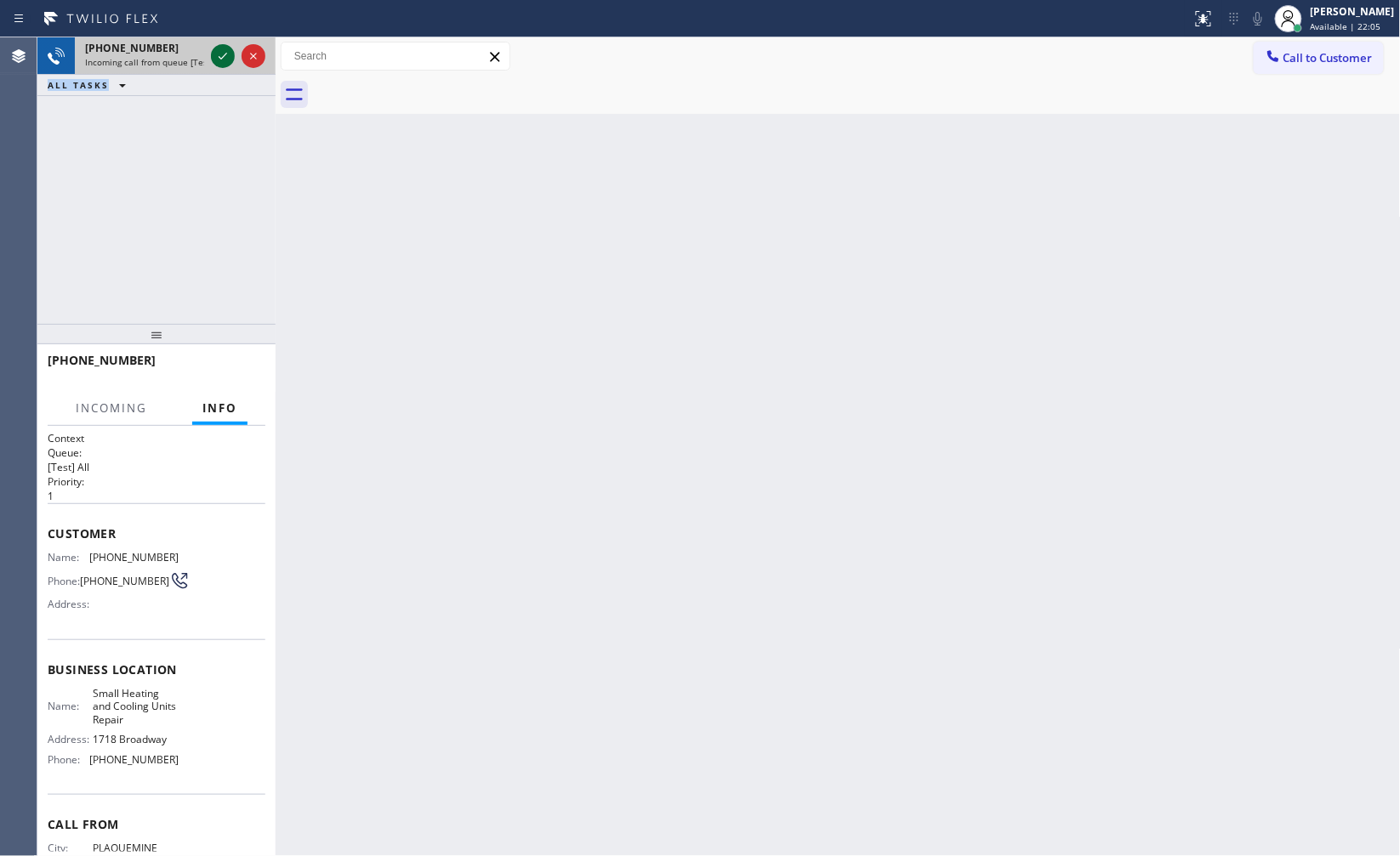
click at [220, 53] on icon at bounding box center [223, 56] width 21 height 21
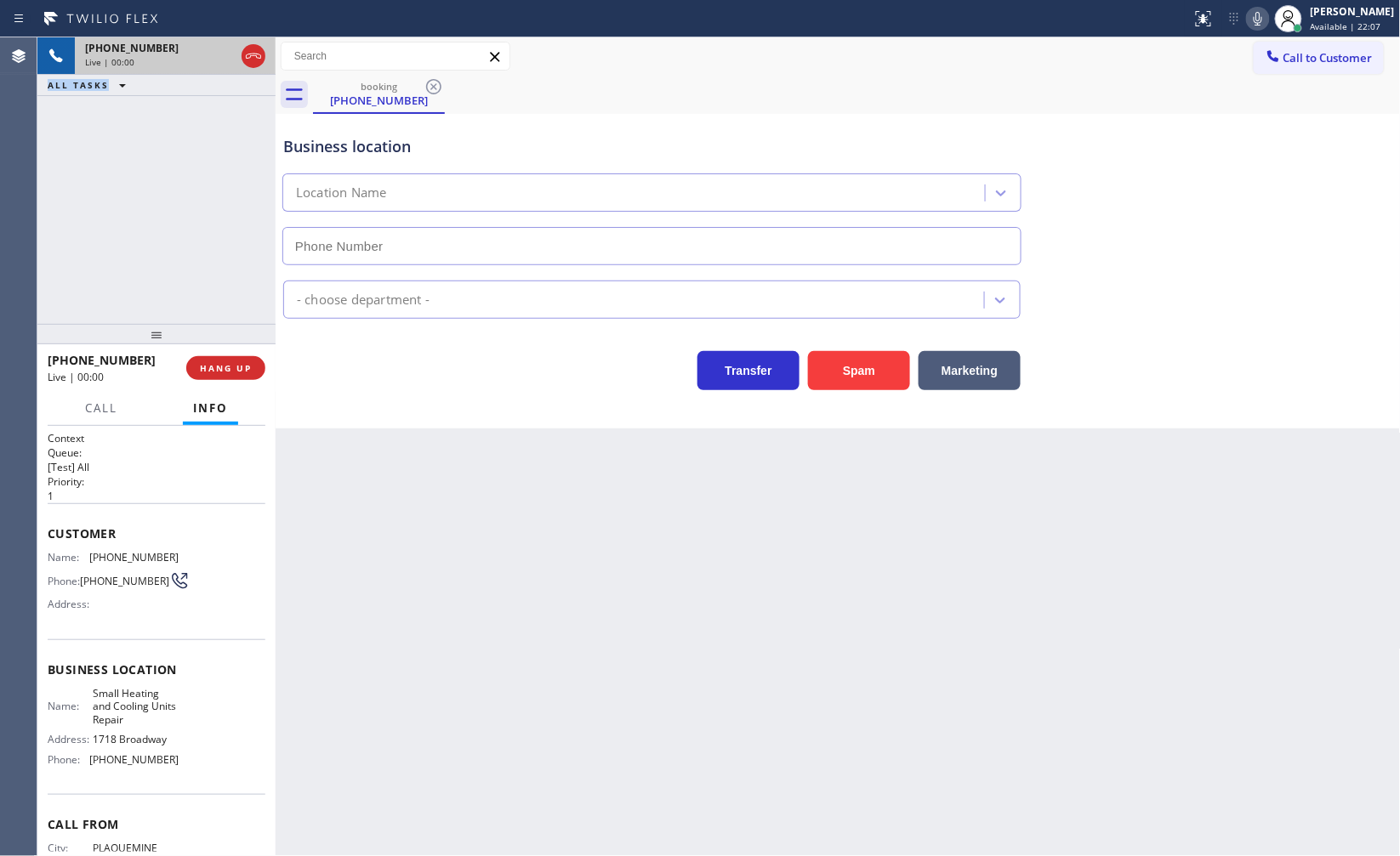
type input "(917) 983-3506"
click at [228, 366] on span "HANG UP" at bounding box center [226, 369] width 52 height 12
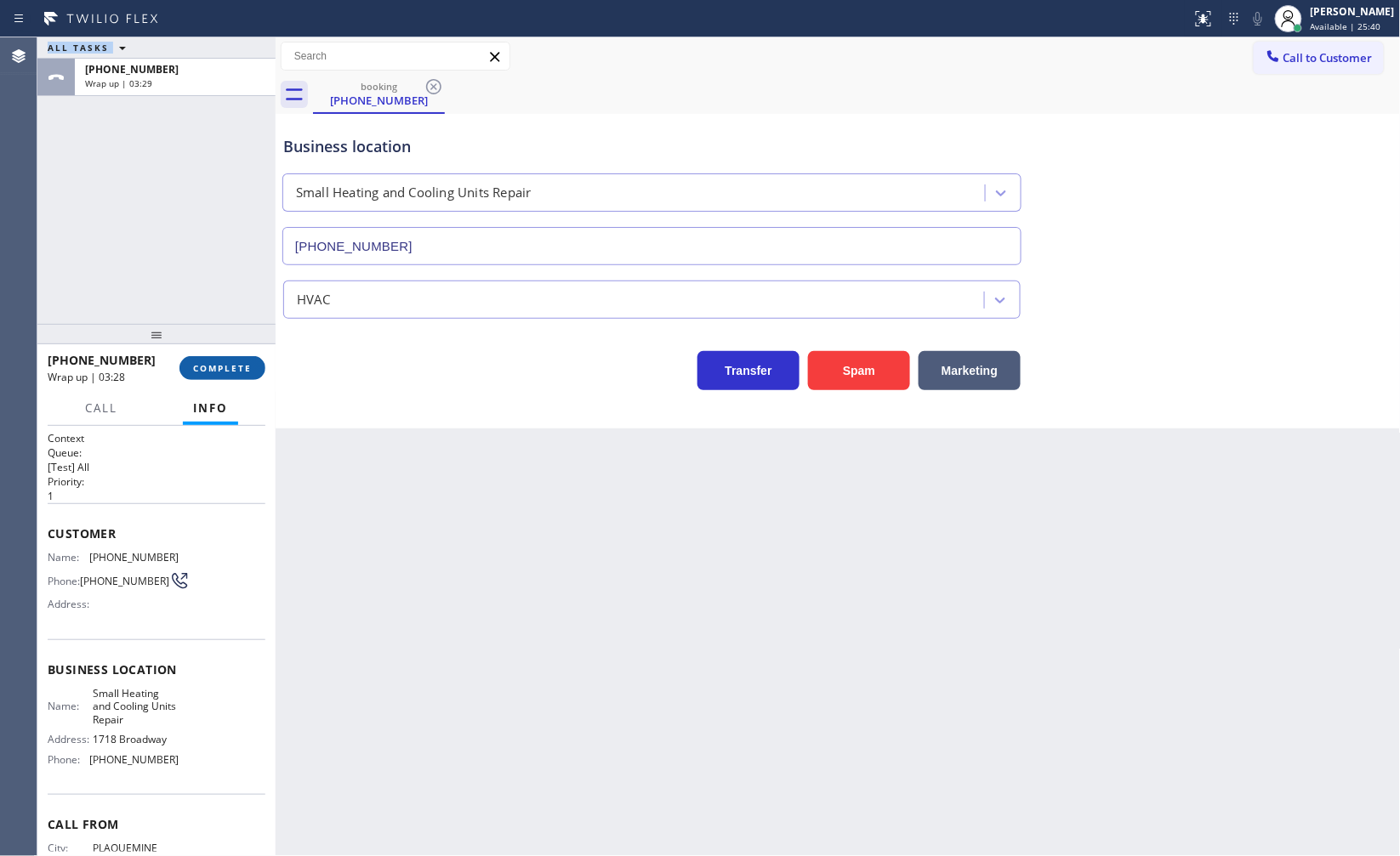
click at [240, 364] on span "COMPLETE" at bounding box center [222, 369] width 59 height 12
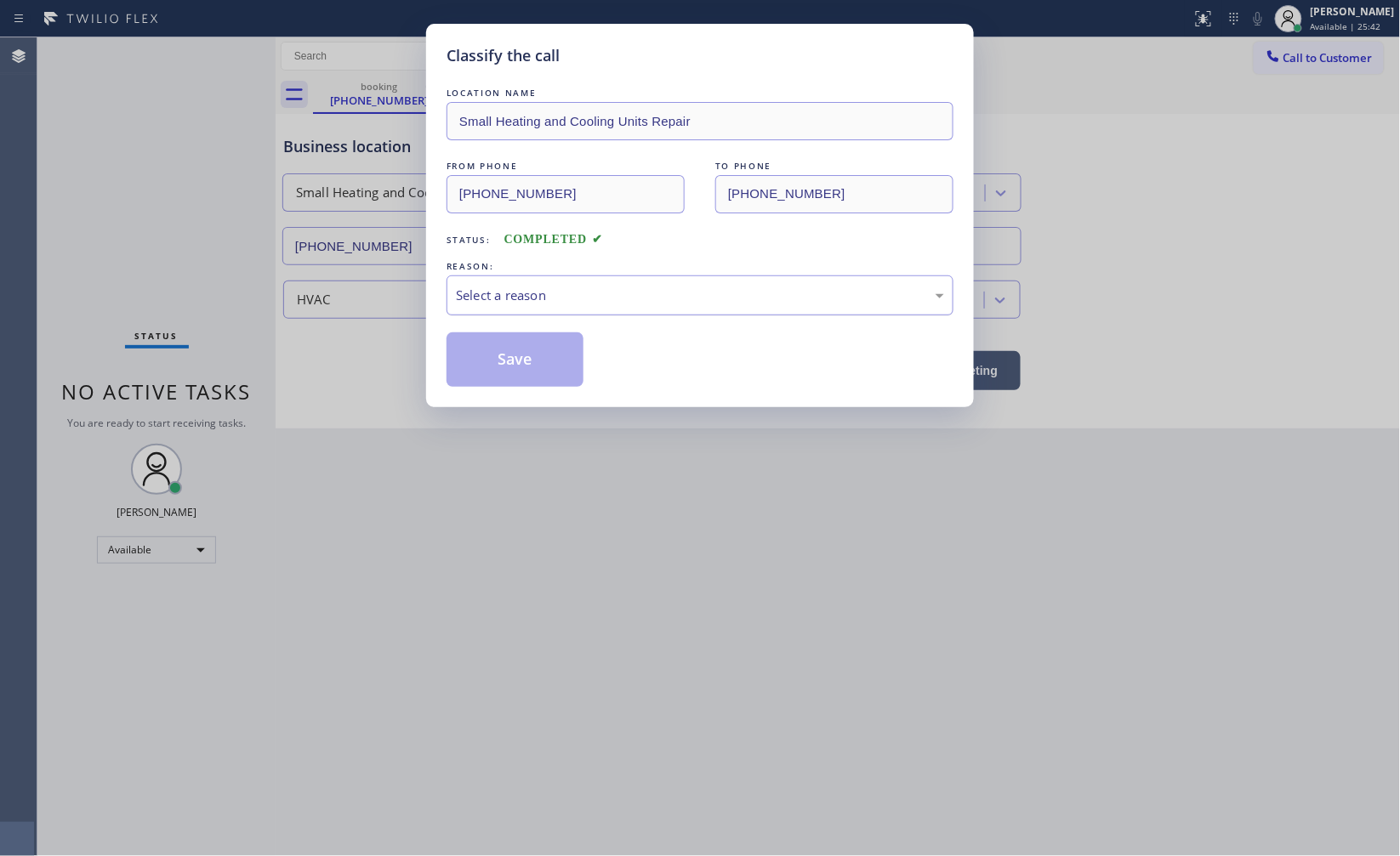
click at [483, 292] on div "Select a reason" at bounding box center [700, 295] width 488 height 20
click at [477, 351] on button "Save" at bounding box center [514, 359] width 137 height 54
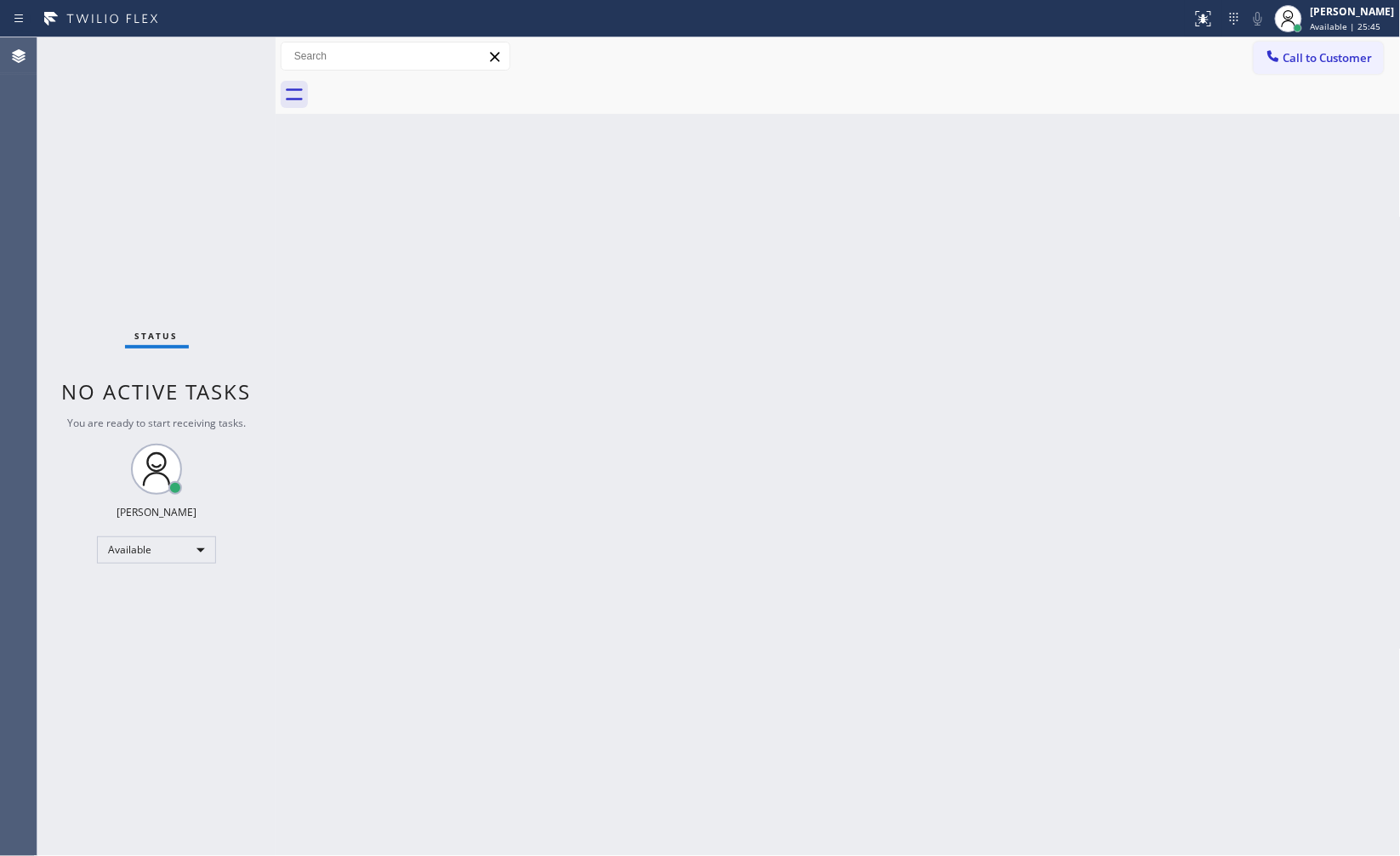
click at [623, 672] on div "Back to Dashboard Change Sender ID Customers Technicians Select a contact Outbo…" at bounding box center [838, 446] width 1125 height 819
click at [220, 678] on div "Status No active tasks You are ready to start receiving tasks. JENIZA ALCAYDE A…" at bounding box center [156, 446] width 238 height 819
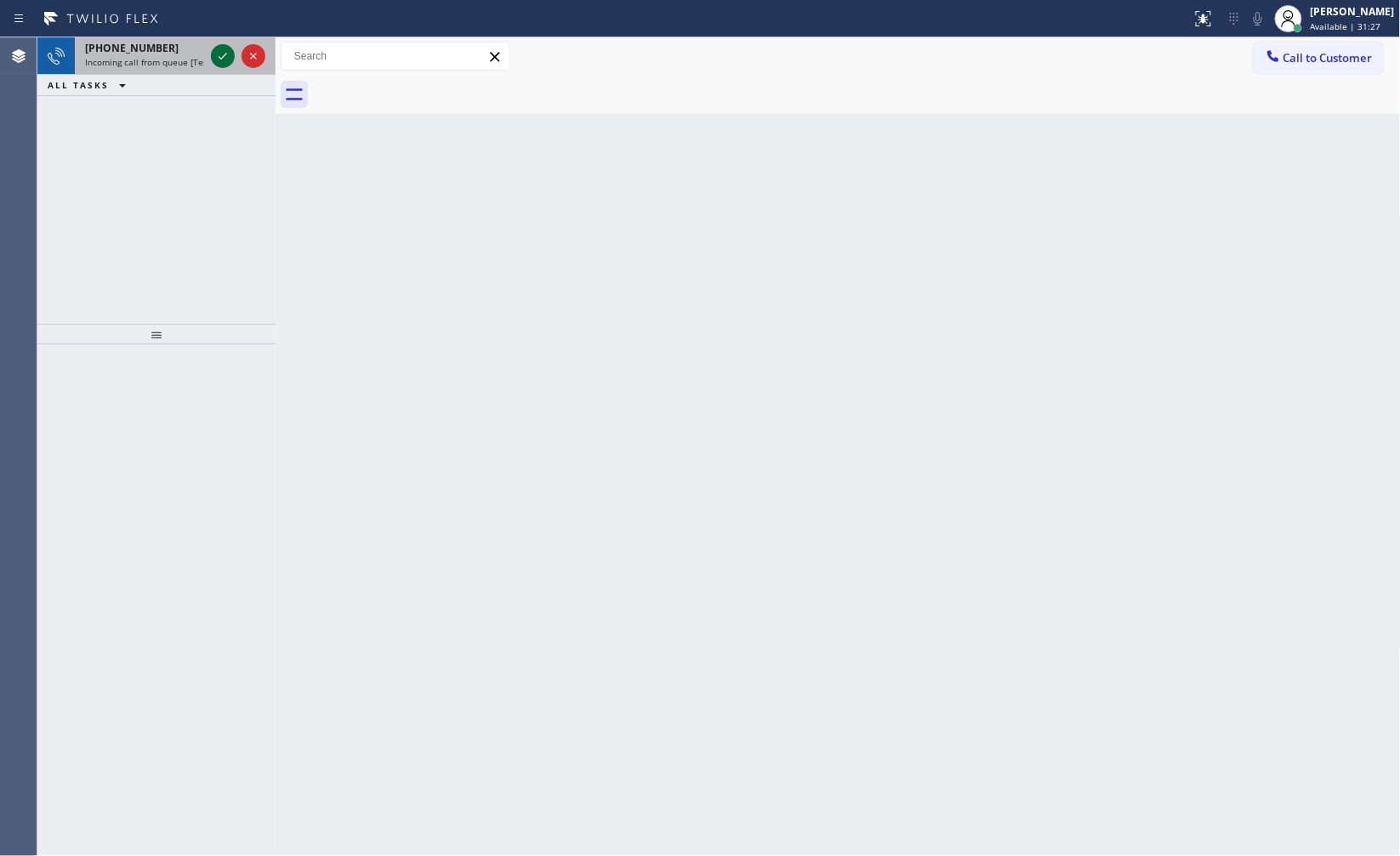
click at [208, 53] on div at bounding box center [238, 55] width 61 height 37
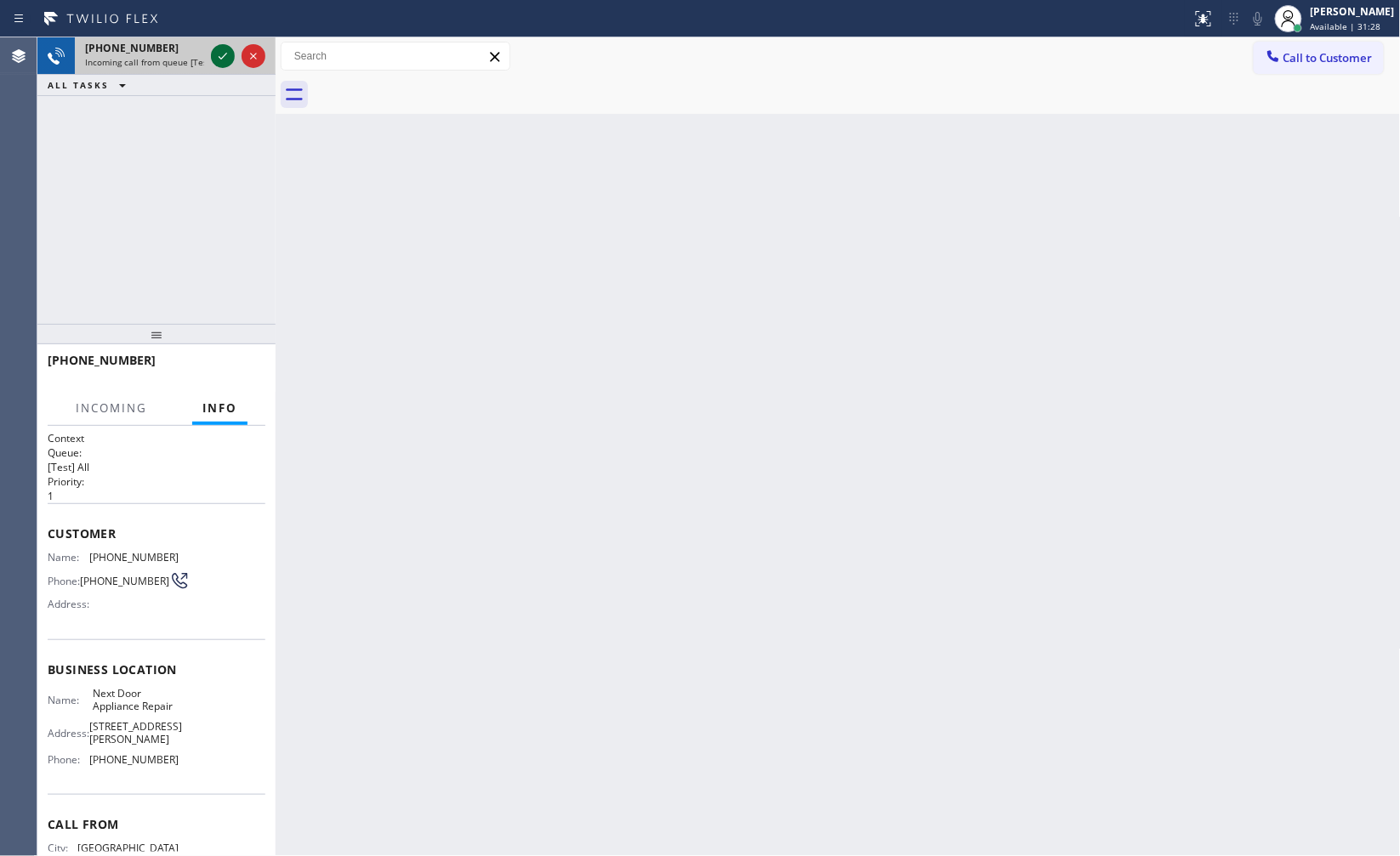
click at [230, 55] on icon at bounding box center [223, 56] width 21 height 21
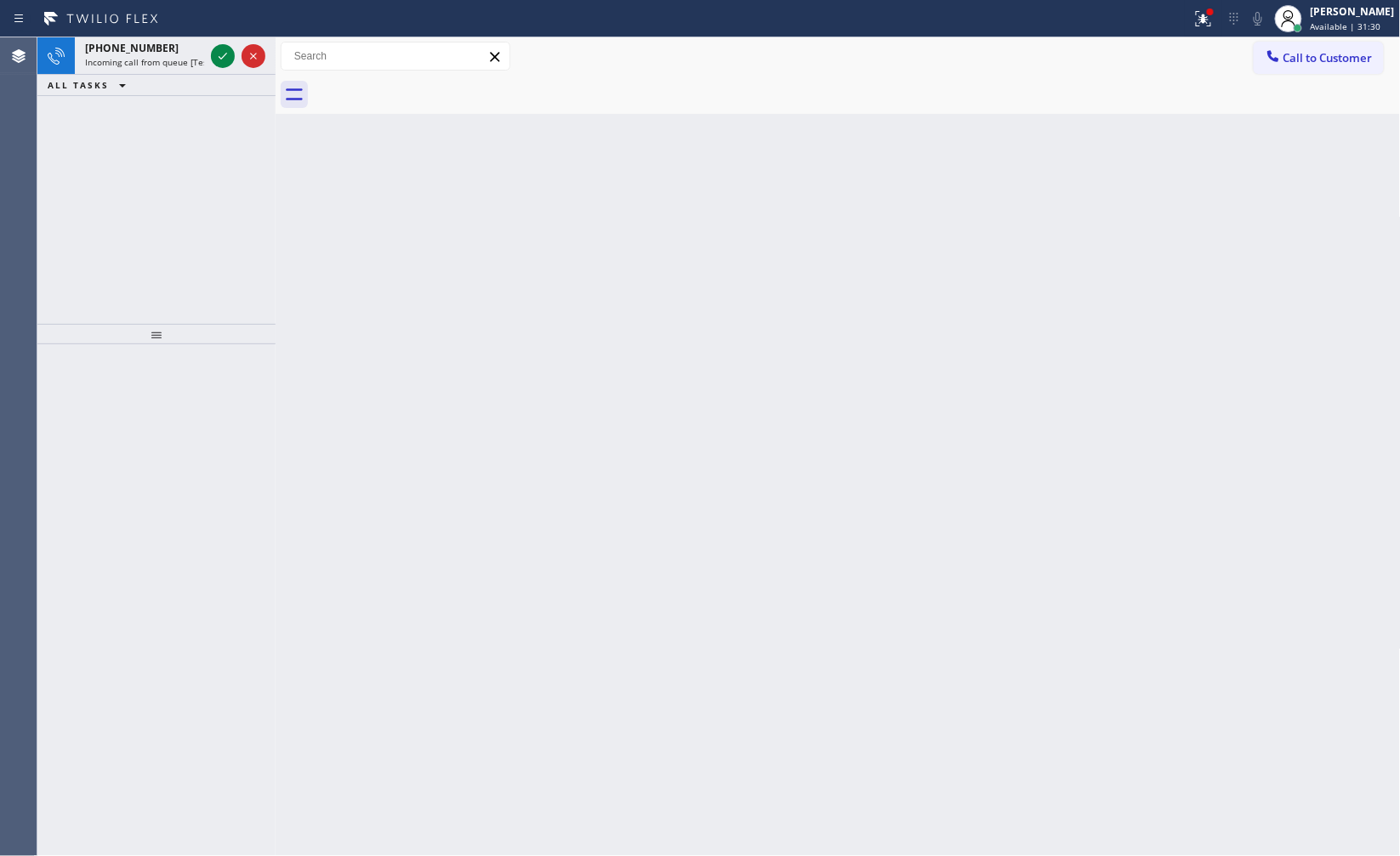
click at [320, 158] on div "Back to Dashboard Change Sender ID Customers Technicians Select a contact Outbo…" at bounding box center [838, 446] width 1125 height 819
click at [324, 164] on div "Back to Dashboard Change Sender ID Customers Technicians Select a contact Outbo…" at bounding box center [838, 446] width 1125 height 819
click at [233, 59] on div at bounding box center [238, 55] width 61 height 37
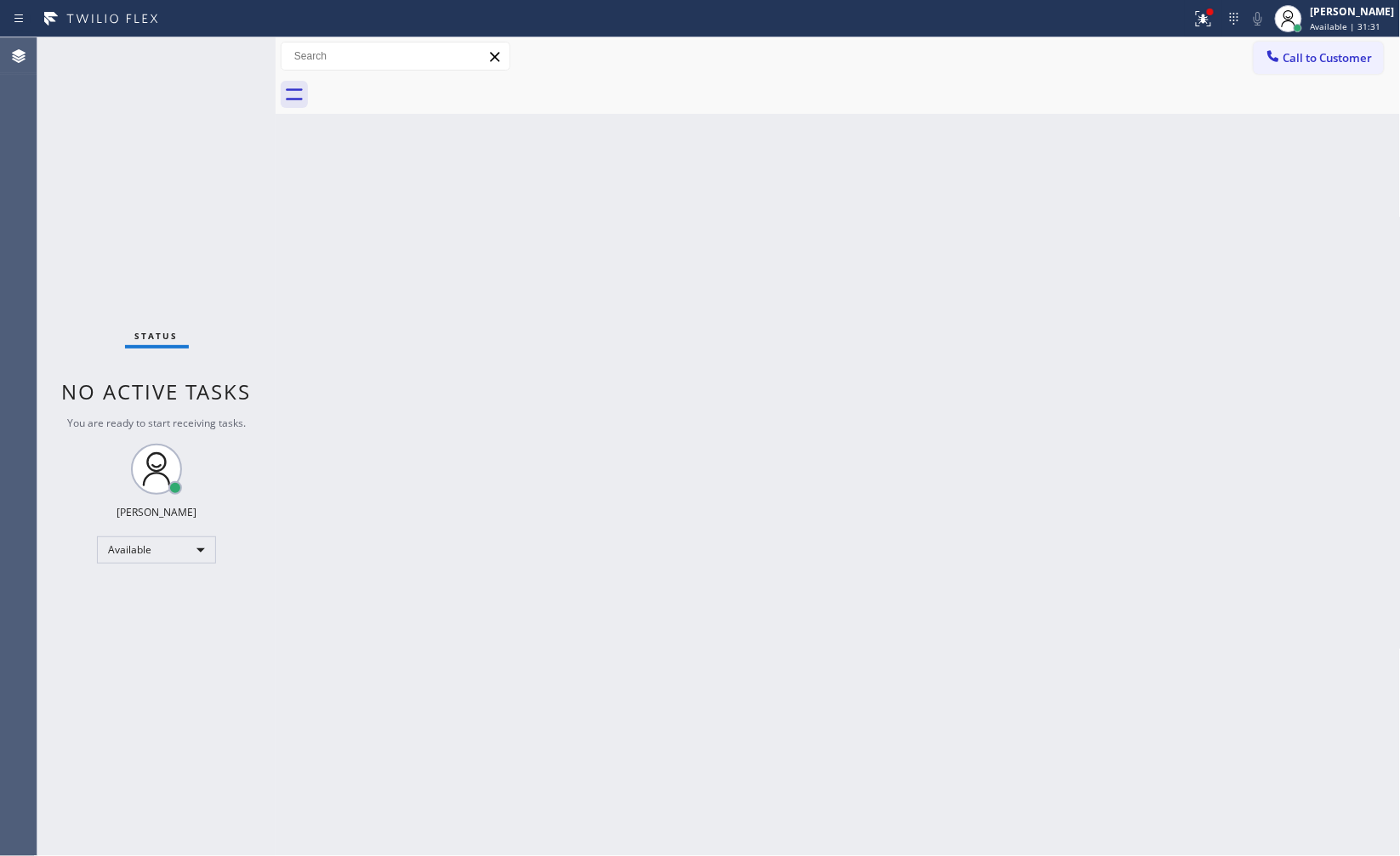
click at [160, 80] on div "Status No active tasks You are ready to start receiving tasks. JENIZA ALCAYDE A…" at bounding box center [156, 446] width 238 height 819
drag, startPoint x: 1188, startPoint y: 27, endPoint x: 1188, endPoint y: 39, distance: 12.0
click at [1188, 32] on button at bounding box center [1203, 18] width 37 height 37
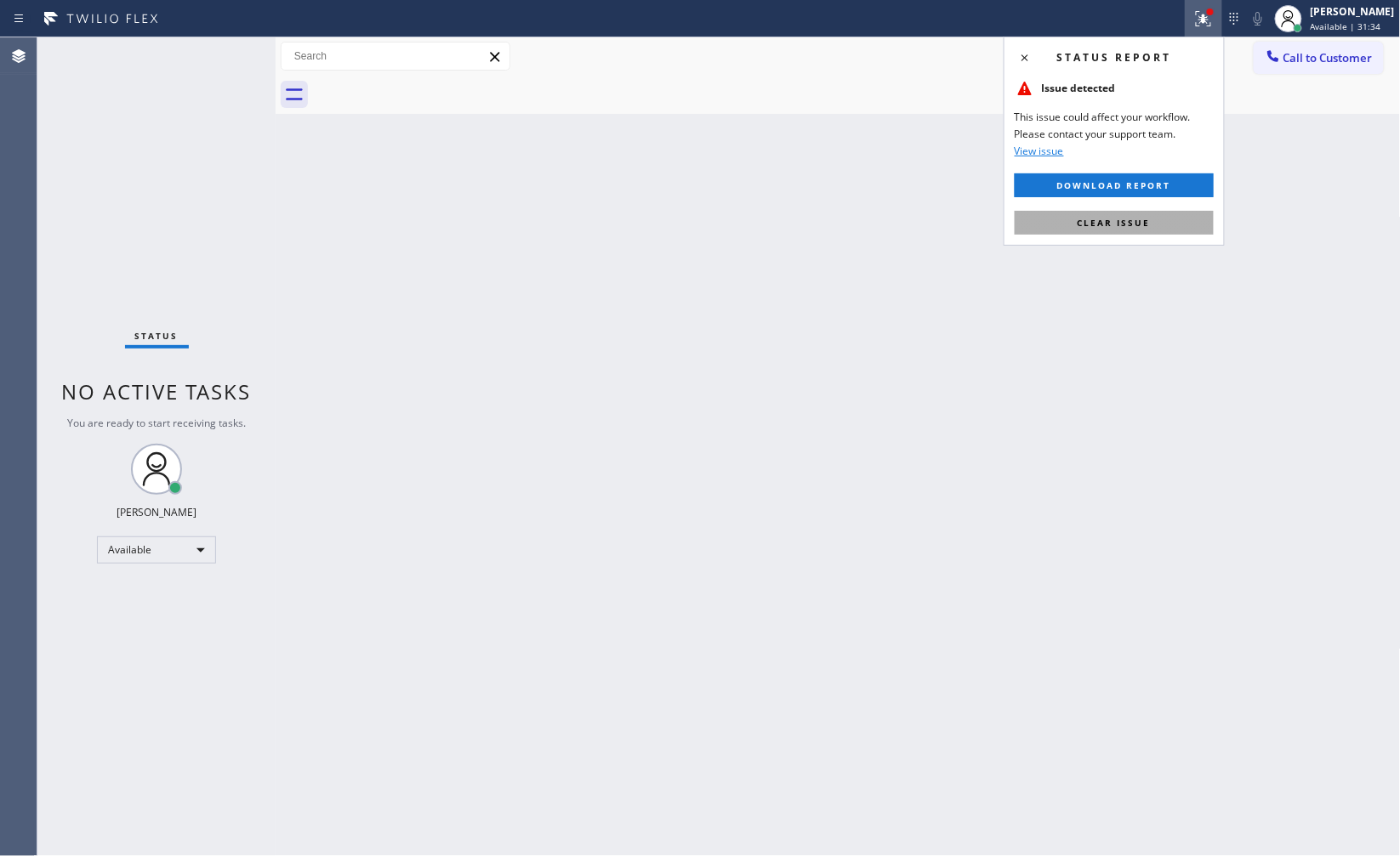
click at [1163, 232] on button "Clear issue" at bounding box center [1114, 223] width 199 height 24
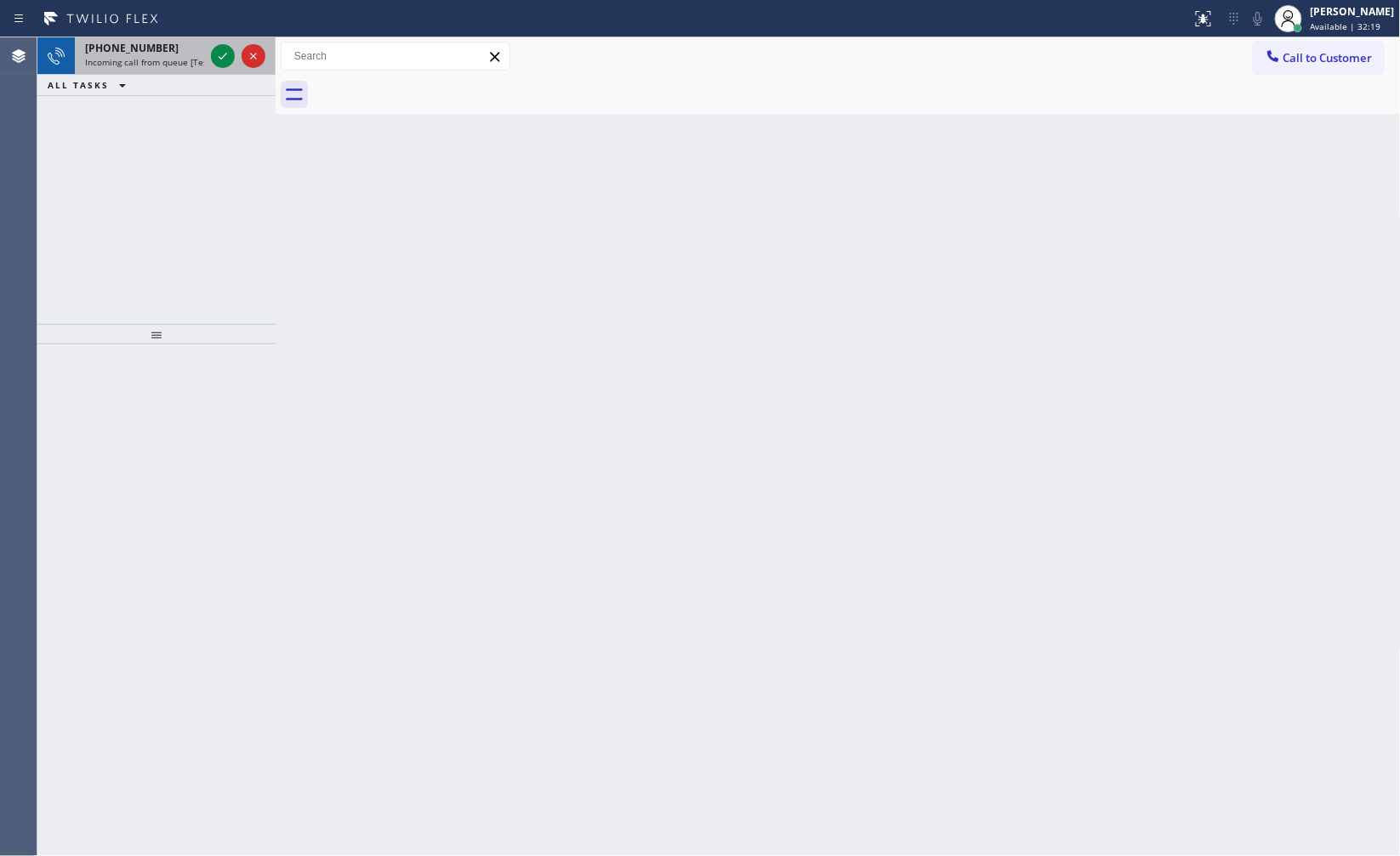
click at [208, 56] on div at bounding box center [238, 55] width 61 height 37
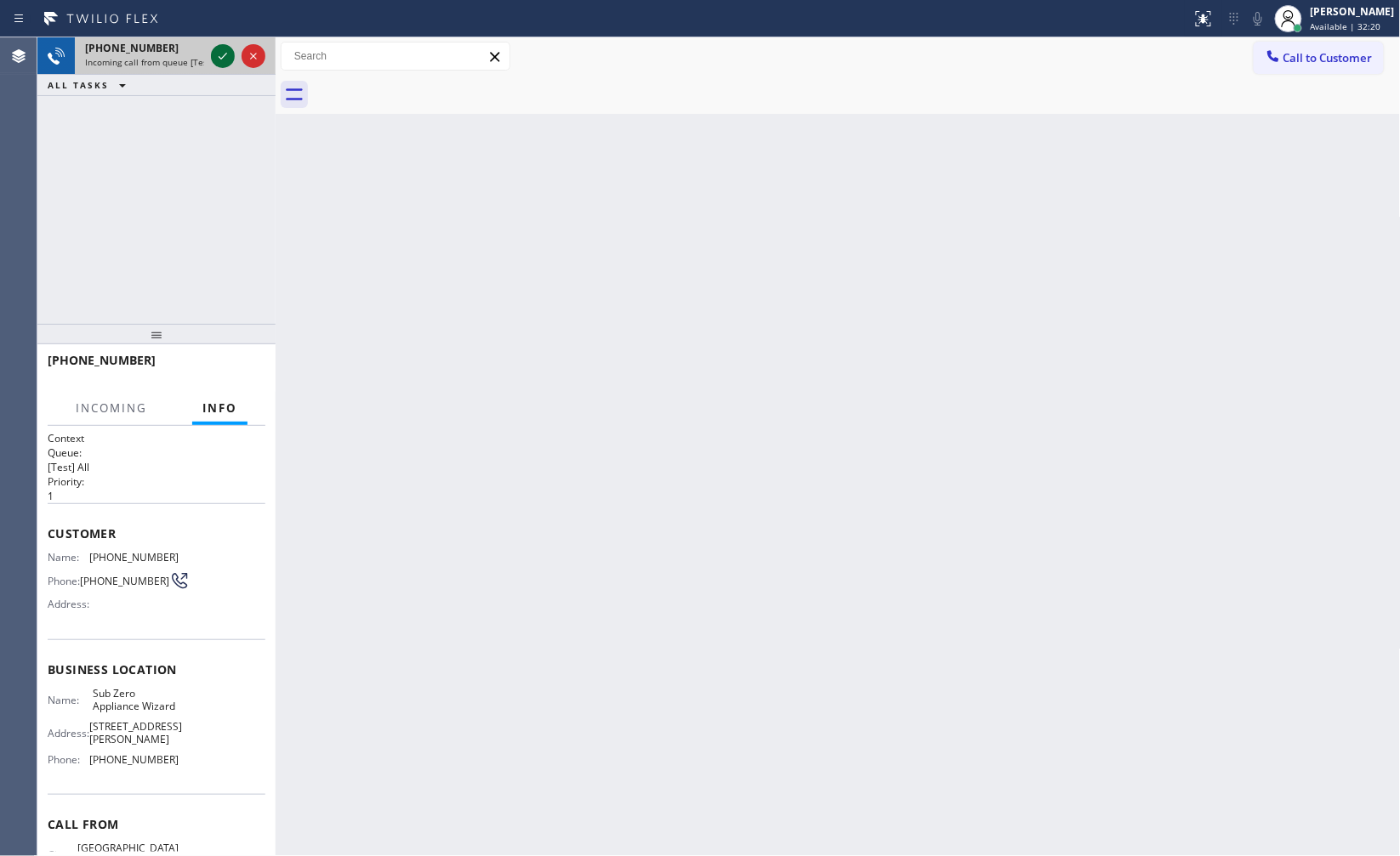
click at [223, 55] on icon at bounding box center [223, 56] width 21 height 21
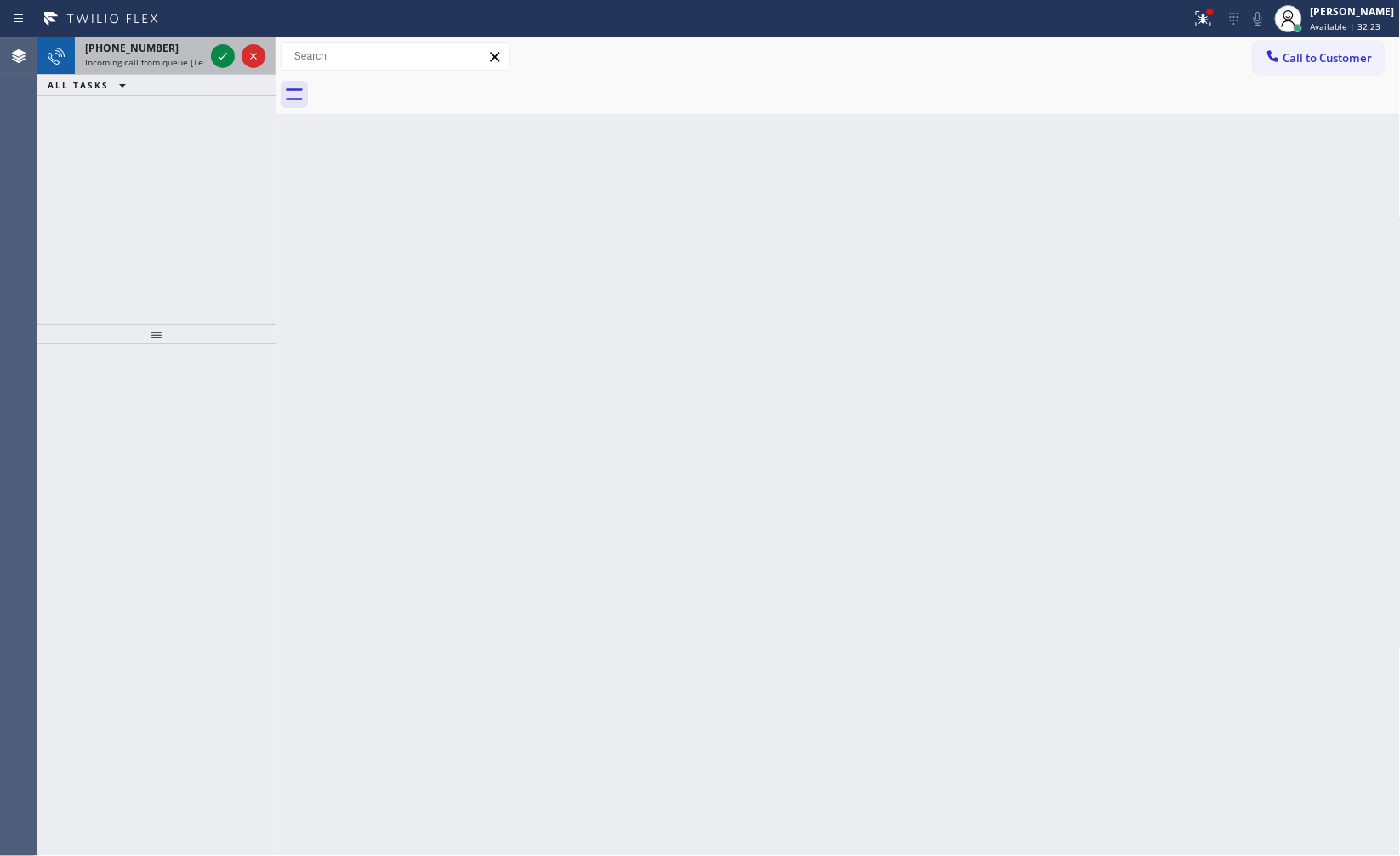
click at [208, 52] on div at bounding box center [238, 55] width 61 height 37
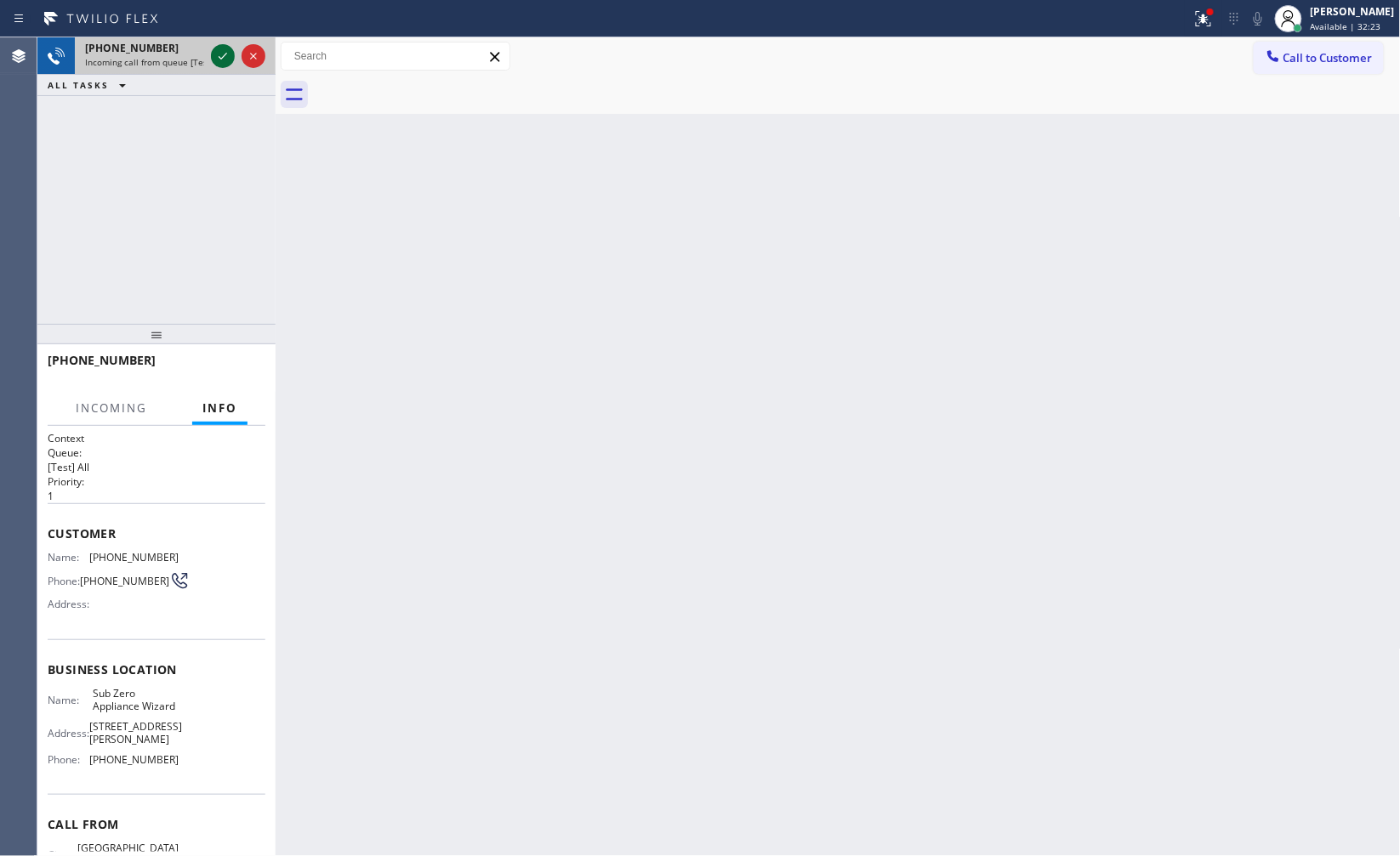
click at [222, 53] on icon at bounding box center [223, 56] width 21 height 21
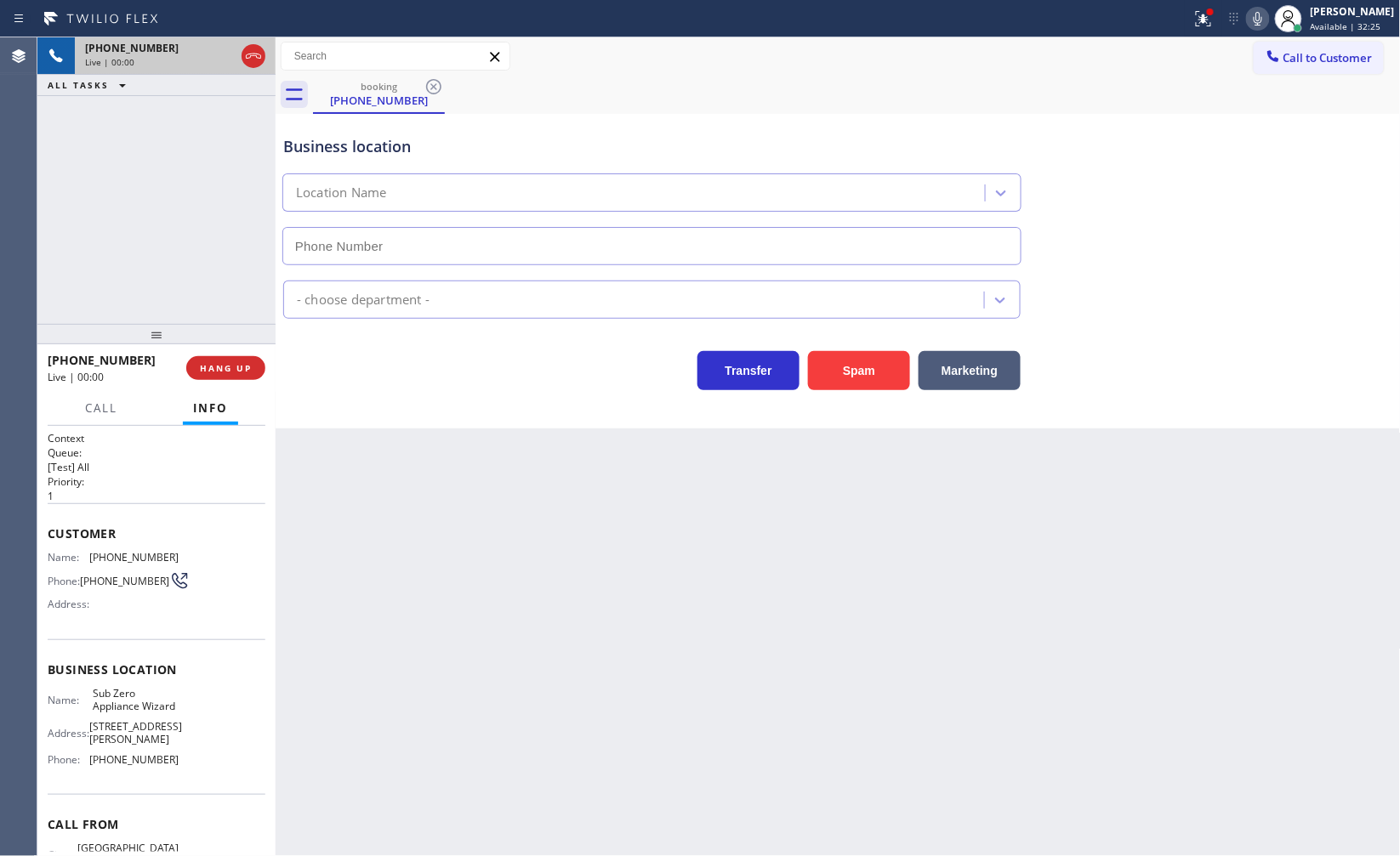
type input "(602) 313-1762"
click at [51, 543] on div "Customer Name: (408) 218-7158 Phone: (408) 218-7158 Address:" at bounding box center [156, 571] width 218 height 136
drag, startPoint x: 1229, startPoint y: 167, endPoint x: 1185, endPoint y: 30, distance: 143.9
click at [1226, 147] on div "Business location Sub Zero Appliance Wizard (602) 313-1762" at bounding box center [838, 188] width 1117 height 154
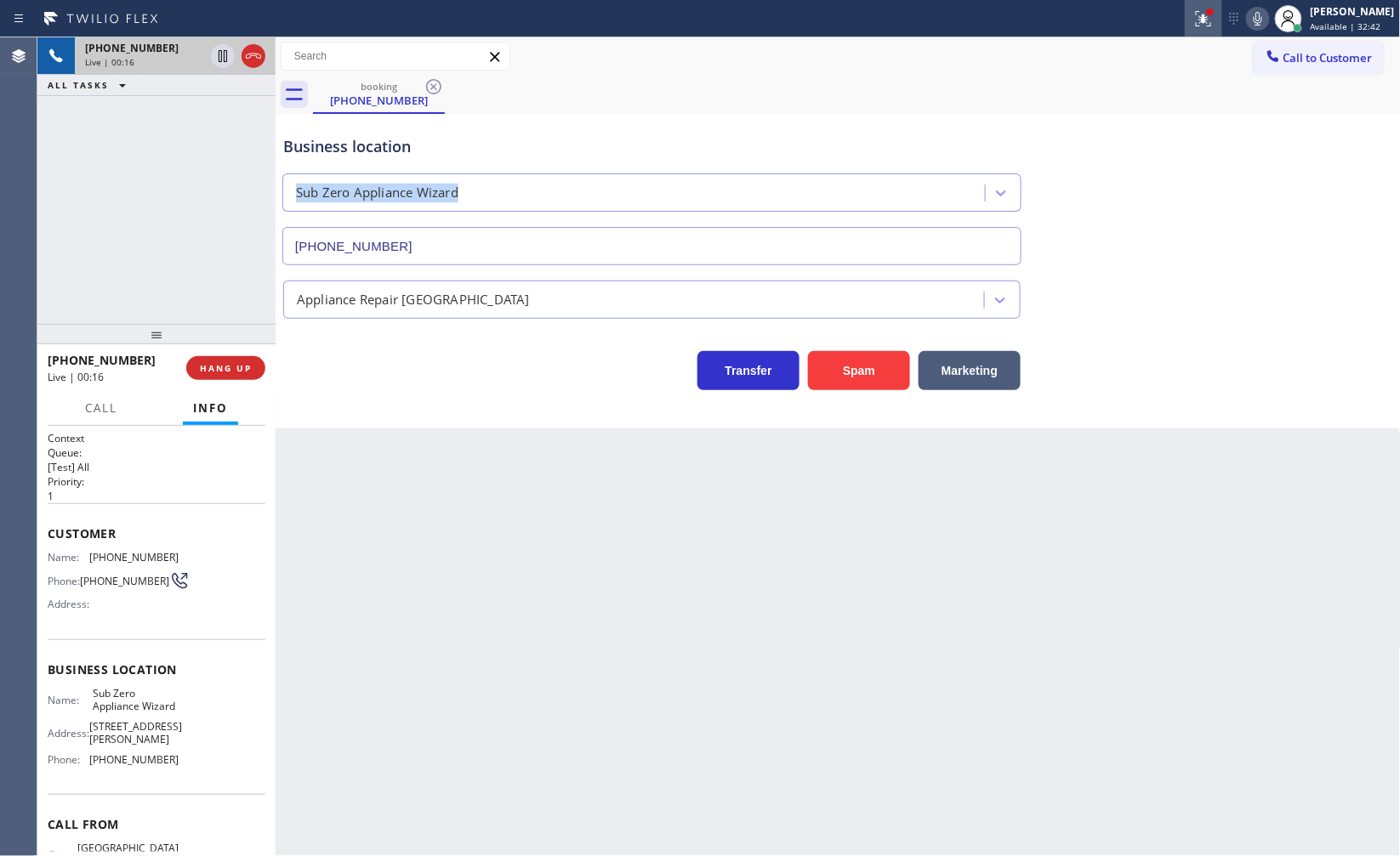
click at [1195, 14] on icon at bounding box center [1204, 19] width 21 height 21
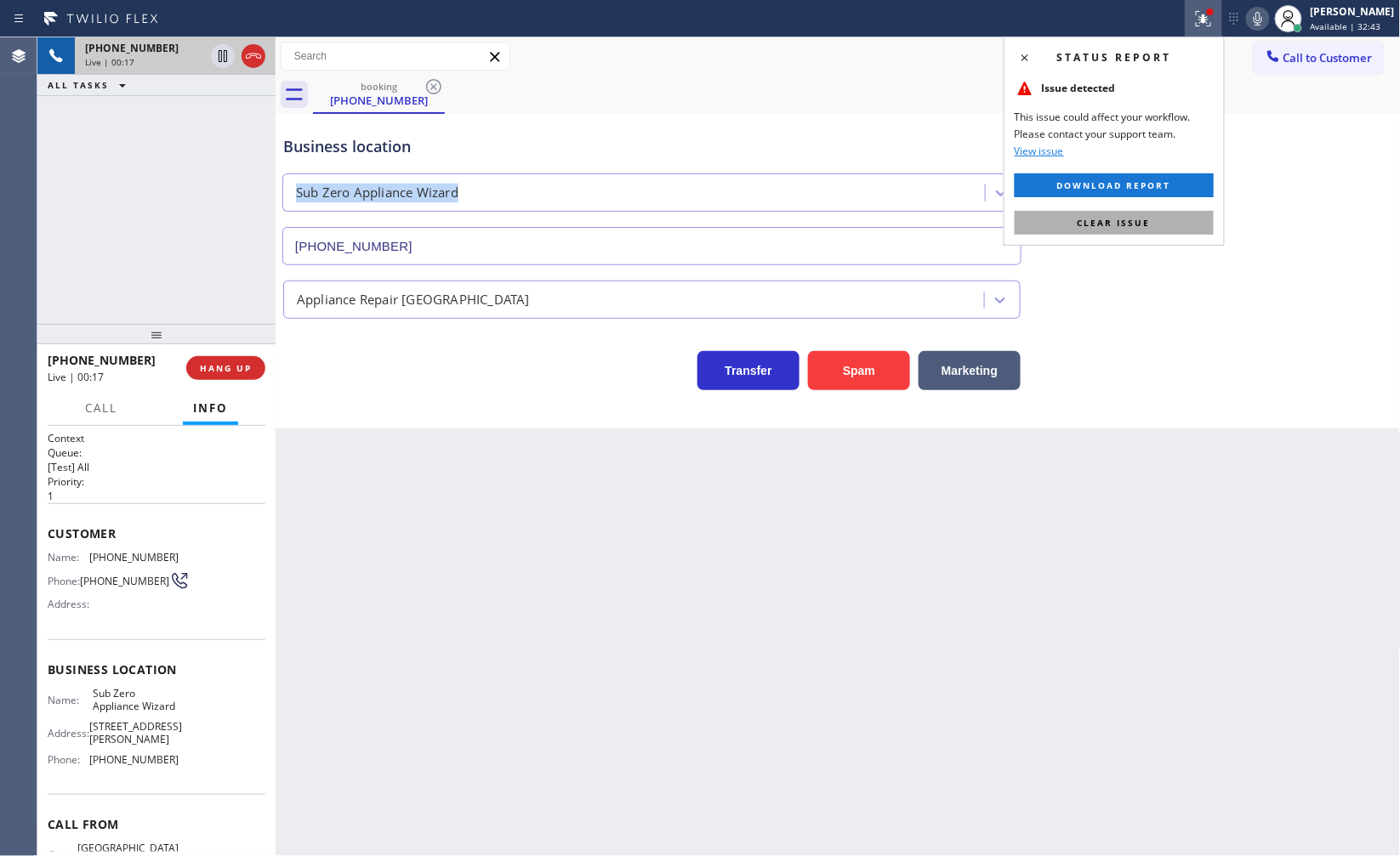
click at [1140, 217] on span "Clear issue" at bounding box center [1114, 223] width 73 height 12
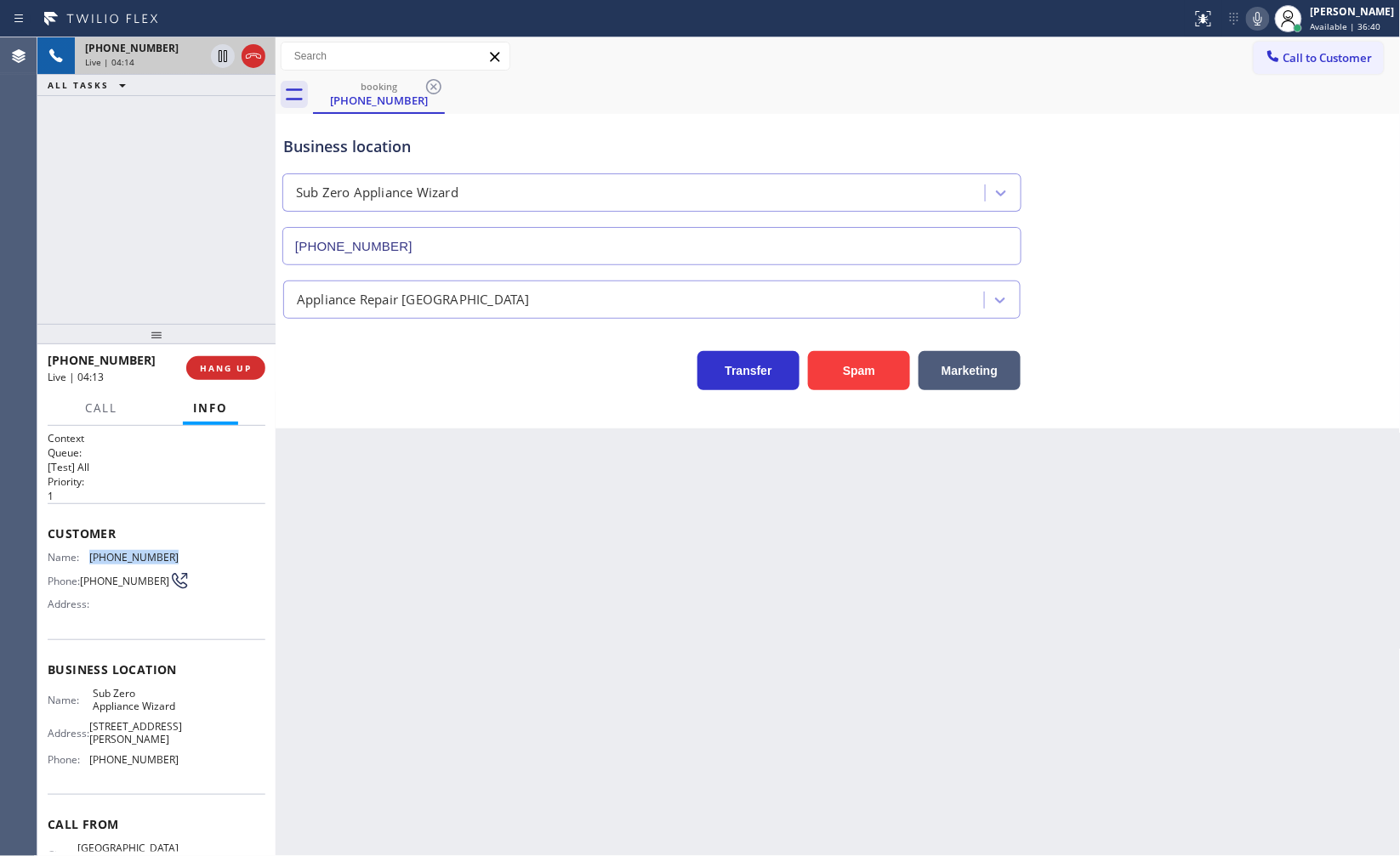
drag, startPoint x: 90, startPoint y: 556, endPoint x: 207, endPoint y: 564, distance: 117.3
click at [207, 564] on div "Name: (408) 218-7158 Phone: (408) 218-7158 Address:" at bounding box center [156, 585] width 218 height 67
copy span "(408) 218-7158"
drag, startPoint x: 86, startPoint y: 705, endPoint x: 139, endPoint y: 728, distance: 57.8
click at [139, 713] on div "Name: Sub Zero Appliance Wizard" at bounding box center [113, 700] width 131 height 27
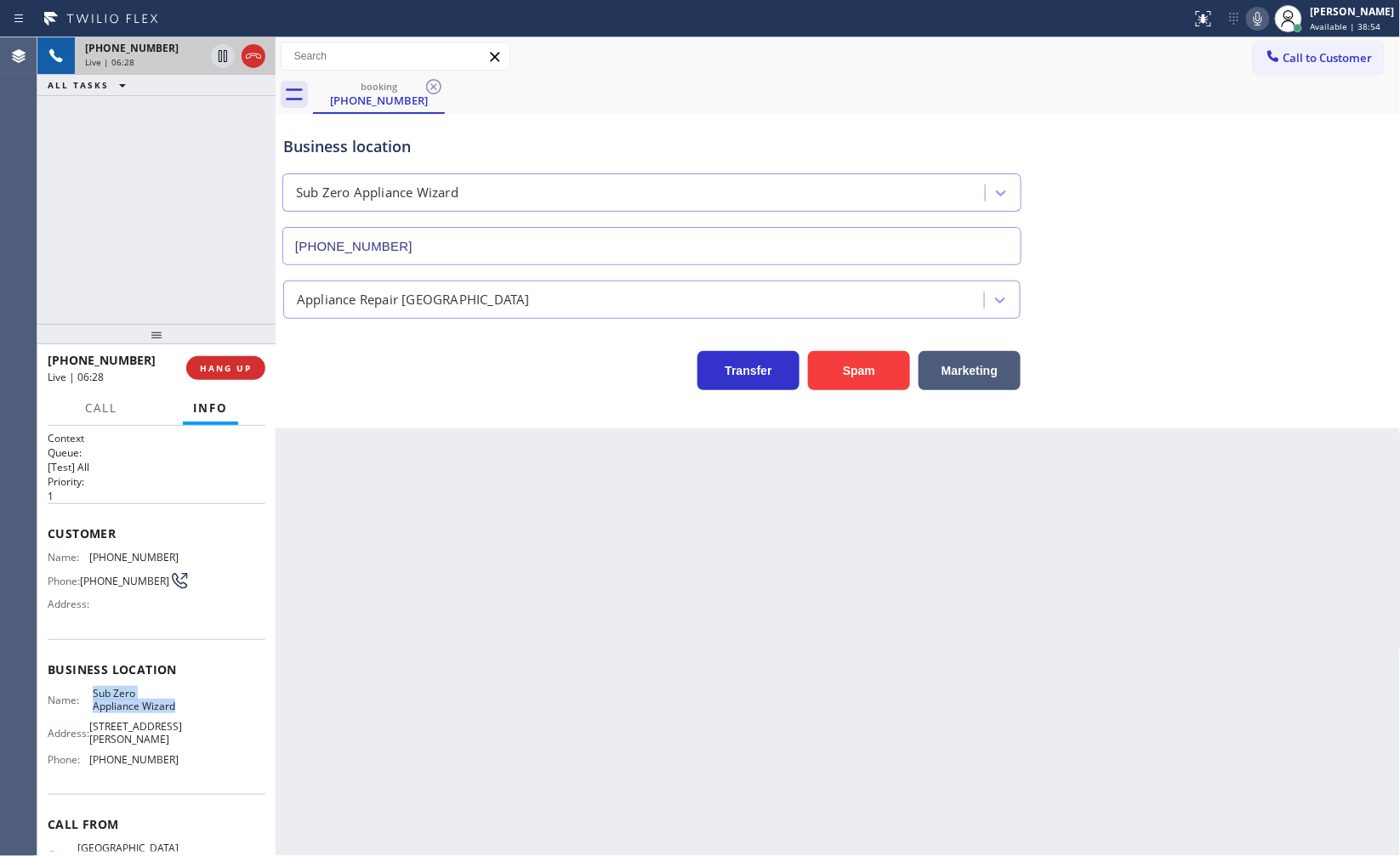
copy div "Sub Zero Appliance Wizard"
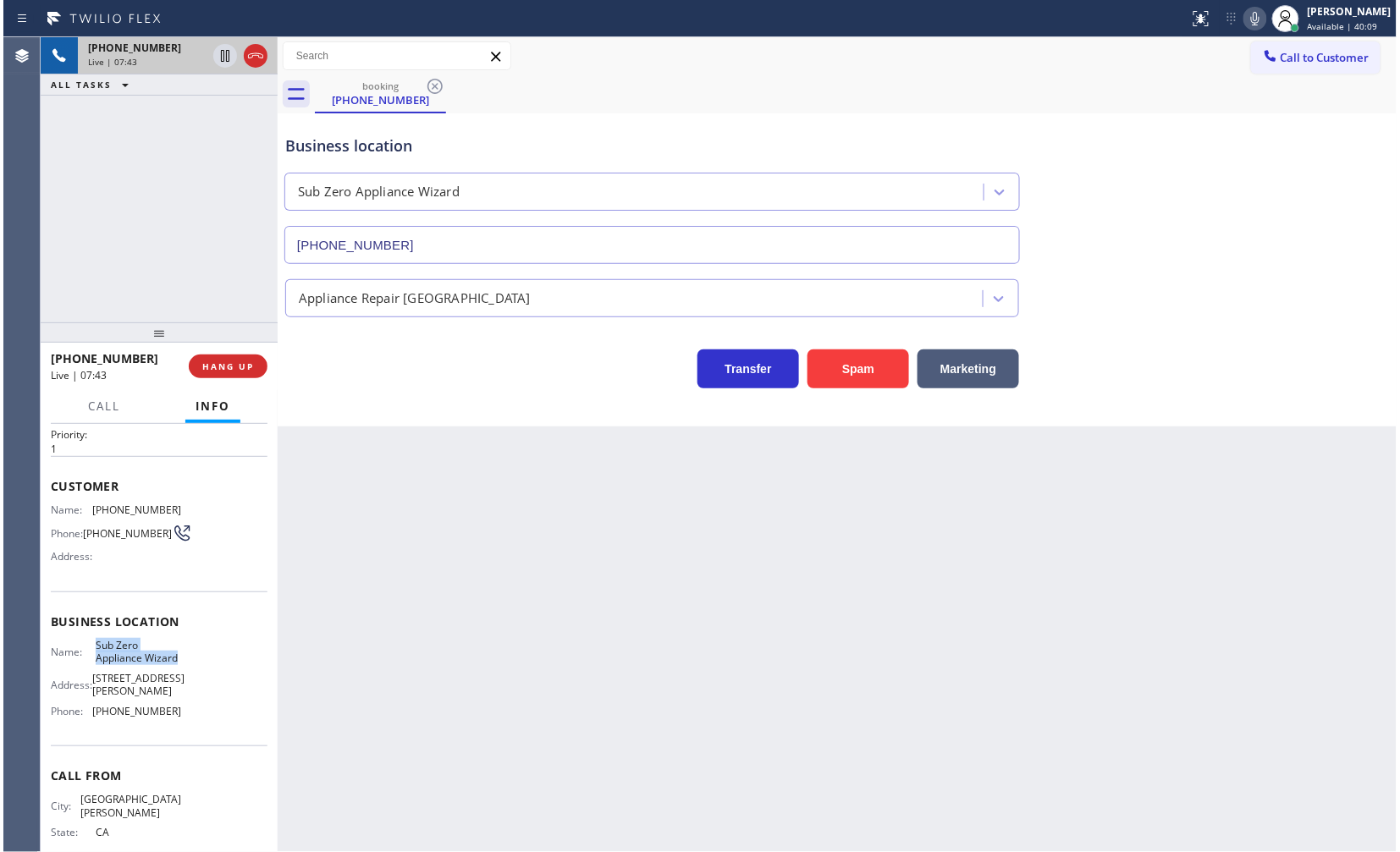
scroll to position [88, 0]
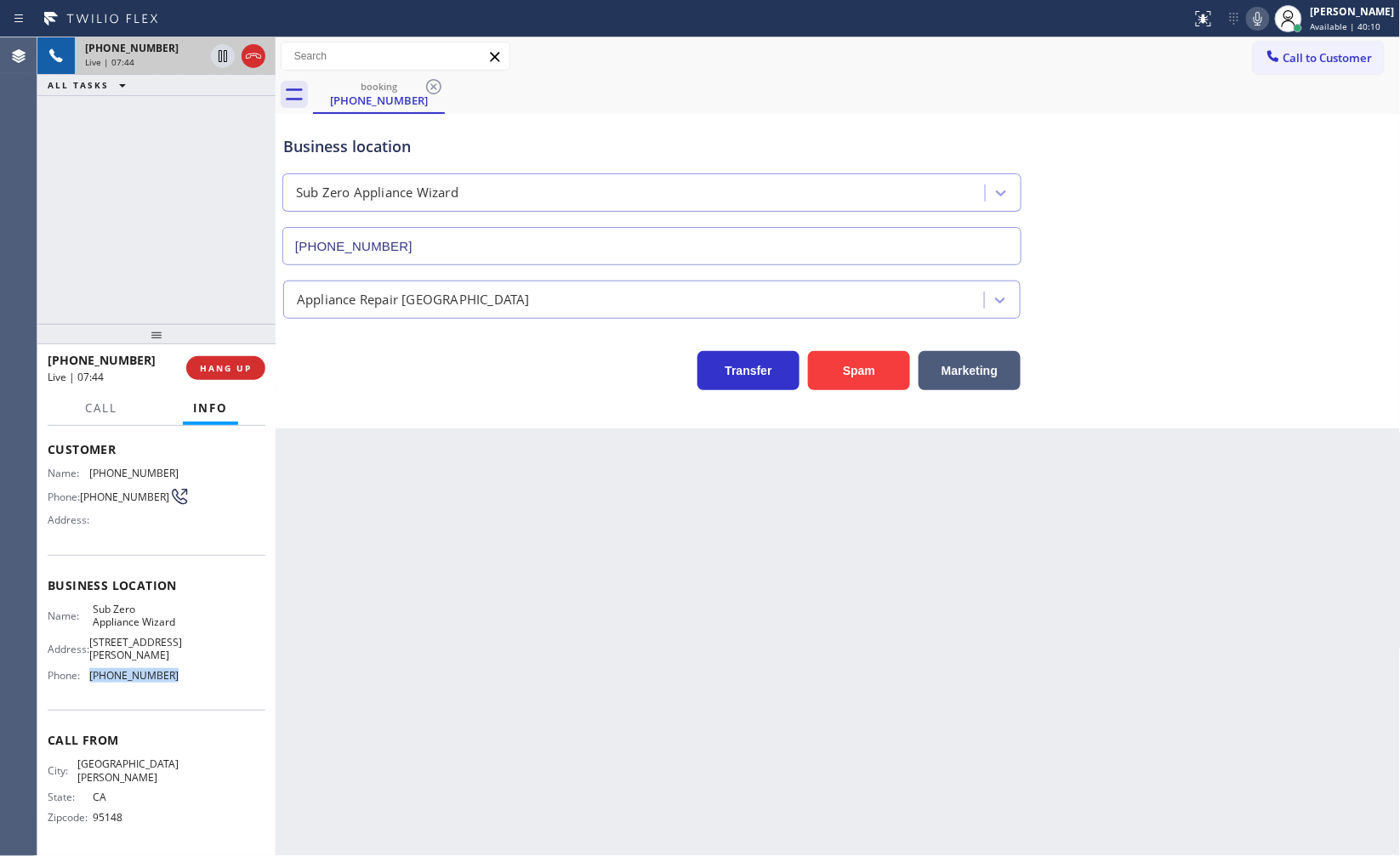
drag, startPoint x: 115, startPoint y: 696, endPoint x: 201, endPoint y: 698, distance: 86.0
click at [201, 689] on div "Name: Sub Zero Appliance Wizard Address: 17100 E Shea Blvd Phone: (602) 313-1762" at bounding box center [156, 646] width 218 height 86
copy div "(602) 313-1762"
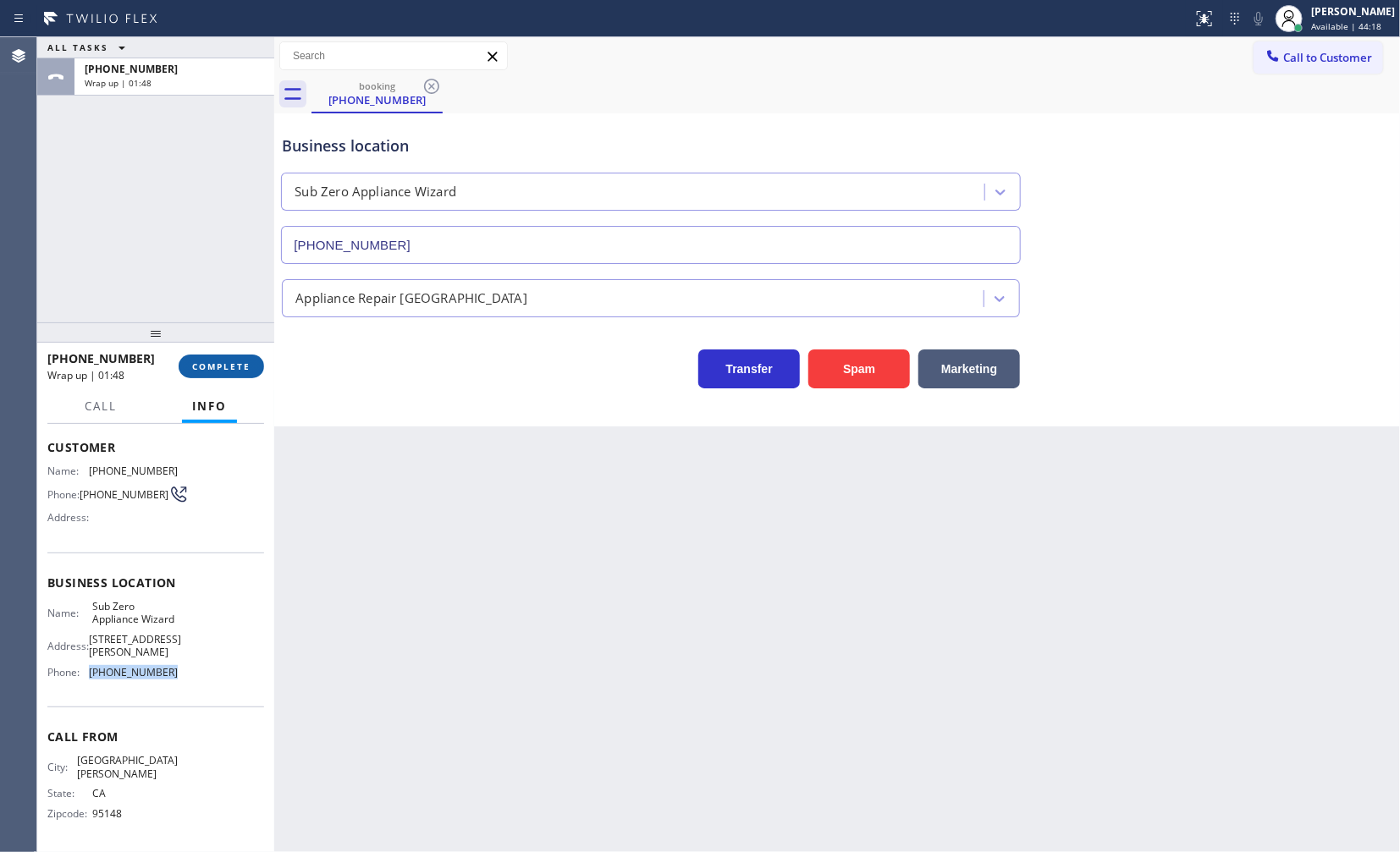
click at [237, 370] on span "COMPLETE" at bounding box center [221, 367] width 58 height 12
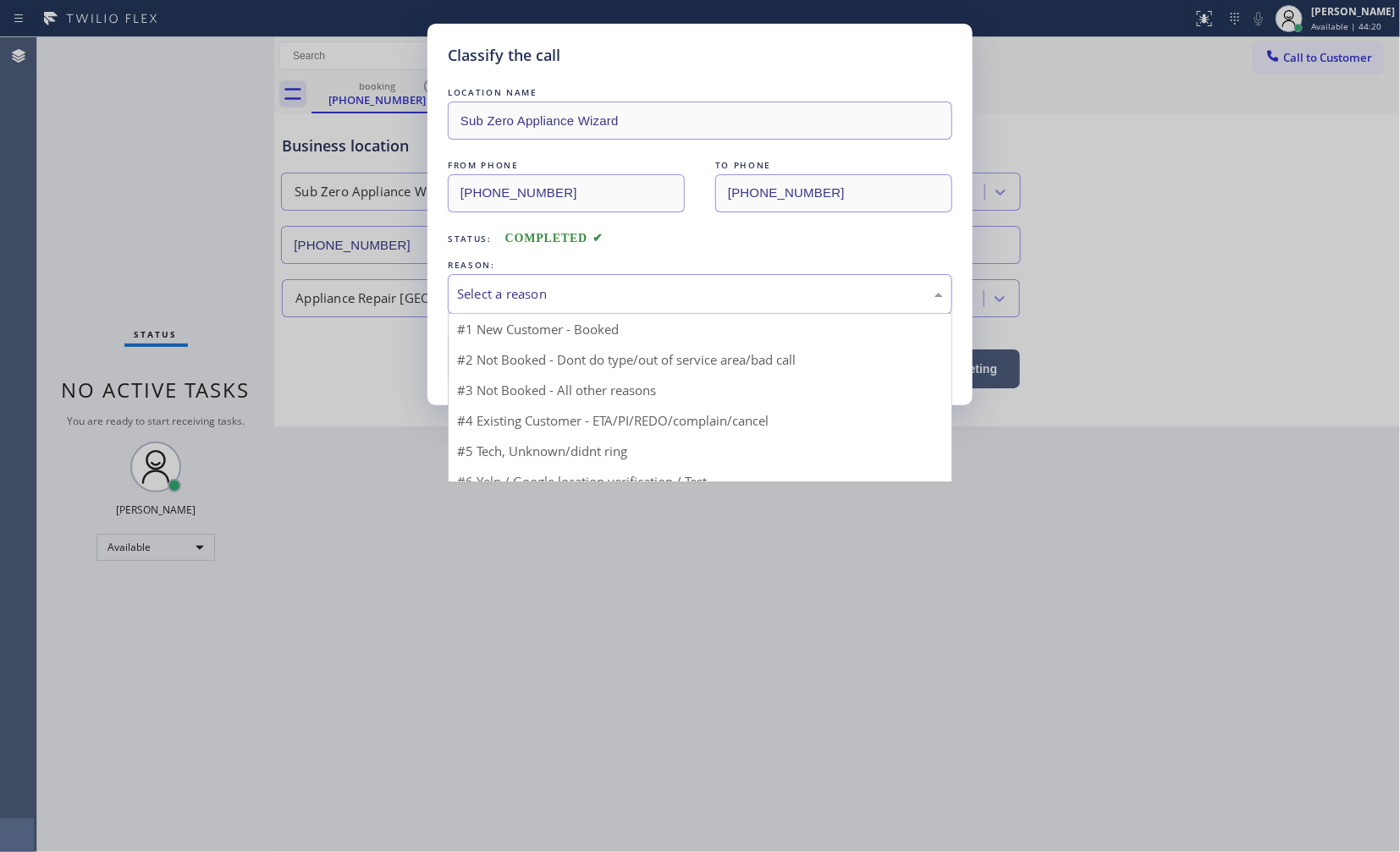
click at [479, 299] on div "Select a reason" at bounding box center [700, 294] width 486 height 20
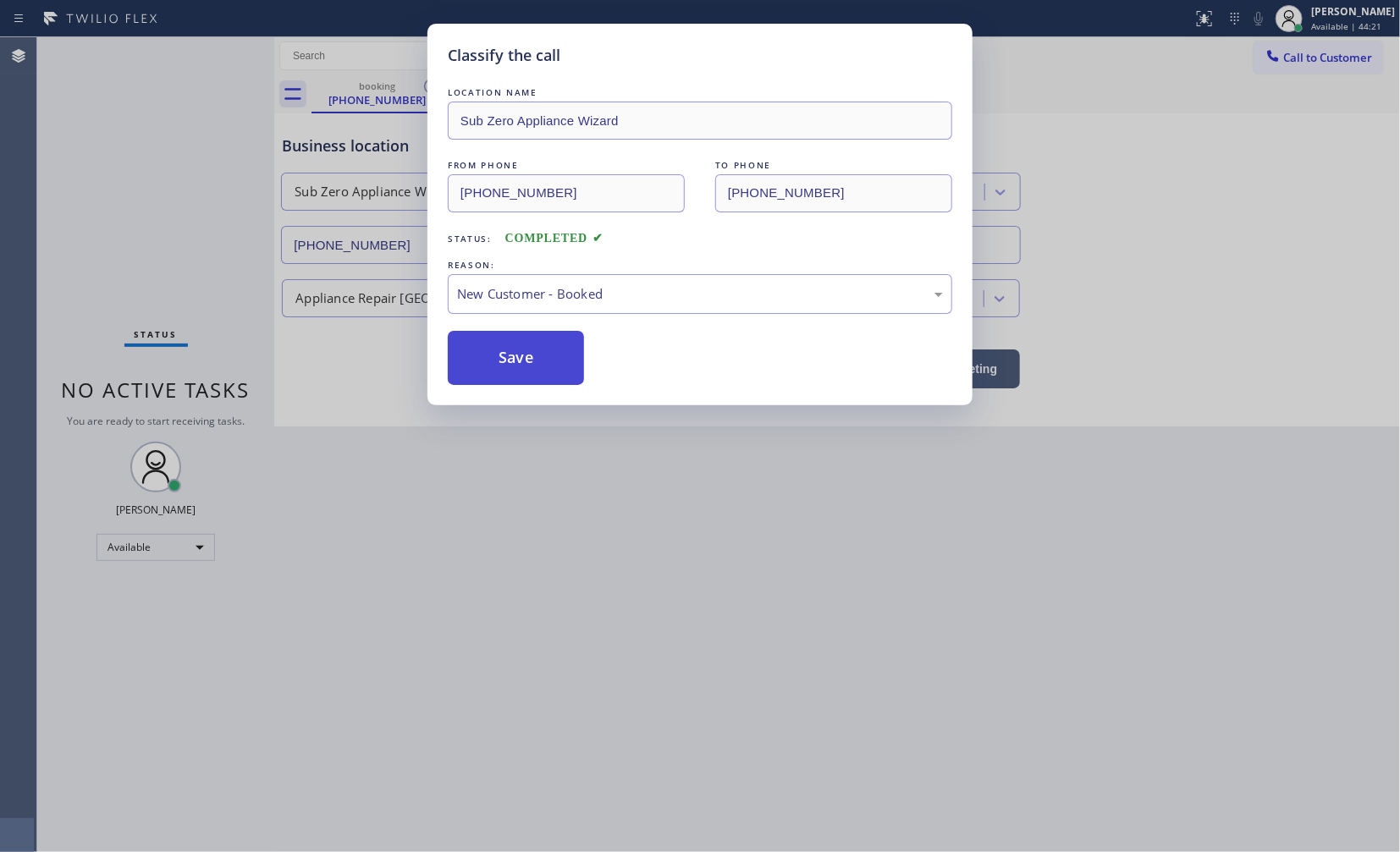
click at [489, 349] on button "Save" at bounding box center [515, 357] width 136 height 54
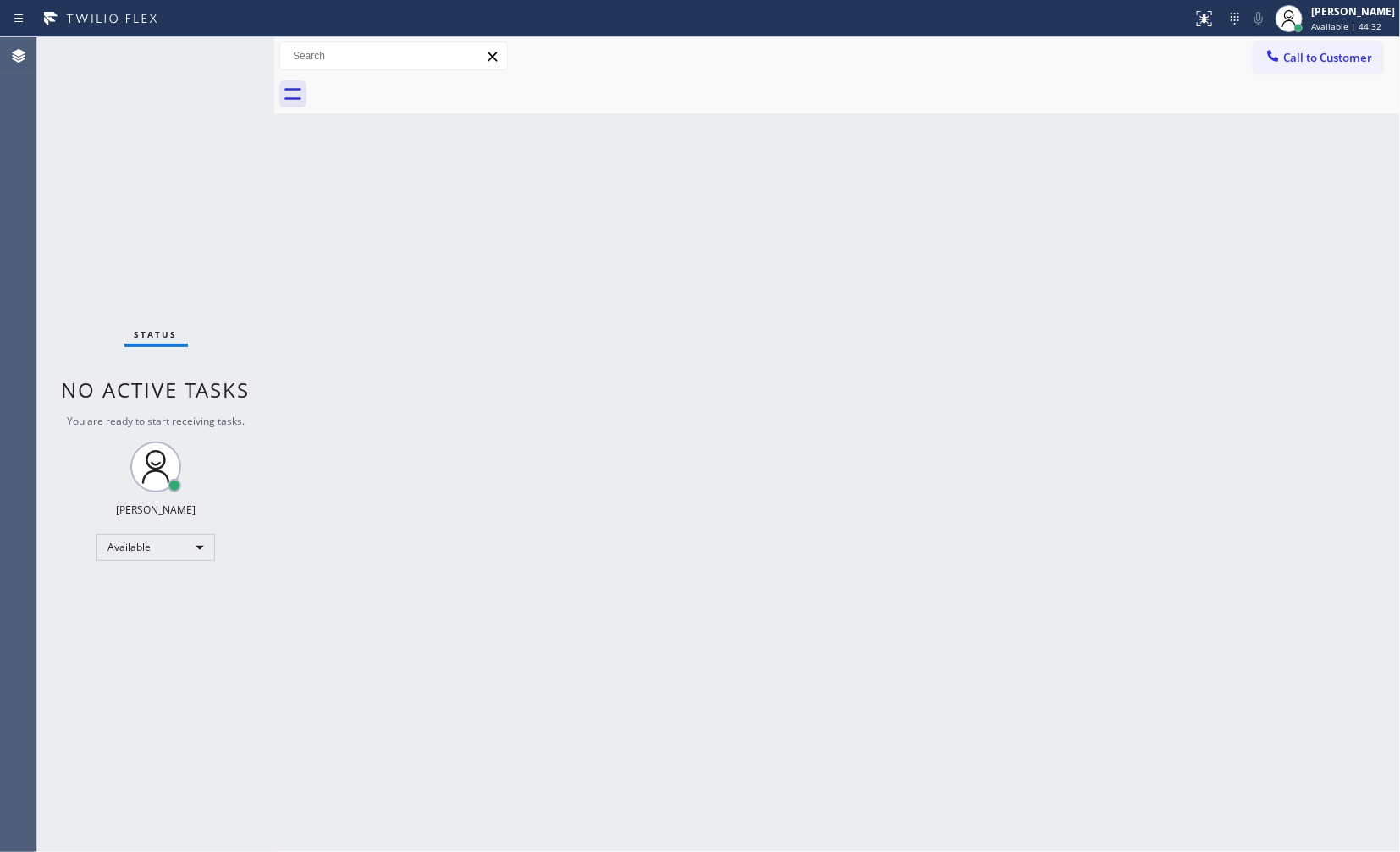
click at [802, 174] on div "Back to Dashboard Change Sender ID Customers Technicians Select a contact Outbo…" at bounding box center [837, 444] width 1126 height 815
click at [139, 681] on div "Status No active tasks You are ready to start receiving tasks. JENIZA ALCAYDE A…" at bounding box center [155, 444] width 237 height 815
drag, startPoint x: 117, startPoint y: 195, endPoint x: 179, endPoint y: 141, distance: 82.2
click at [163, 158] on div "Status No active tasks You are ready to start receiving tasks. JENIZA ALCAYDE A…" at bounding box center [155, 444] width 237 height 815
click at [892, 568] on div "Back to Dashboard Change Sender ID Customers Technicians Select a contact Outbo…" at bounding box center [837, 444] width 1126 height 815
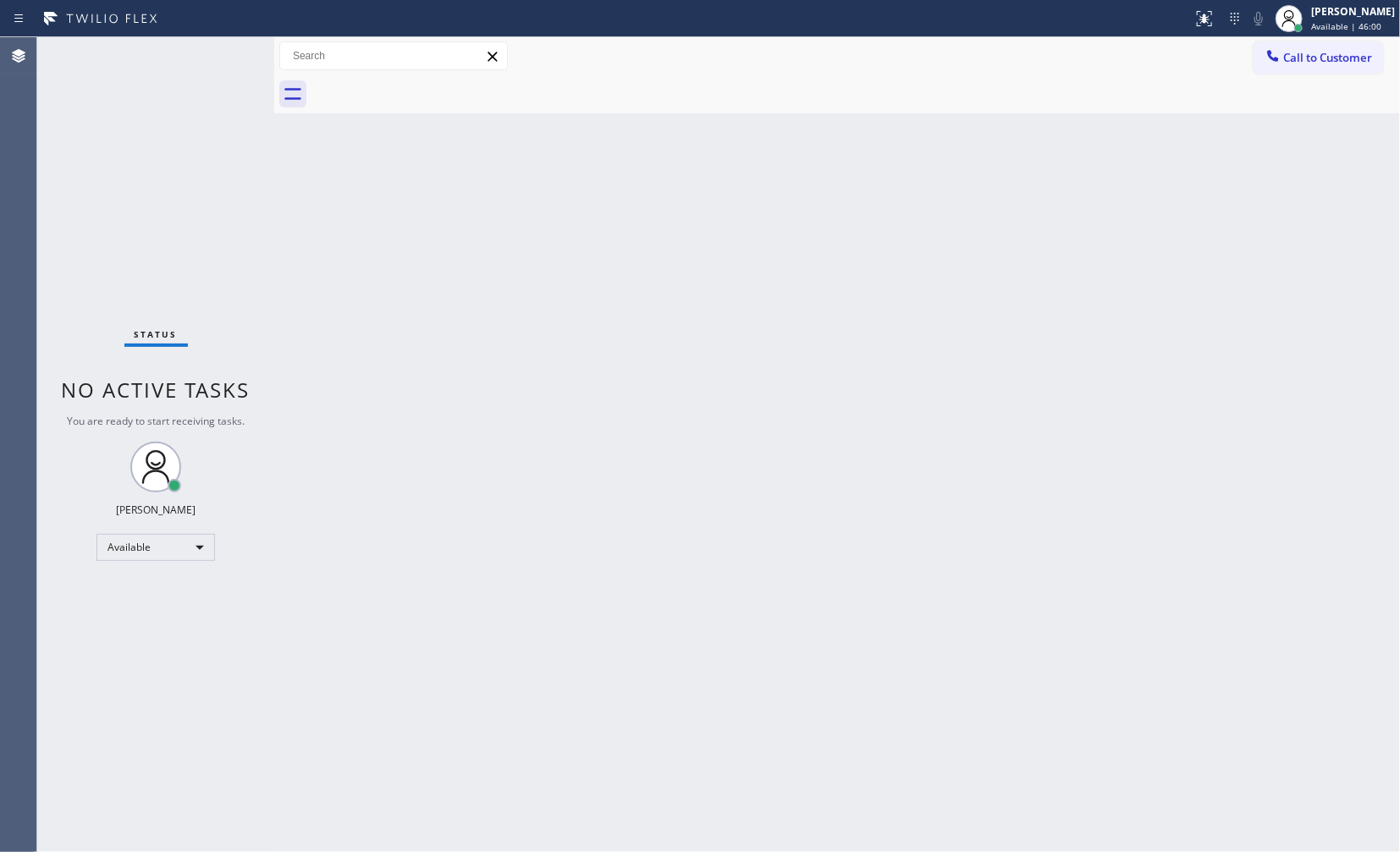
click at [376, 618] on div "Back to Dashboard Change Sender ID Customers Technicians Select a contact Outbo…" at bounding box center [837, 444] width 1126 height 815
click at [125, 547] on div "Available" at bounding box center [156, 548] width 118 height 27
click at [142, 632] on li "Break" at bounding box center [155, 635] width 115 height 21
click at [123, 545] on div "Break" at bounding box center [156, 555] width 118 height 27
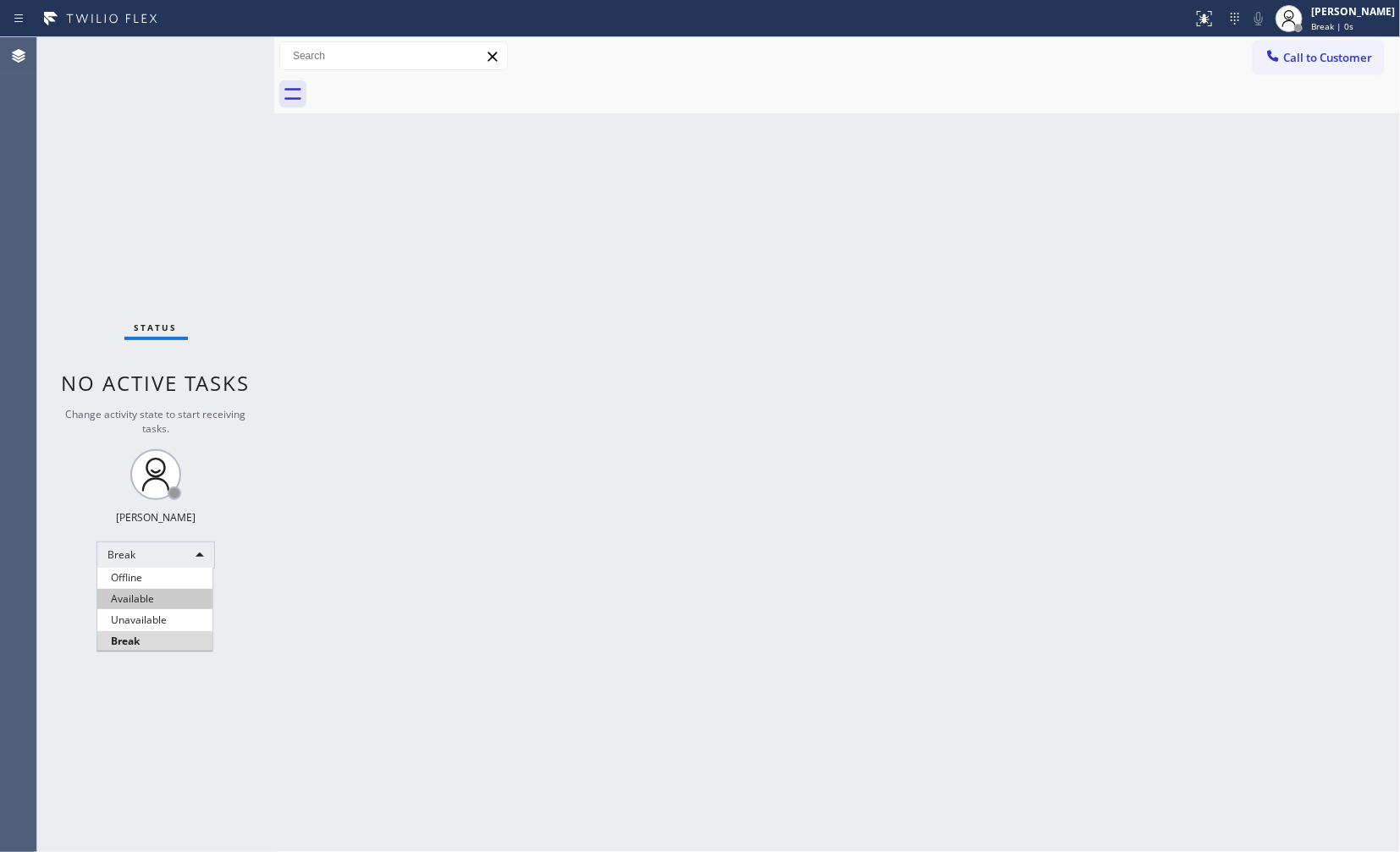
click at [133, 593] on li "Available" at bounding box center [155, 599] width 115 height 21
click at [141, 548] on div "Offline" at bounding box center [156, 555] width 118 height 27
click at [145, 647] on li "Break" at bounding box center [155, 642] width 115 height 21
drag, startPoint x: 828, startPoint y: 387, endPoint x: 852, endPoint y: 345, distance: 48.4
click at [838, 368] on div "Back to Dashboard Change Sender ID Customers Technicians Select a contact Outbo…" at bounding box center [837, 444] width 1126 height 815
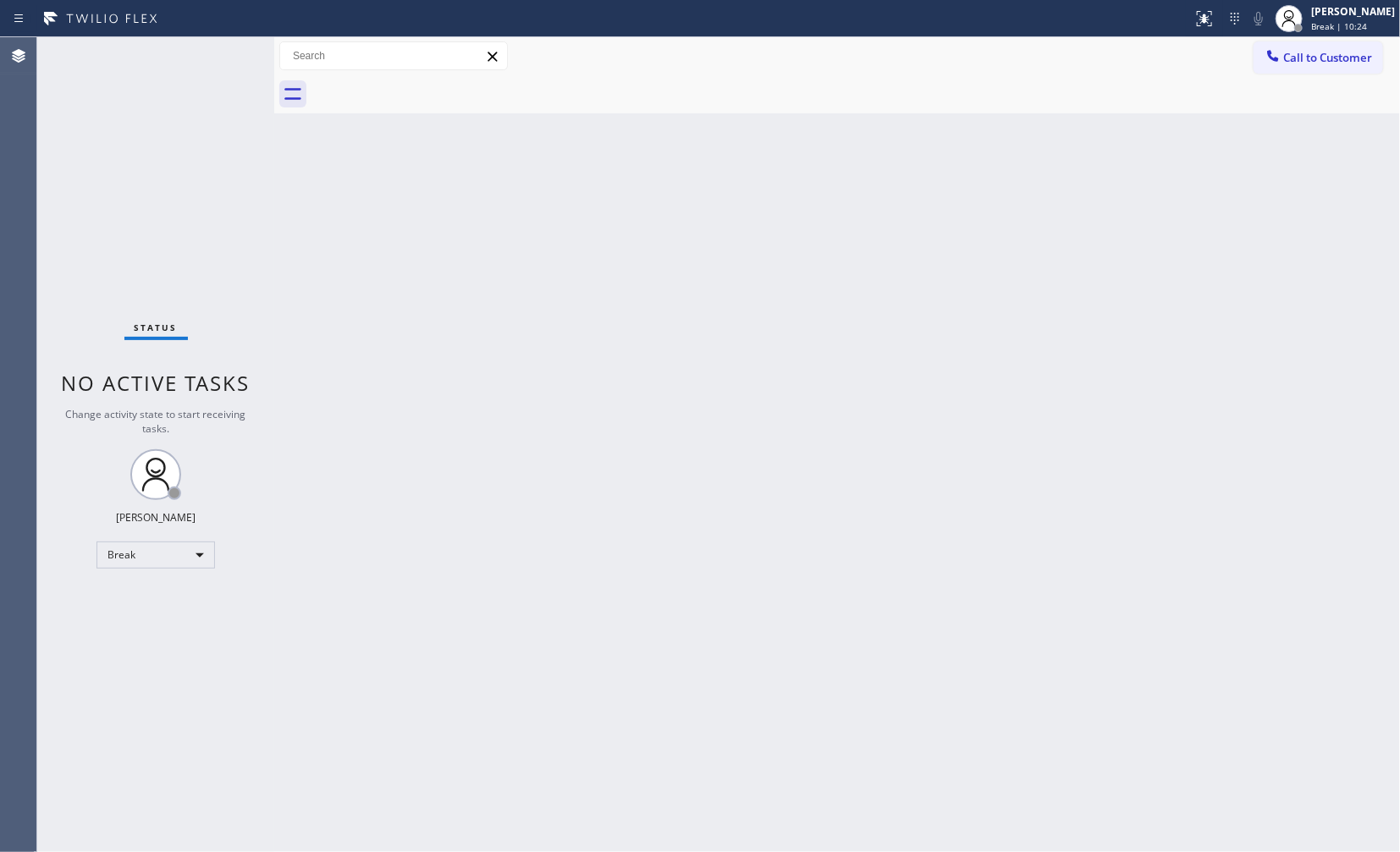
drag, startPoint x: 142, startPoint y: 182, endPoint x: 250, endPoint y: 12, distance: 201.4
click at [149, 163] on div "Status No active tasks Change activity state to start receiving tasks. JENIZA A…" at bounding box center [155, 444] width 237 height 815
click at [759, 423] on div "Back to Dashboard Change Sender ID Customers Technicians Select a contact Outbo…" at bounding box center [837, 444] width 1126 height 815
click at [145, 530] on div "Status No active tasks Change activity state to start receiving tasks. JENIZA A…" at bounding box center [155, 444] width 237 height 815
click at [148, 548] on div "Break" at bounding box center [156, 555] width 118 height 27
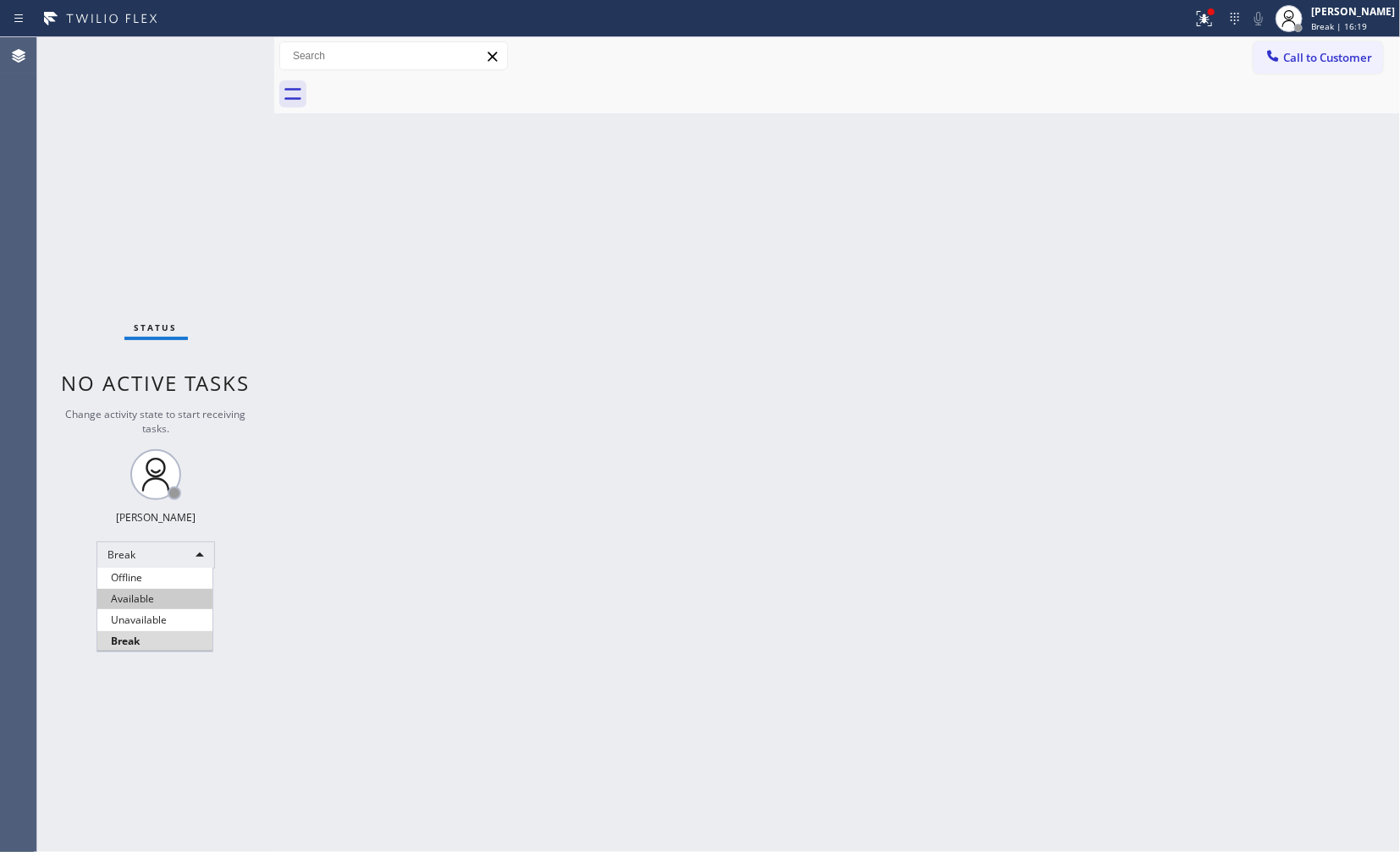
click at [136, 597] on li "Available" at bounding box center [155, 599] width 115 height 21
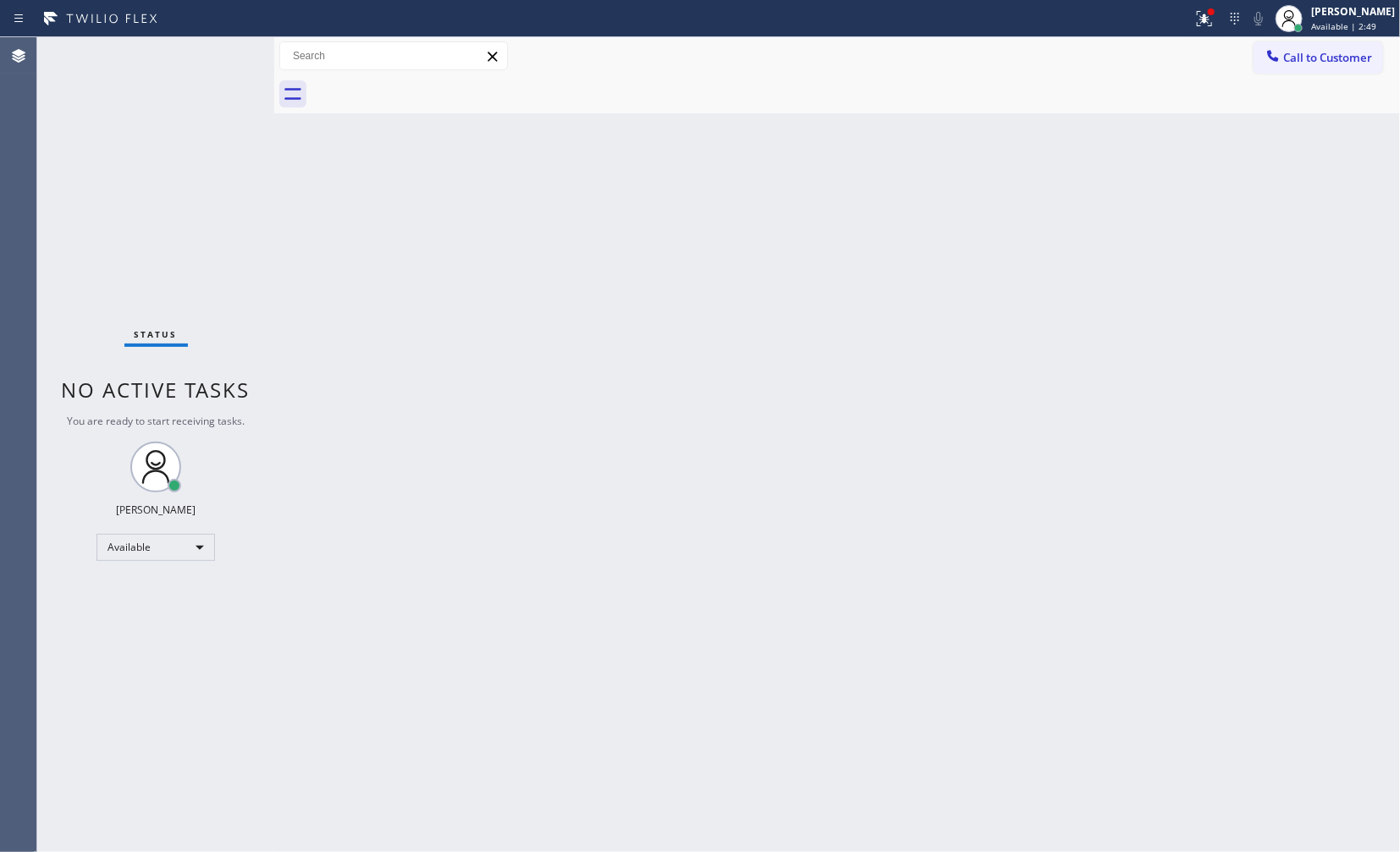
click at [146, 110] on div "Status No active tasks You are ready to start receiving tasks. JENIZA ALCAYDE A…" at bounding box center [155, 444] width 237 height 815
click at [158, 679] on div "Status No active tasks You are ready to start receiving tasks. JENIZA ALCAYDE A…" at bounding box center [155, 444] width 237 height 815
click at [1200, 32] on button at bounding box center [1204, 18] width 37 height 37
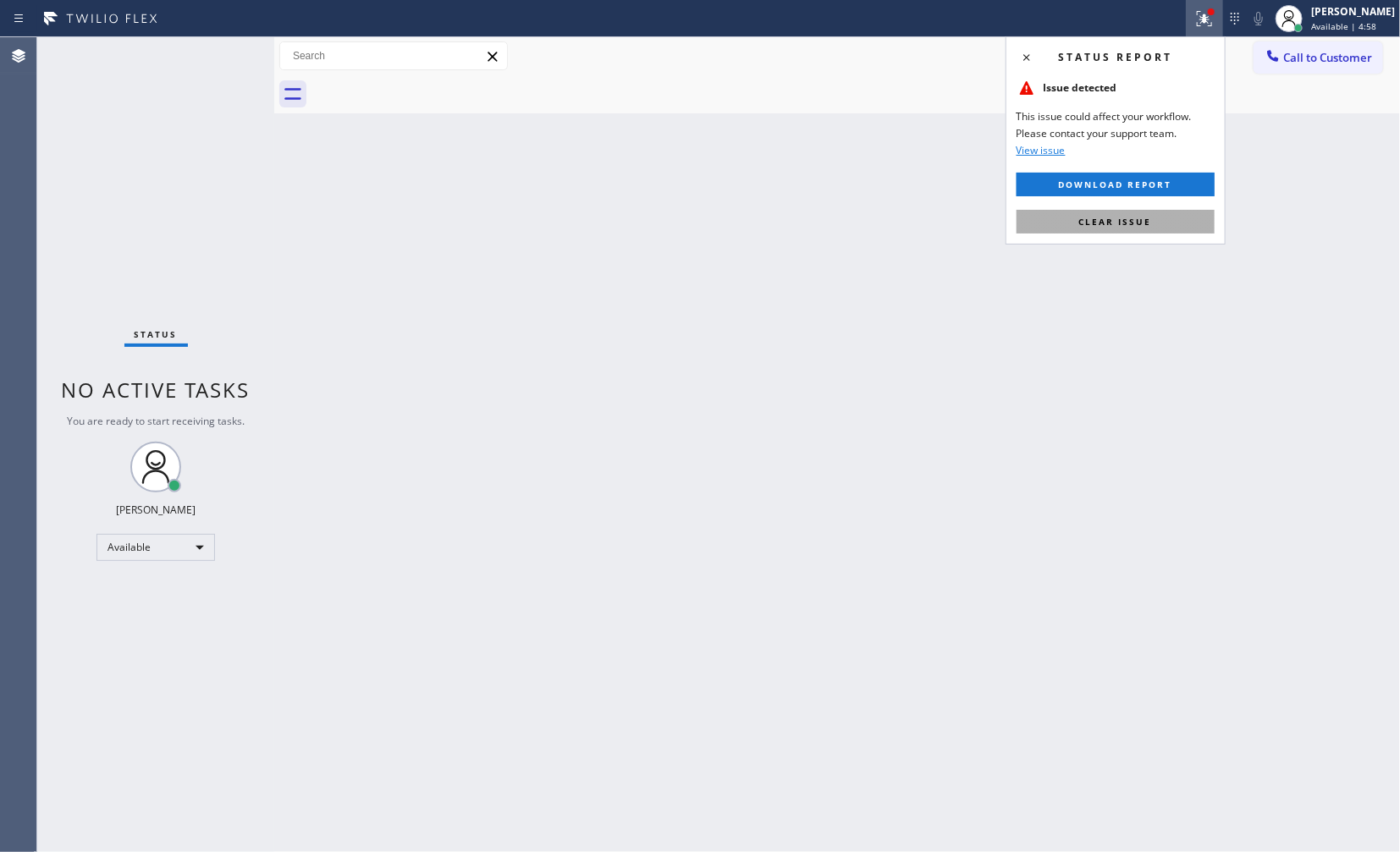
click at [1205, 216] on button "Clear issue" at bounding box center [1115, 222] width 198 height 24
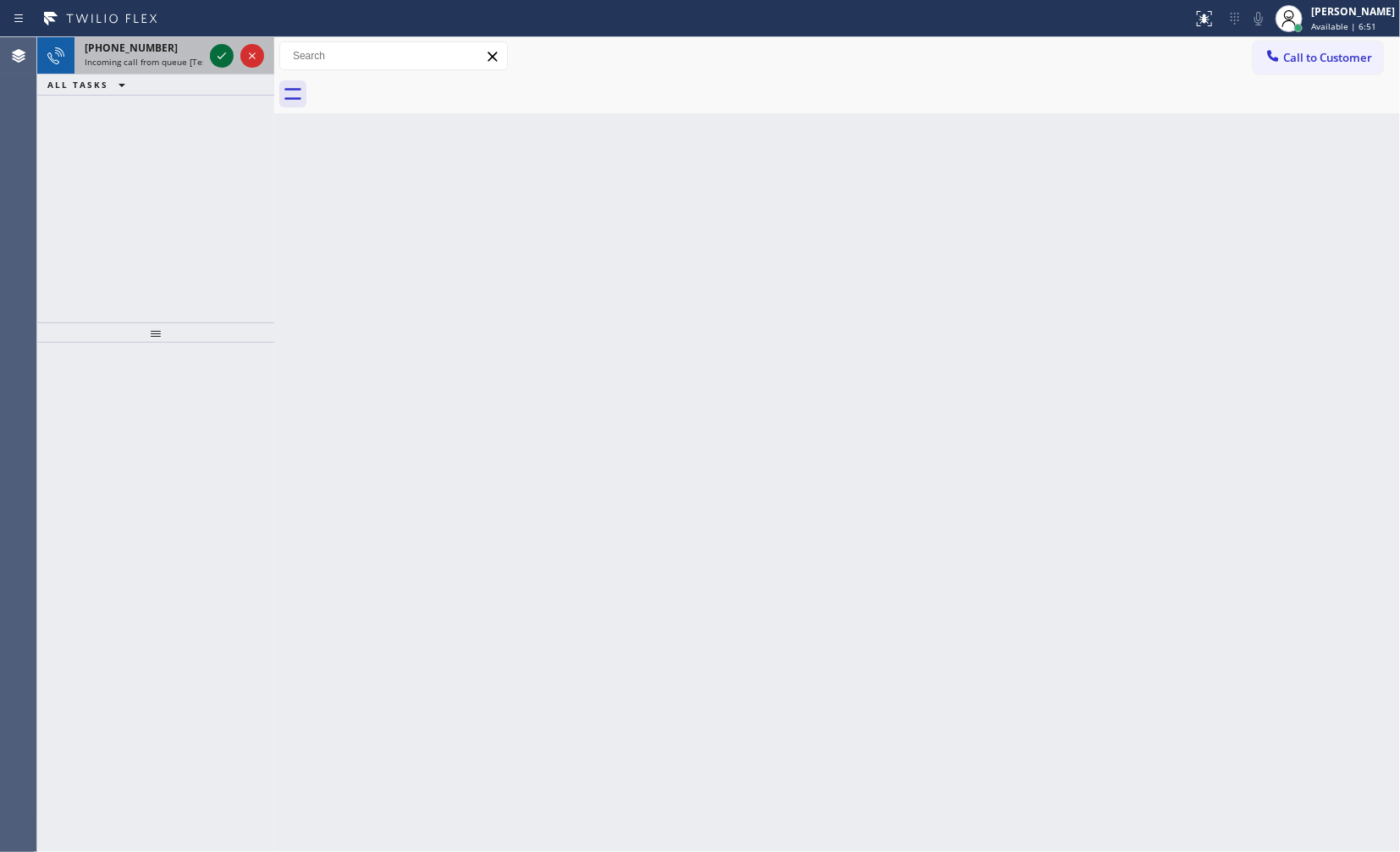
click at [218, 53] on icon at bounding box center [222, 56] width 21 height 21
click at [205, 62] on div "[PHONE_NUMBER] Incoming call from queue [Test] All" at bounding box center [141, 55] width 132 height 37
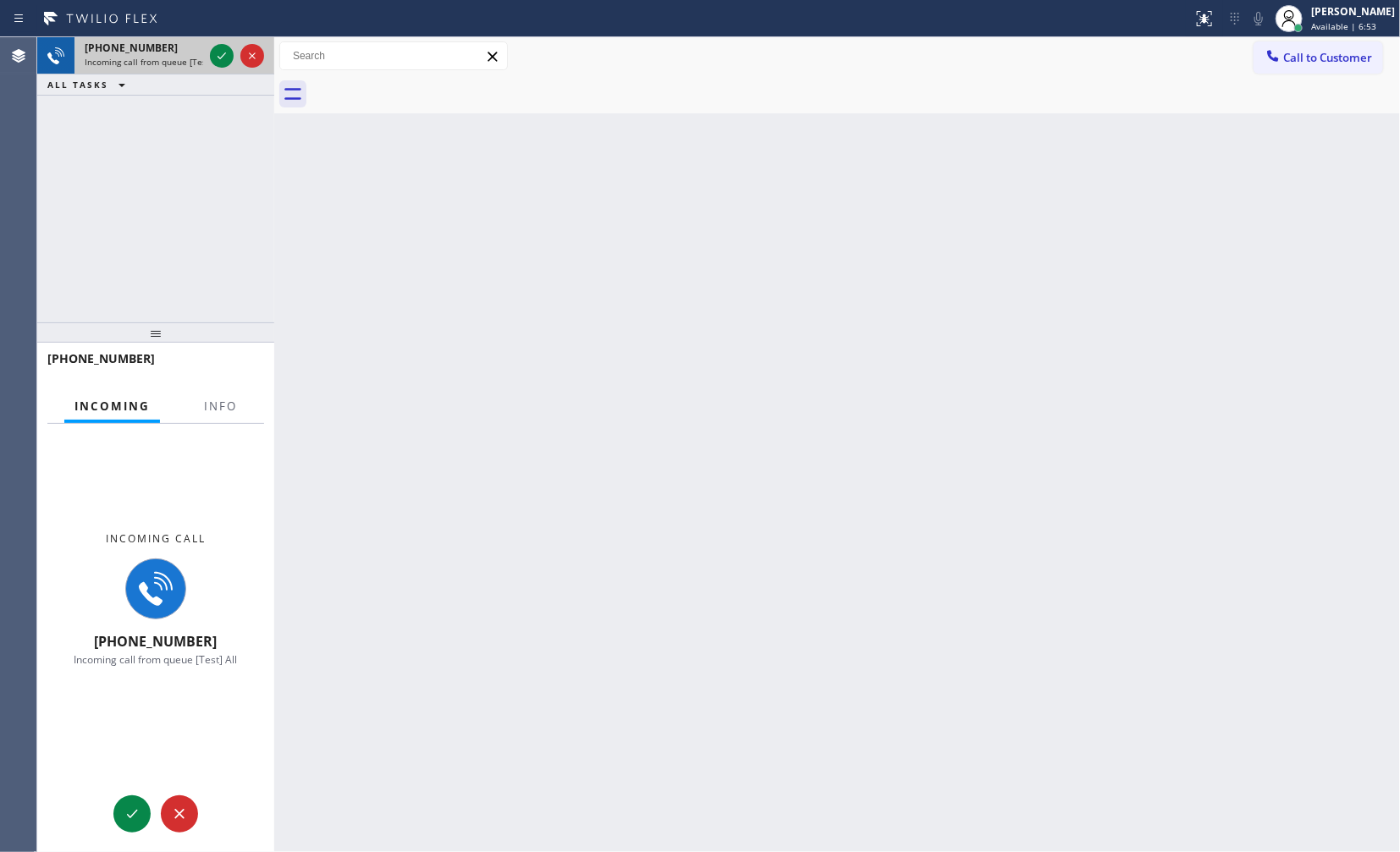
click at [205, 62] on div "[PHONE_NUMBER] Incoming call from queue [Test] All" at bounding box center [141, 55] width 132 height 37
click at [207, 56] on div at bounding box center [237, 55] width 61 height 37
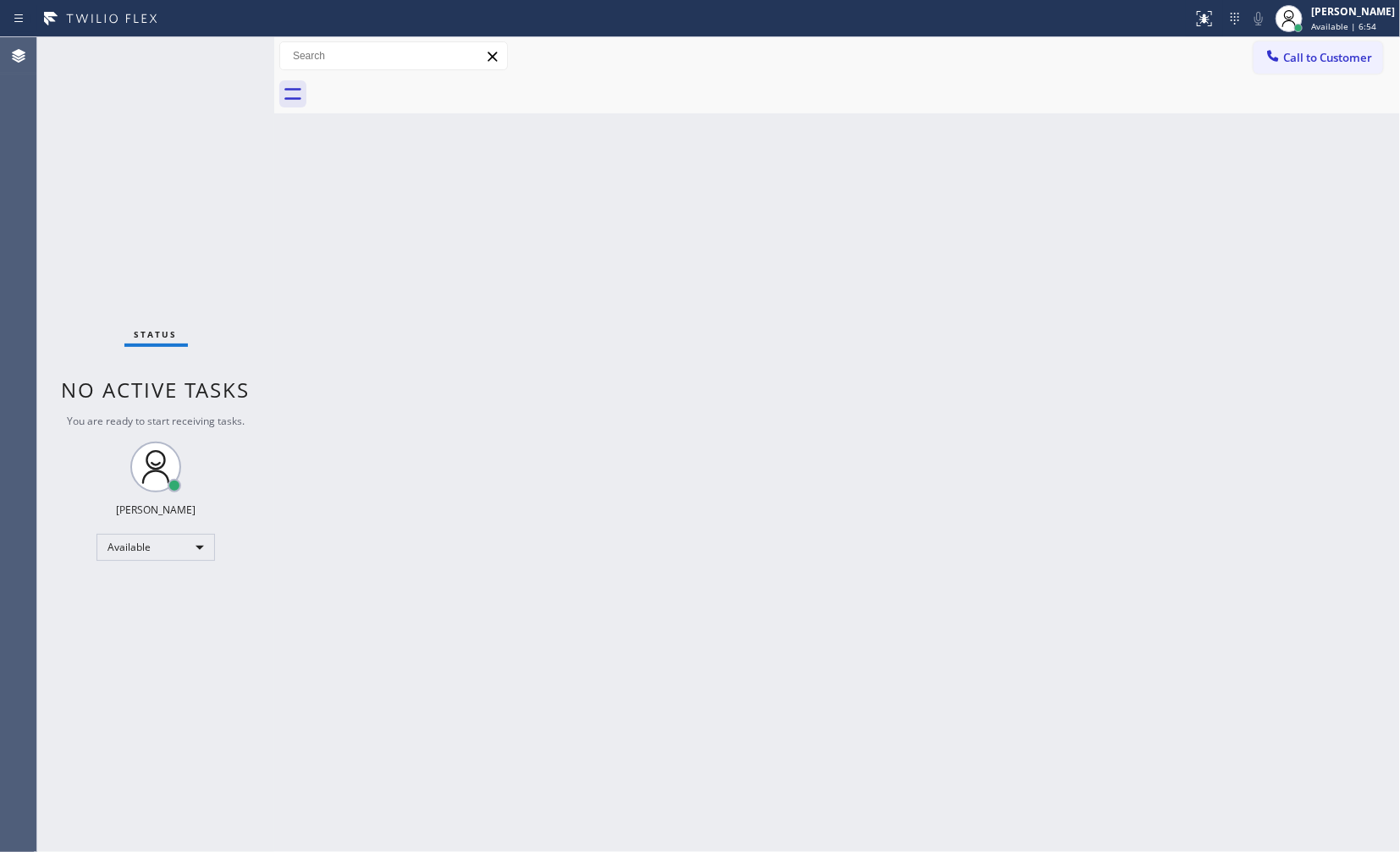
click at [212, 56] on div "Status No active tasks You are ready to start receiving tasks. JENIZA ALCAYDE A…" at bounding box center [155, 444] width 237 height 815
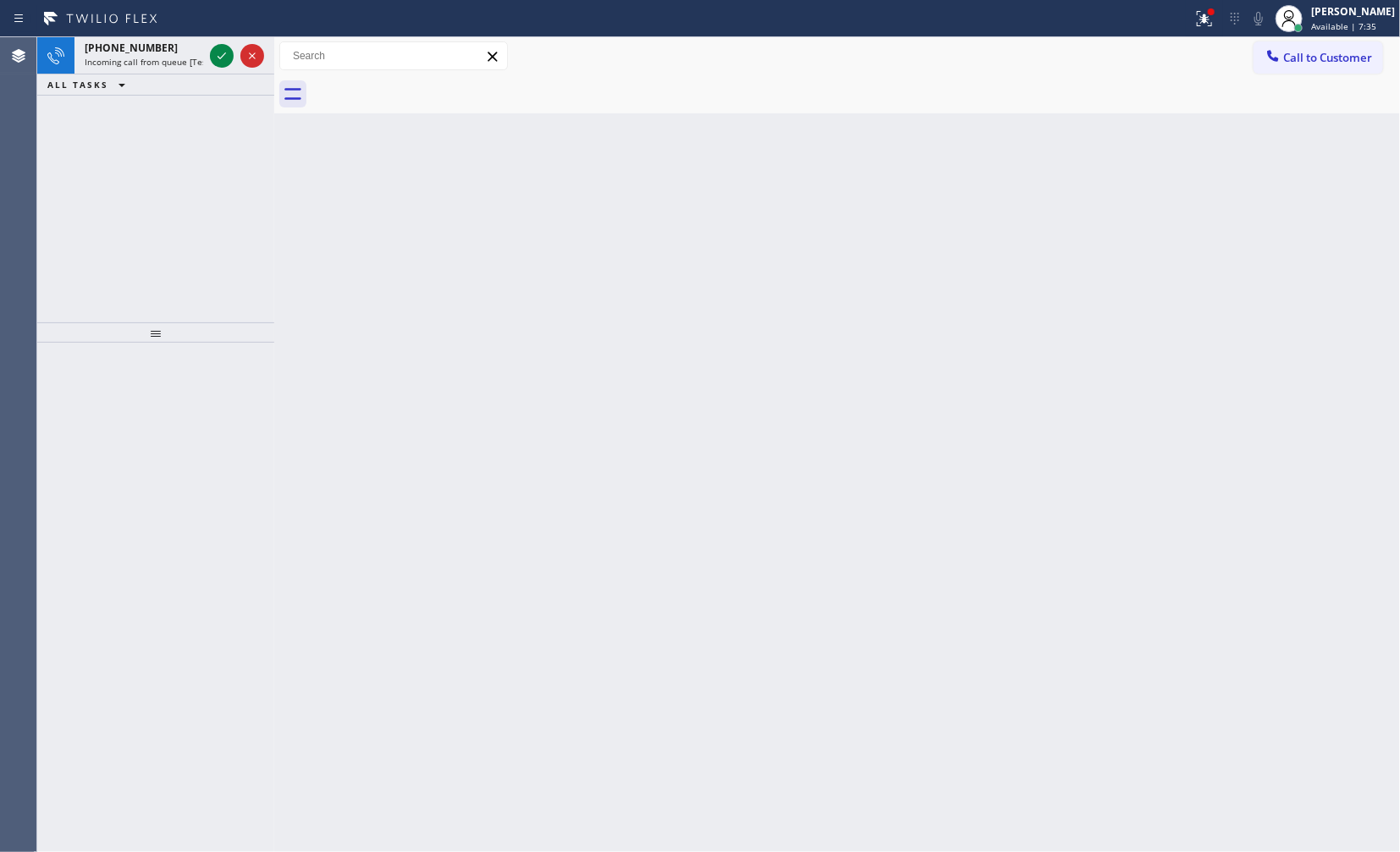
click at [161, 159] on div "[PHONE_NUMBER] Incoming call from queue [Test] All ALL TASKS ALL TASKS ACTIVE T…" at bounding box center [155, 179] width 237 height 285
click at [215, 61] on icon at bounding box center [222, 56] width 21 height 21
drag, startPoint x: 226, startPoint y: 64, endPoint x: 221, endPoint y: 53, distance: 12.1
click at [225, 63] on icon at bounding box center [222, 56] width 21 height 21
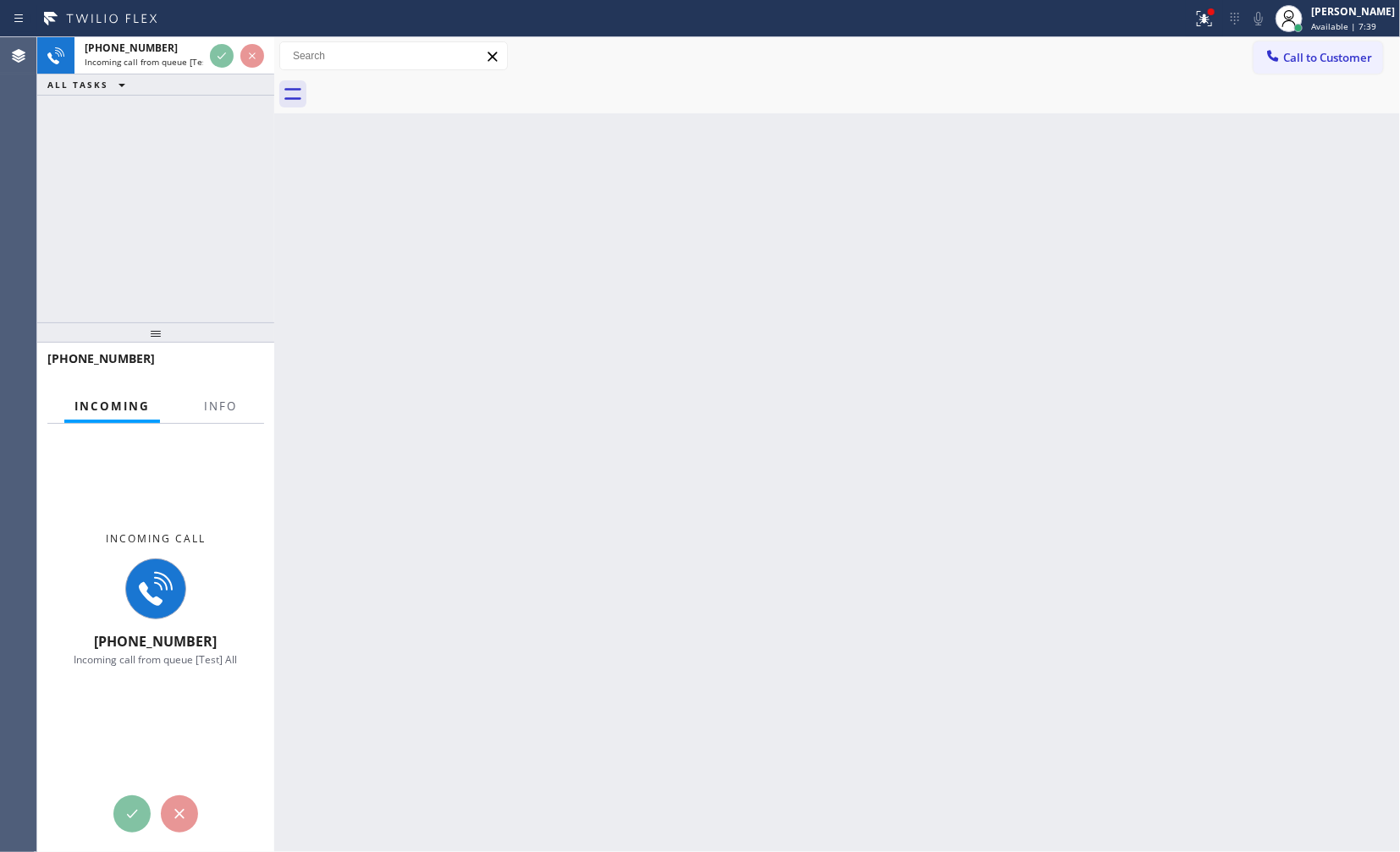
click at [217, 105] on div "[PHONE_NUMBER] Incoming call from queue [Test] All ALL TASKS ALL TASKS ACTIVE T…" at bounding box center [155, 179] width 237 height 285
drag, startPoint x: 230, startPoint y: 390, endPoint x: 238, endPoint y: 402, distance: 14.4
click at [238, 402] on button "Info" at bounding box center [220, 406] width 53 height 33
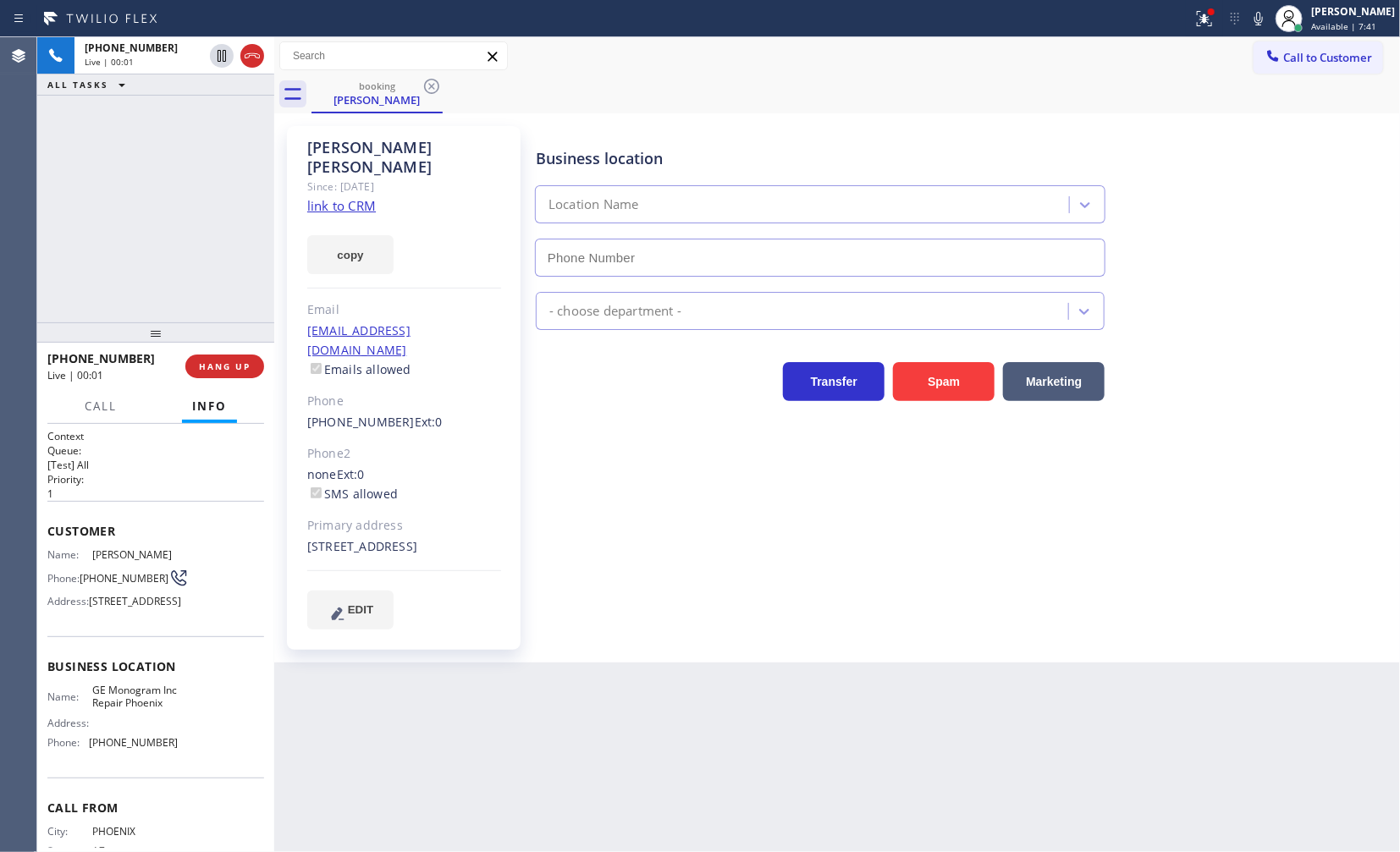
type input "[PHONE_NUMBER]"
click at [352, 197] on link "link to CRM" at bounding box center [341, 206] width 69 height 17
click at [342, 240] on button "copy" at bounding box center [350, 254] width 87 height 39
click at [1196, 23] on icon at bounding box center [1205, 19] width 21 height 21
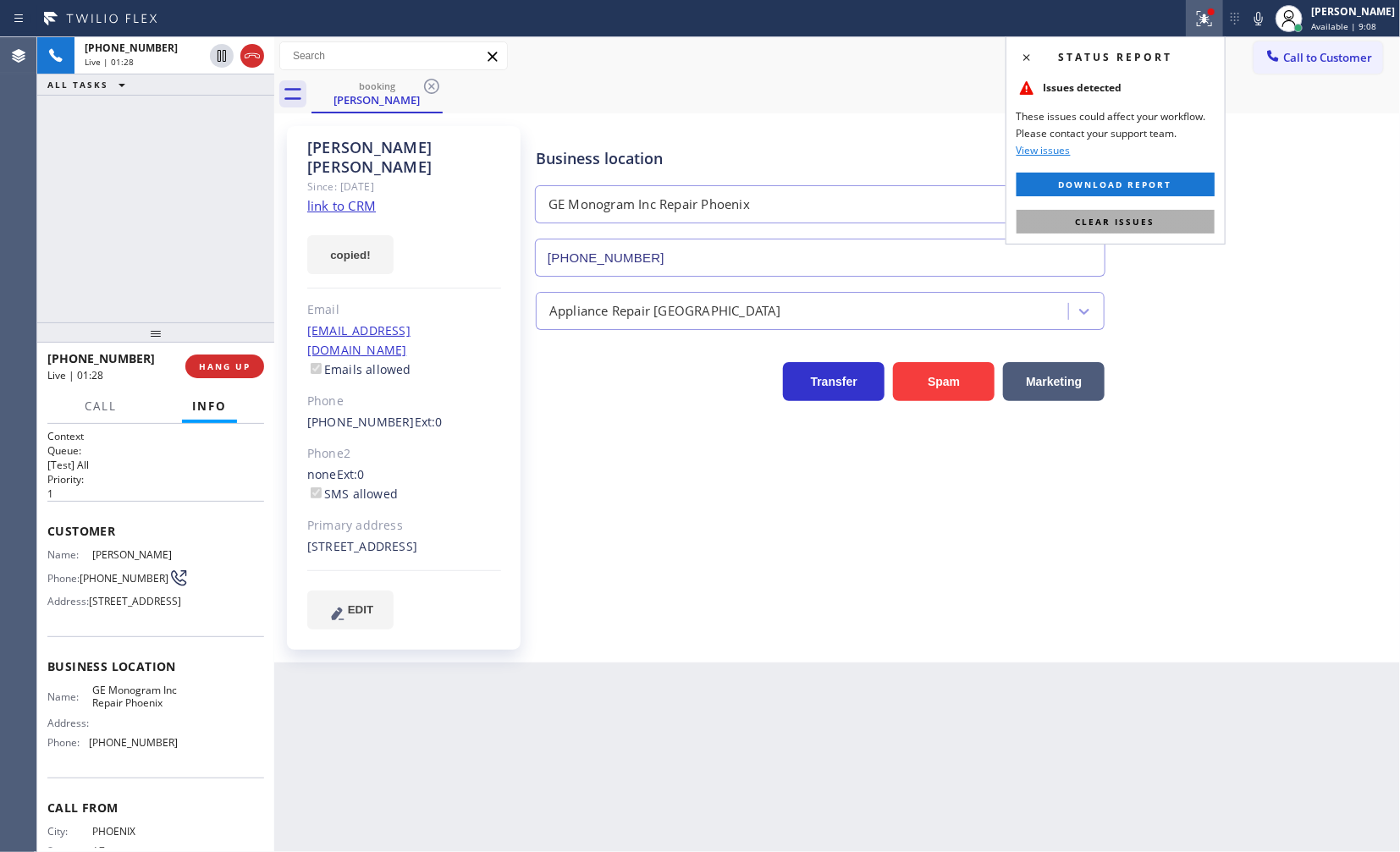
click at [1145, 217] on span "Clear issues" at bounding box center [1115, 222] width 80 height 12
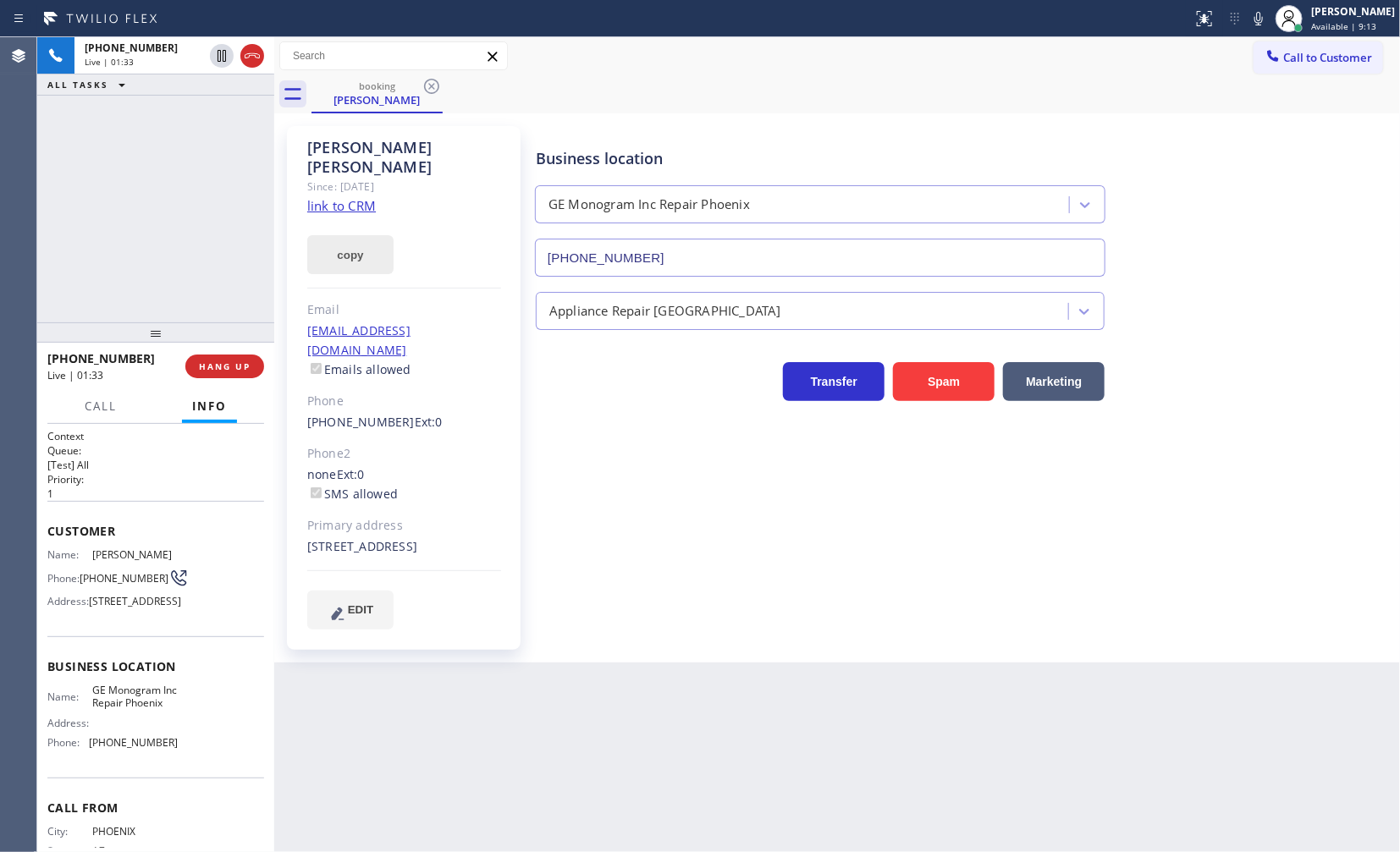
click at [321, 239] on button "copy" at bounding box center [350, 254] width 87 height 39
click at [224, 369] on span "HANG UP" at bounding box center [225, 367] width 51 height 12
click at [90, 233] on div "ALL TASKS ALL TASKS ACTIVE TASKS TASKS IN WRAP UP [PHONE_NUMBER] Wrap up | 01:15" at bounding box center [155, 179] width 237 height 285
click at [247, 353] on div "[PHONE_NUMBER] Wrap up | 01:33 COMPLETE" at bounding box center [155, 366] width 217 height 44
click at [247, 361] on span "COMPLETE" at bounding box center [221, 367] width 58 height 12
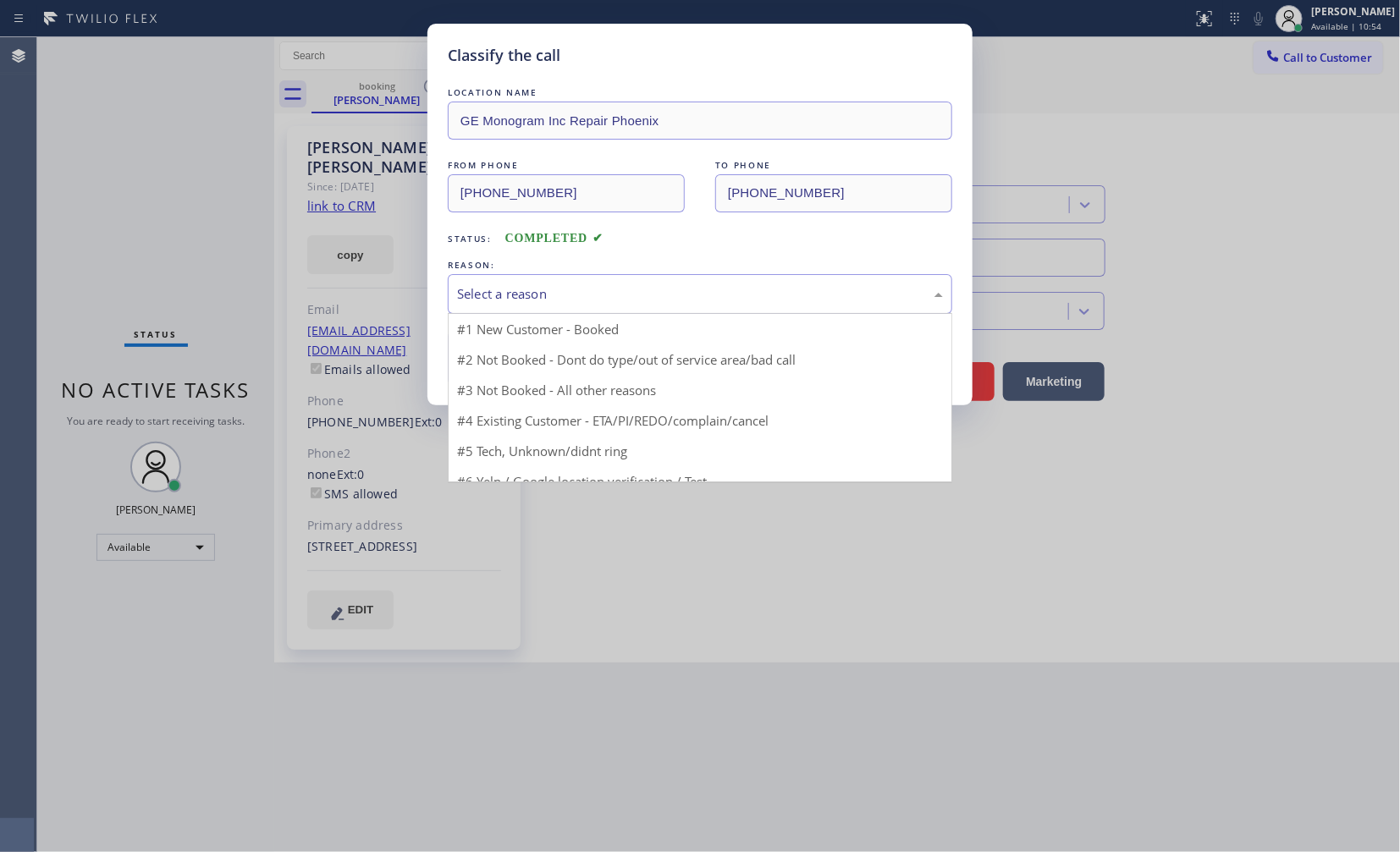
click at [510, 291] on div "Select a reason" at bounding box center [700, 294] width 486 height 20
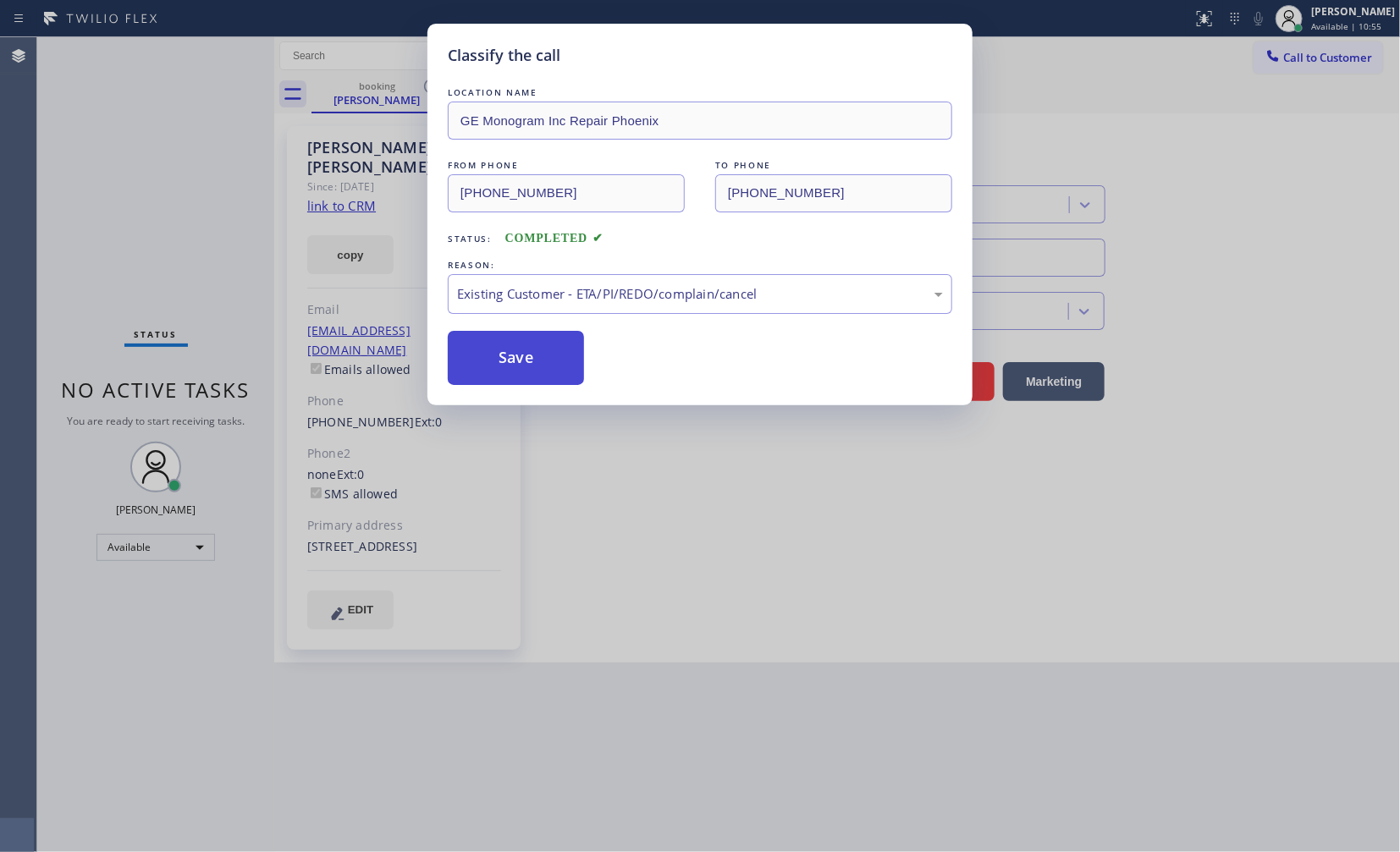
click at [508, 363] on button "Save" at bounding box center [515, 357] width 136 height 54
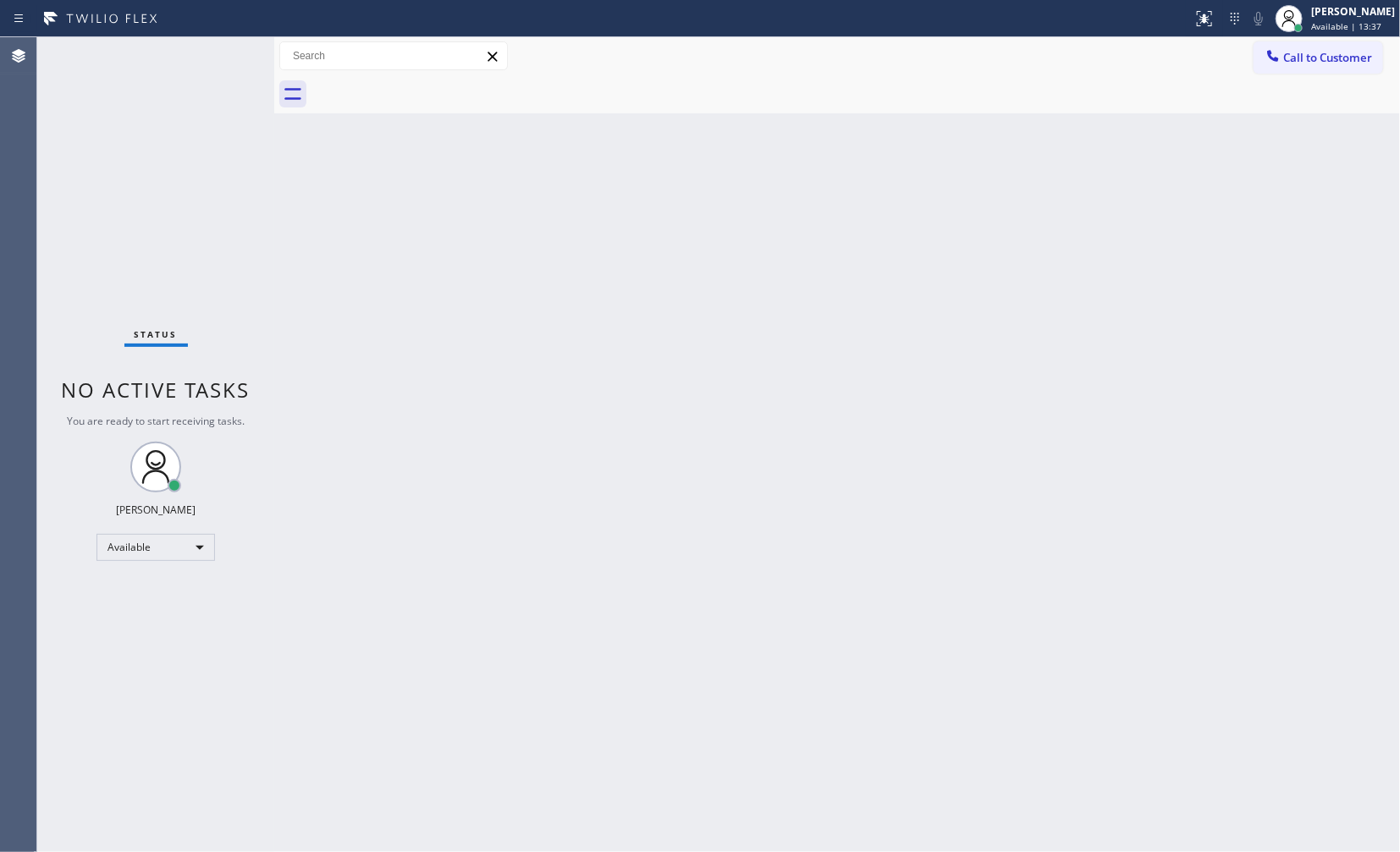
click at [141, 171] on div "Status No active tasks You are ready to start receiving tasks. JENIZA ALCAYDE A…" at bounding box center [155, 444] width 237 height 815
click at [138, 164] on div "Status No active tasks You are ready to start receiving tasks. JENIZA ALCAYDE A…" at bounding box center [155, 444] width 237 height 815
click at [138, 170] on div "Status No active tasks You are ready to start receiving tasks. JENIZA ALCAYDE A…" at bounding box center [155, 444] width 237 height 815
click at [139, 167] on div "Status No active tasks You are ready to start receiving tasks. JENIZA ALCAYDE A…" at bounding box center [155, 444] width 237 height 815
click at [155, 271] on div "Status No active tasks You are ready to start receiving tasks. JENIZA ALCAYDE A…" at bounding box center [155, 444] width 237 height 815
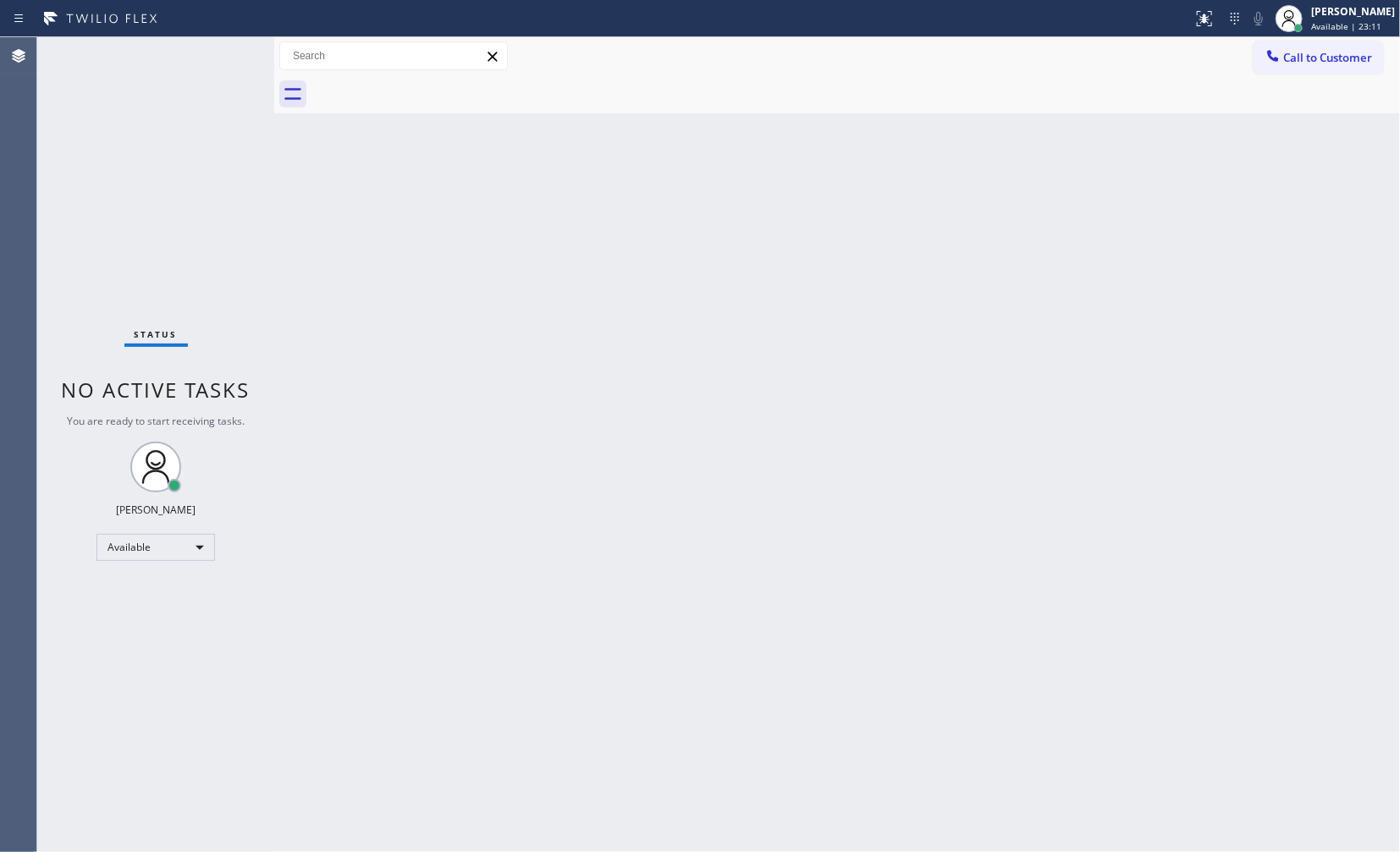
click at [140, 681] on div "Status No active tasks You are ready to start receiving tasks. JENIZA ALCAYDE A…" at bounding box center [155, 444] width 237 height 815
click at [1011, 429] on div "Back to Dashboard Change Sender ID Customers Technicians Select a contact Outbo…" at bounding box center [837, 444] width 1126 height 815
click at [127, 550] on div "Available" at bounding box center [156, 548] width 118 height 27
click at [173, 638] on li "Break" at bounding box center [155, 635] width 115 height 21
